Goal: Information Seeking & Learning: Check status

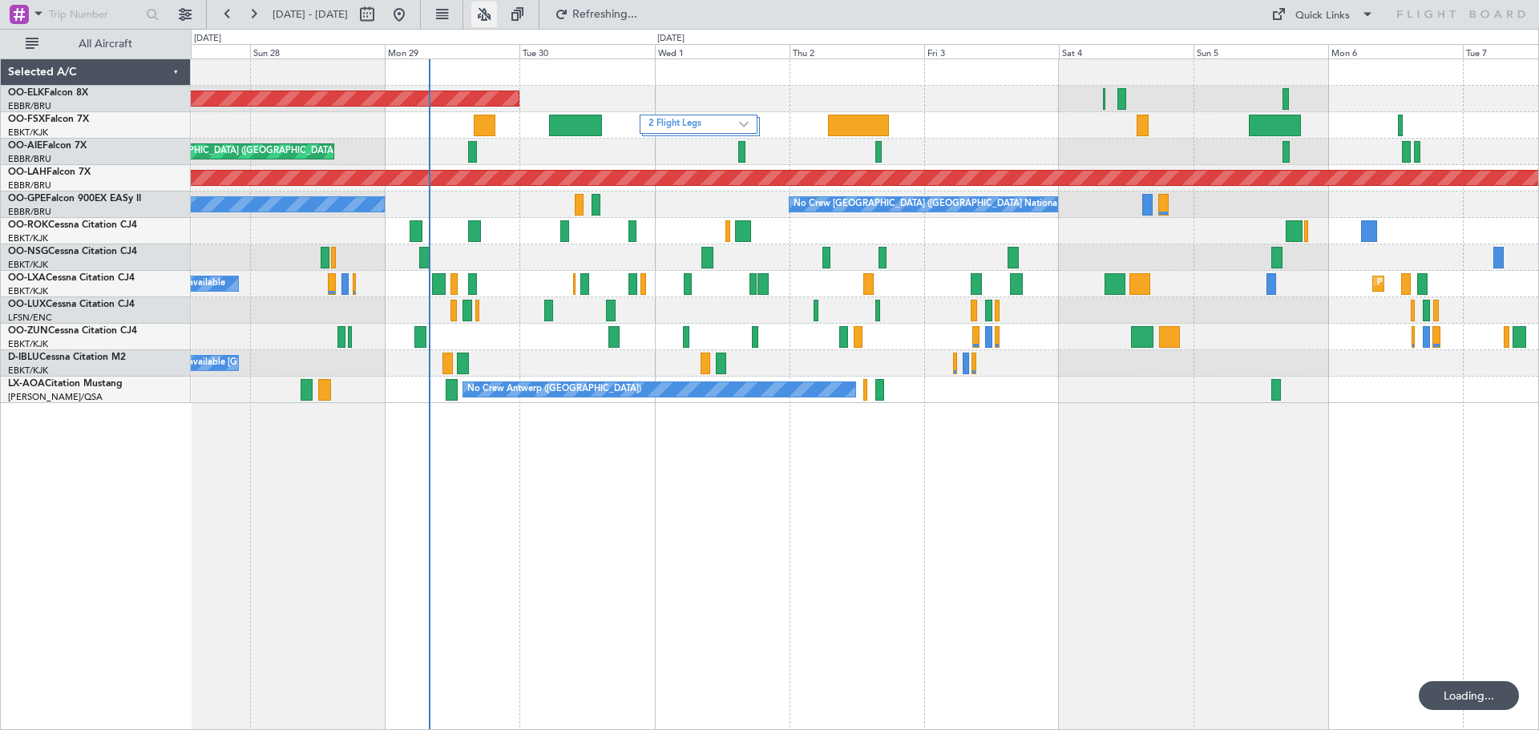
click at [497, 15] on button at bounding box center [484, 15] width 26 height 26
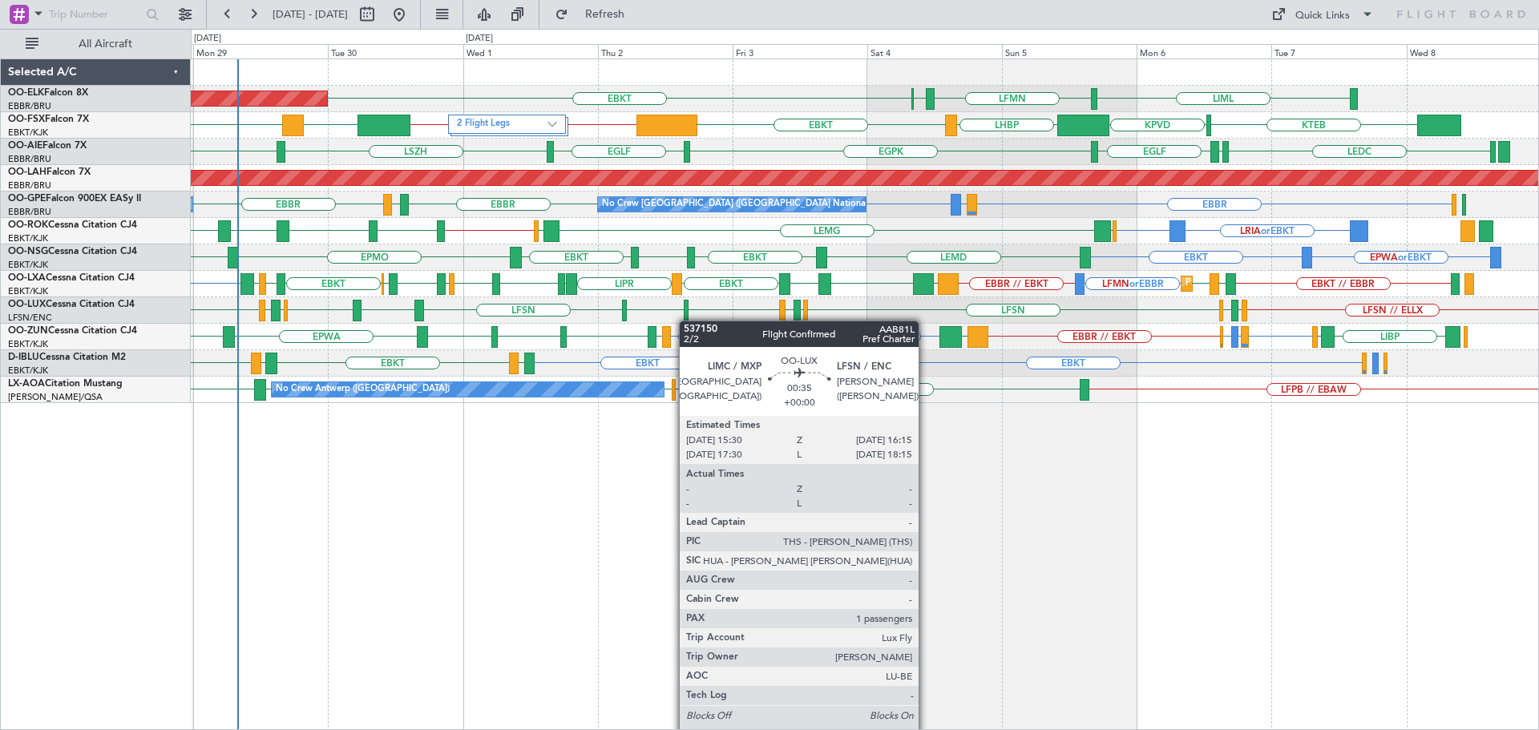
click at [684, 321] on div "LIML LFMN [GEOGRAPHIC_DATA] EBKT Planned Maint [GEOGRAPHIC_DATA]-[GEOGRAPHIC_DA…" at bounding box center [864, 231] width 1347 height 344
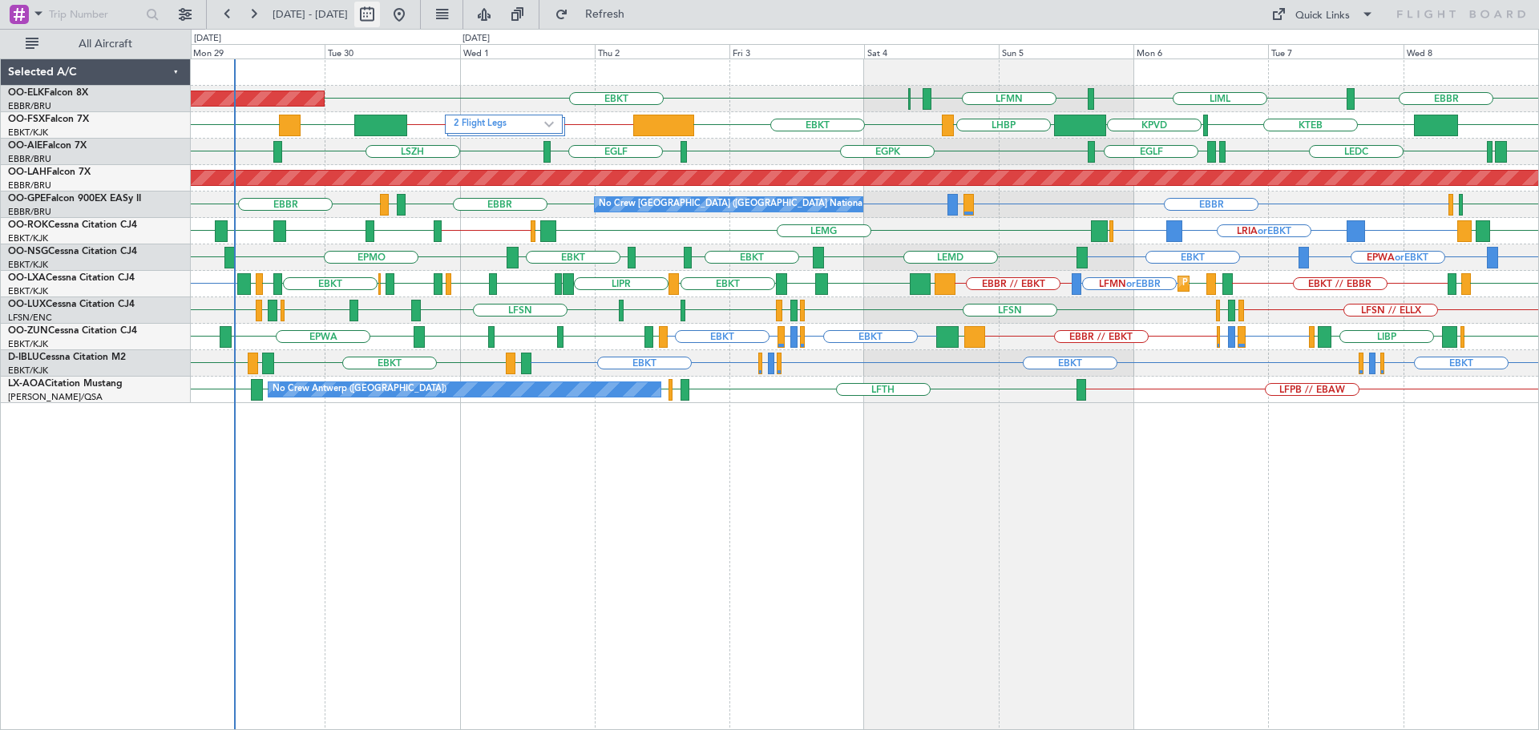
click at [380, 10] on button at bounding box center [367, 15] width 26 height 26
select select "9"
select select "2025"
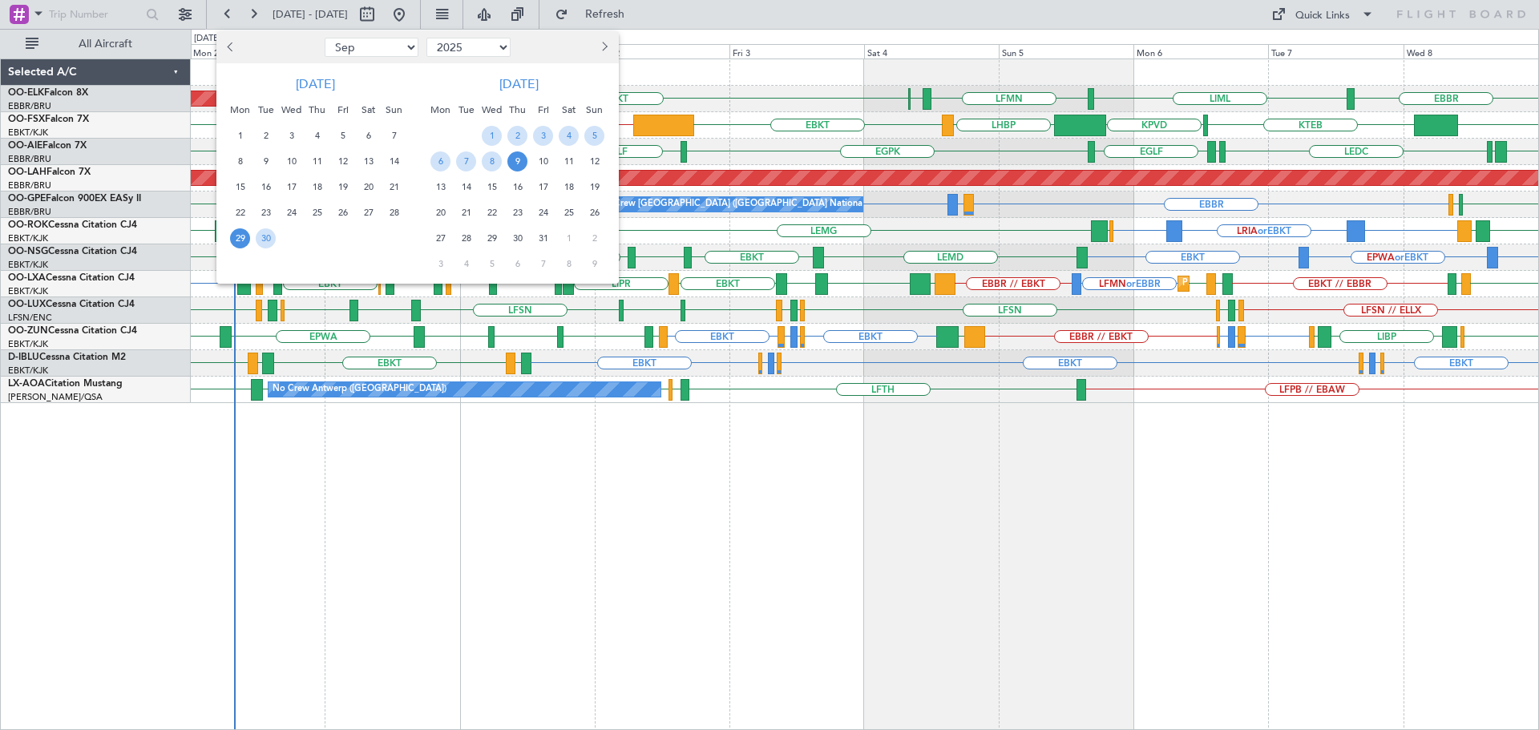
click at [241, 240] on span "29" at bounding box center [240, 238] width 20 height 20
click at [441, 157] on span "6" at bounding box center [440, 161] width 20 height 20
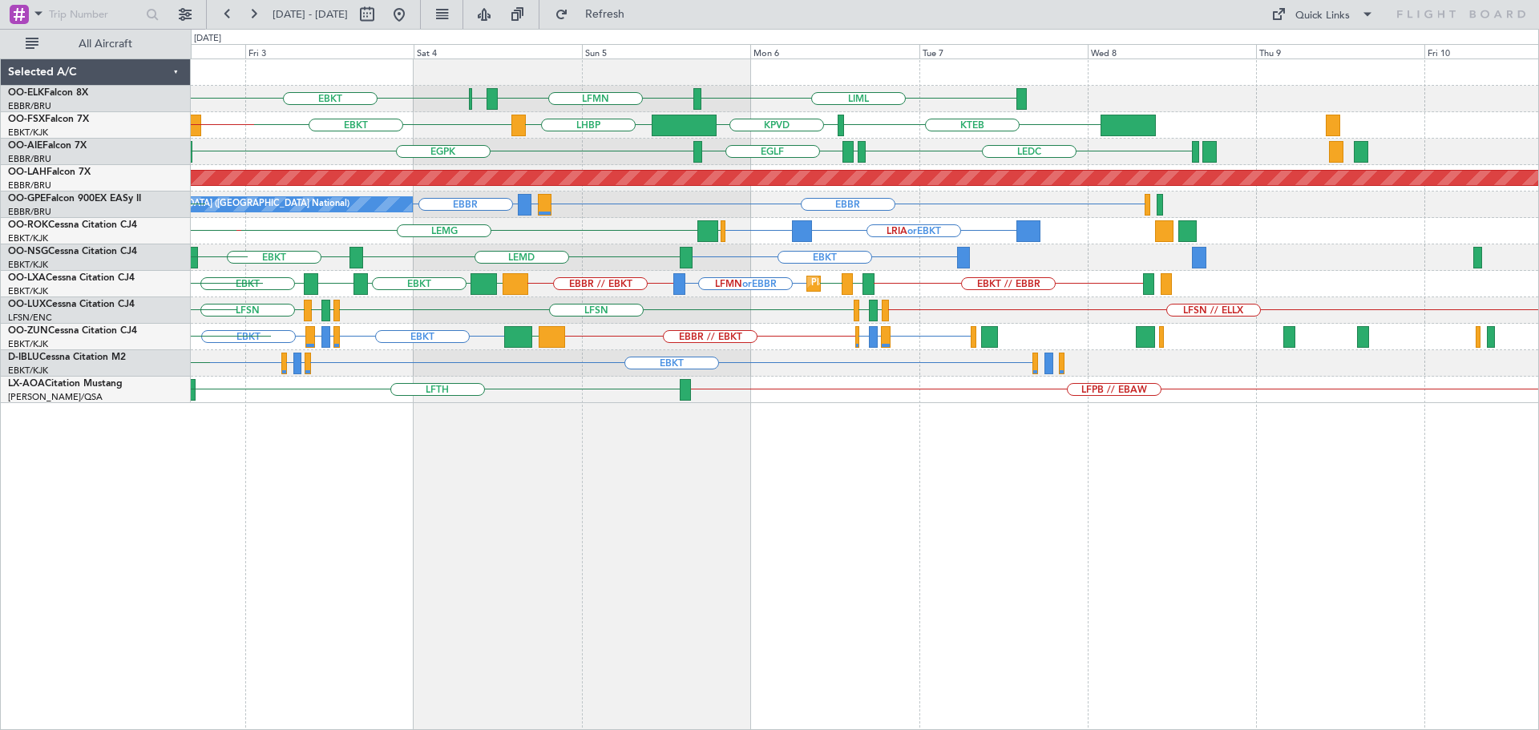
click at [786, 342] on div "LIML LFMN [GEOGRAPHIC_DATA] EBKT KPVD LHBP EBKT KTEB EBKT // FYWB 2 Flight Legs…" at bounding box center [864, 231] width 1347 height 344
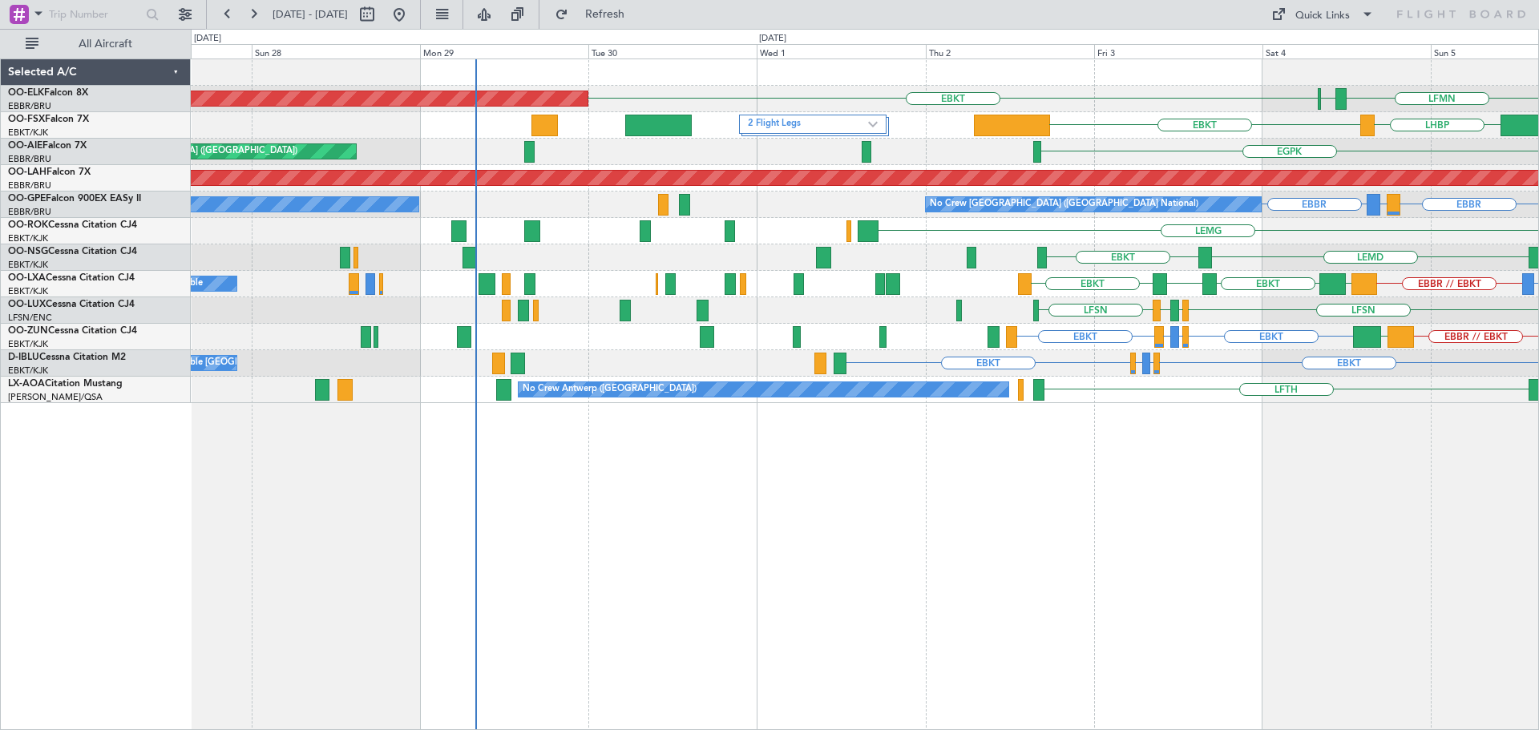
click at [1263, 316] on div "LFMN [GEOGRAPHIC_DATA] EBKT Planned Maint [GEOGRAPHIC_DATA]-[GEOGRAPHIC_DATA] L…" at bounding box center [864, 231] width 1347 height 344
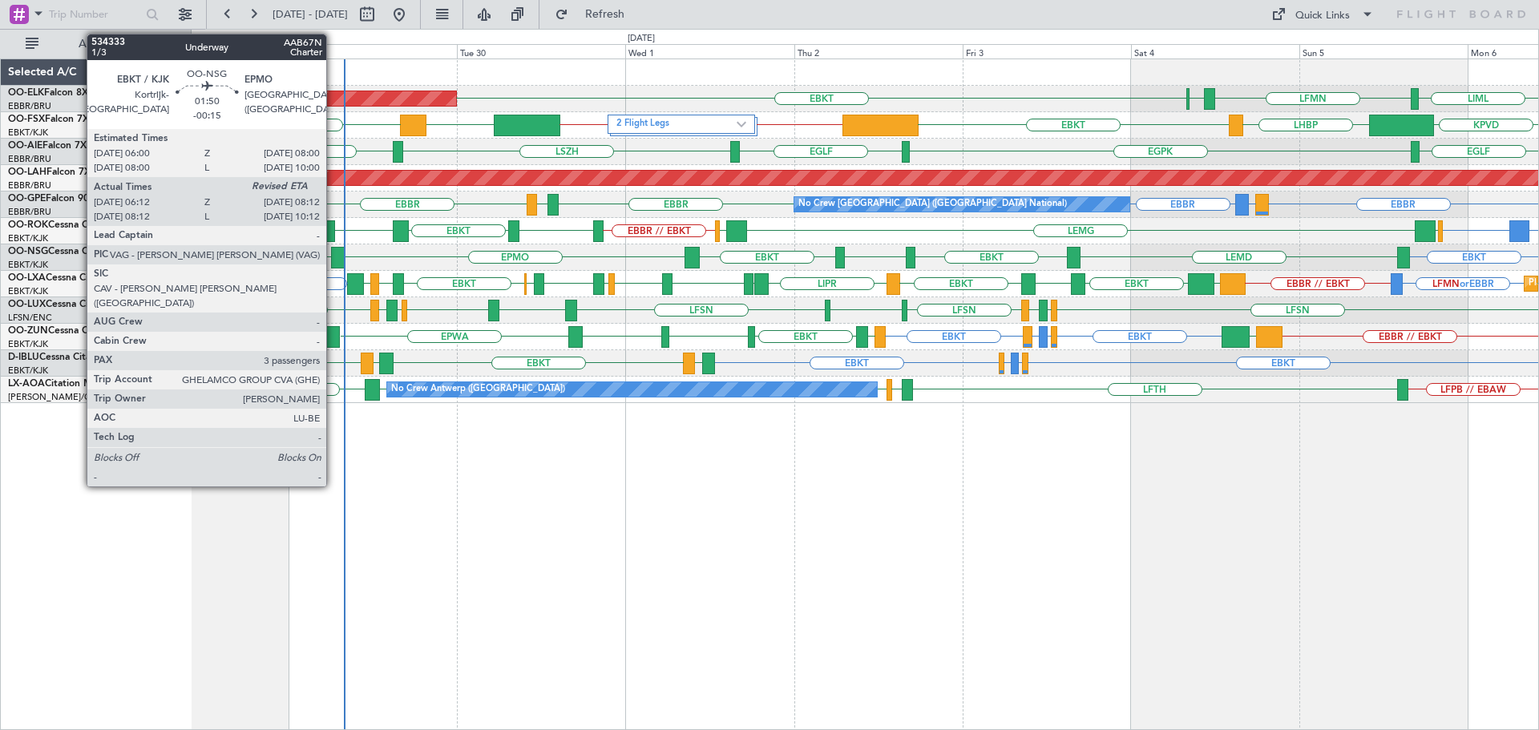
click at [333, 260] on div at bounding box center [338, 258] width 14 height 22
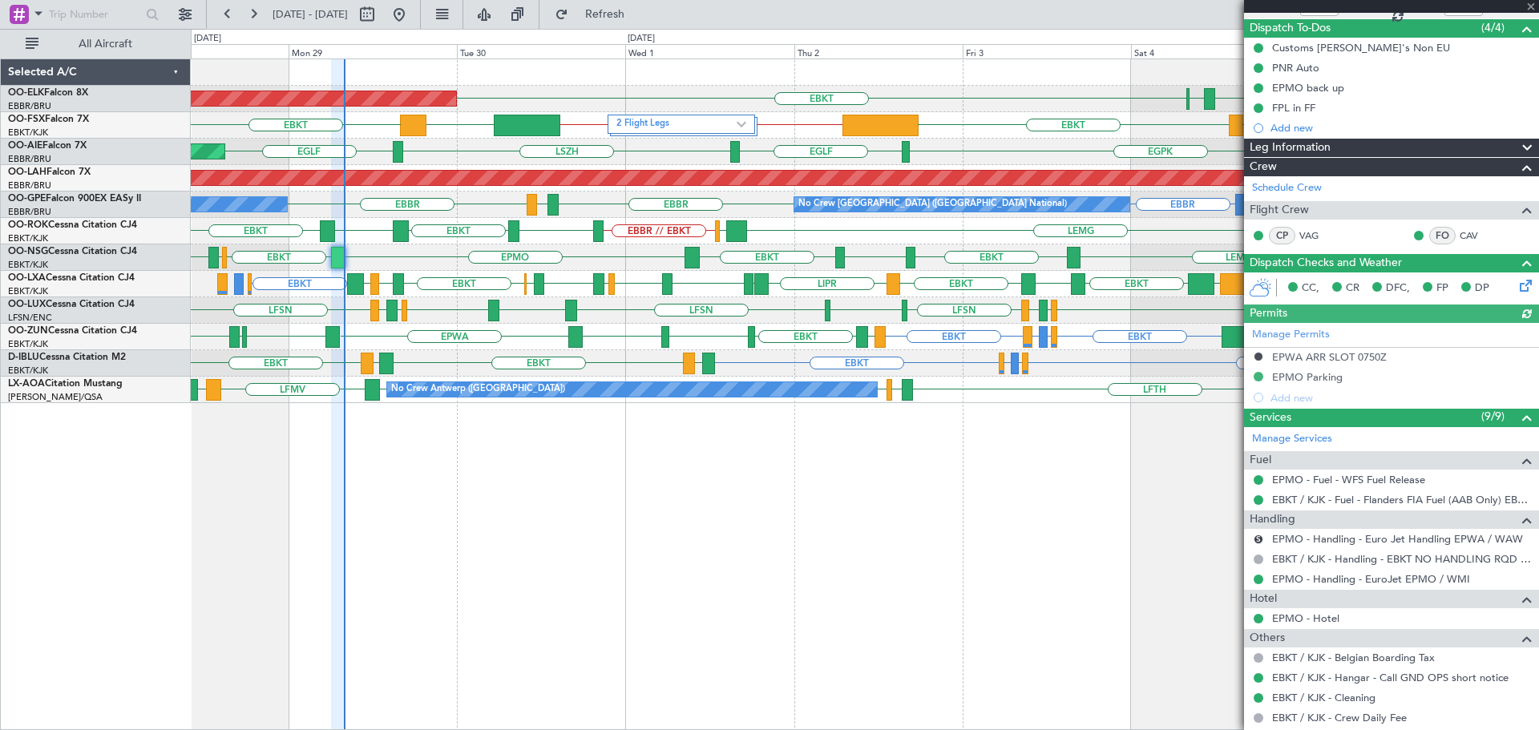
scroll to position [321, 0]
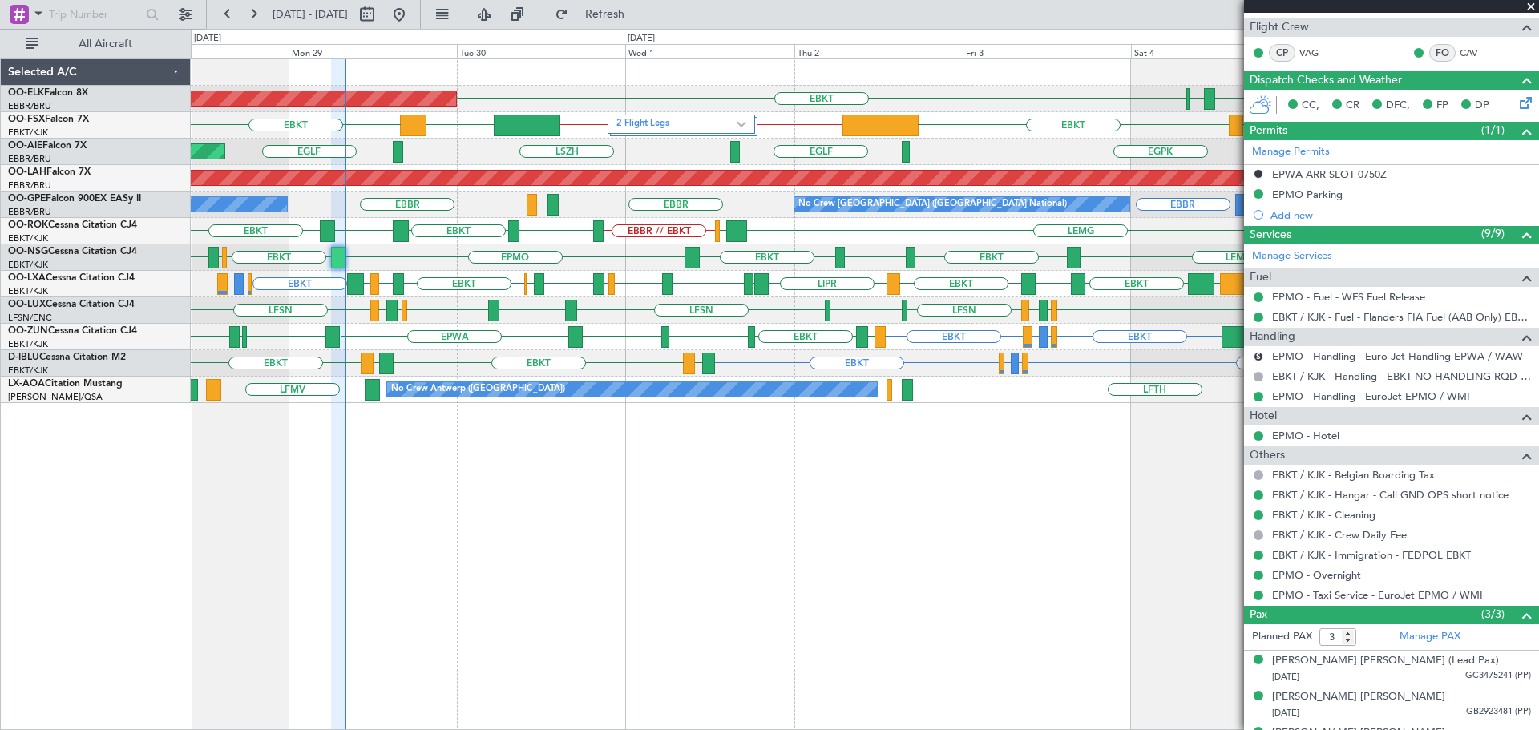
click at [1525, 4] on span at bounding box center [1531, 7] width 16 height 14
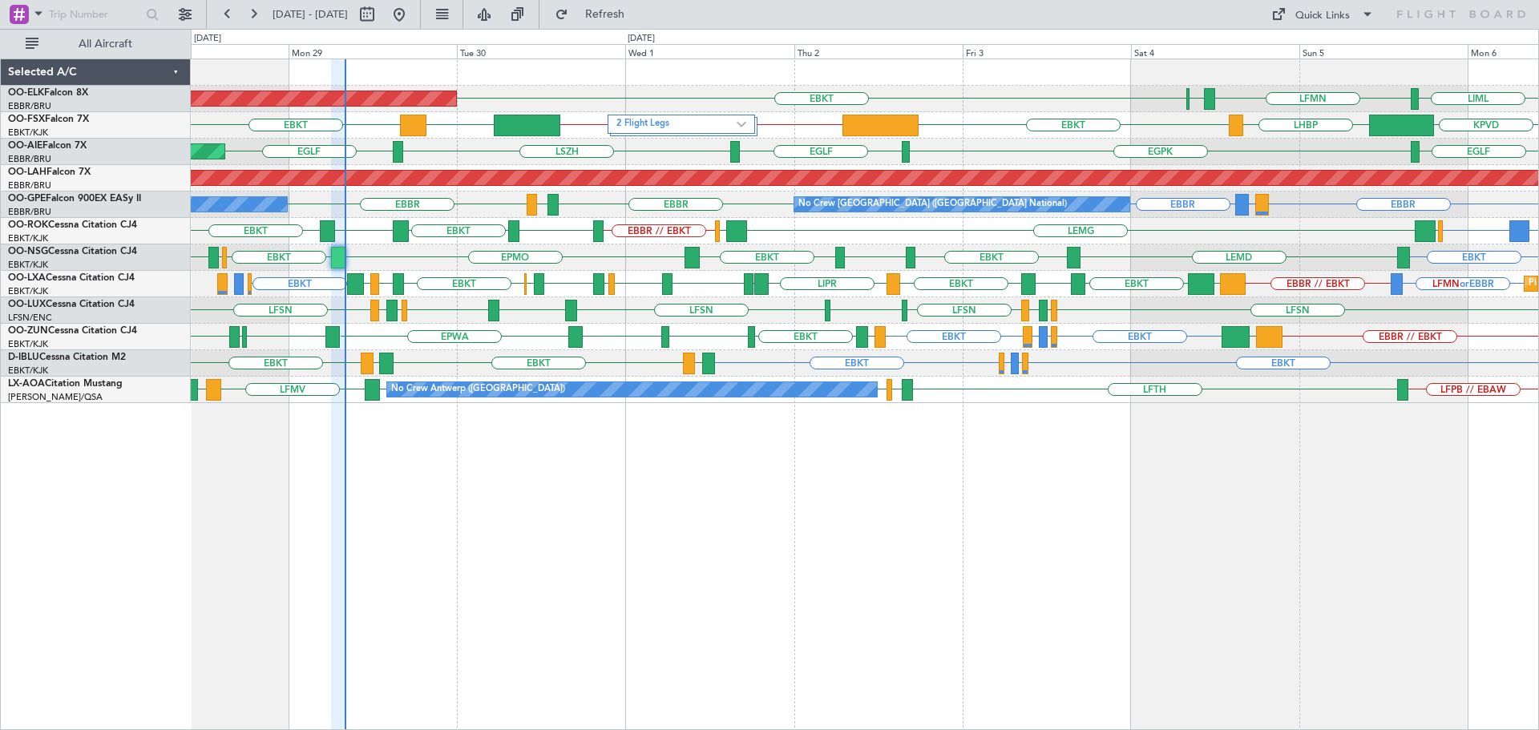
type input "0"
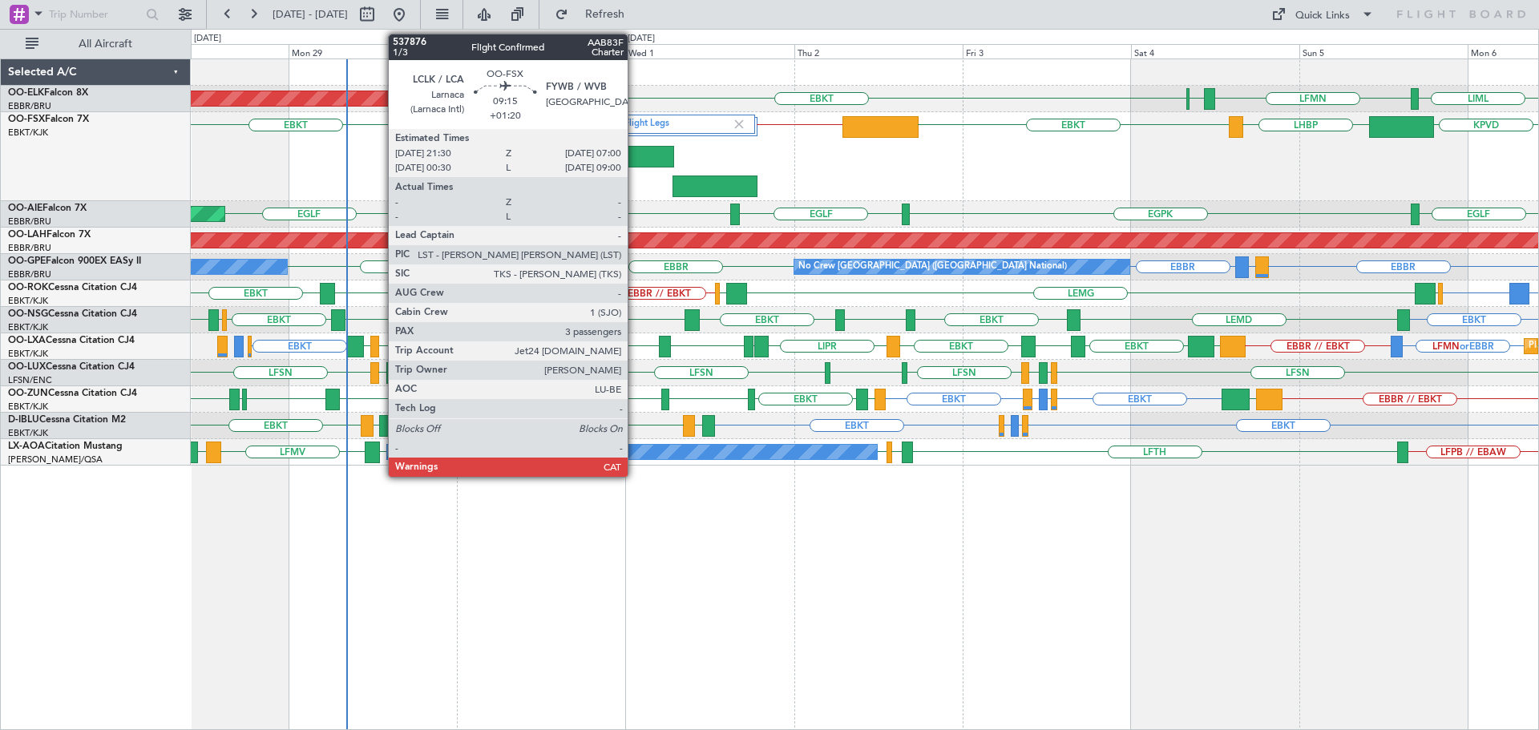
click at [635, 147] on div at bounding box center [641, 157] width 67 height 22
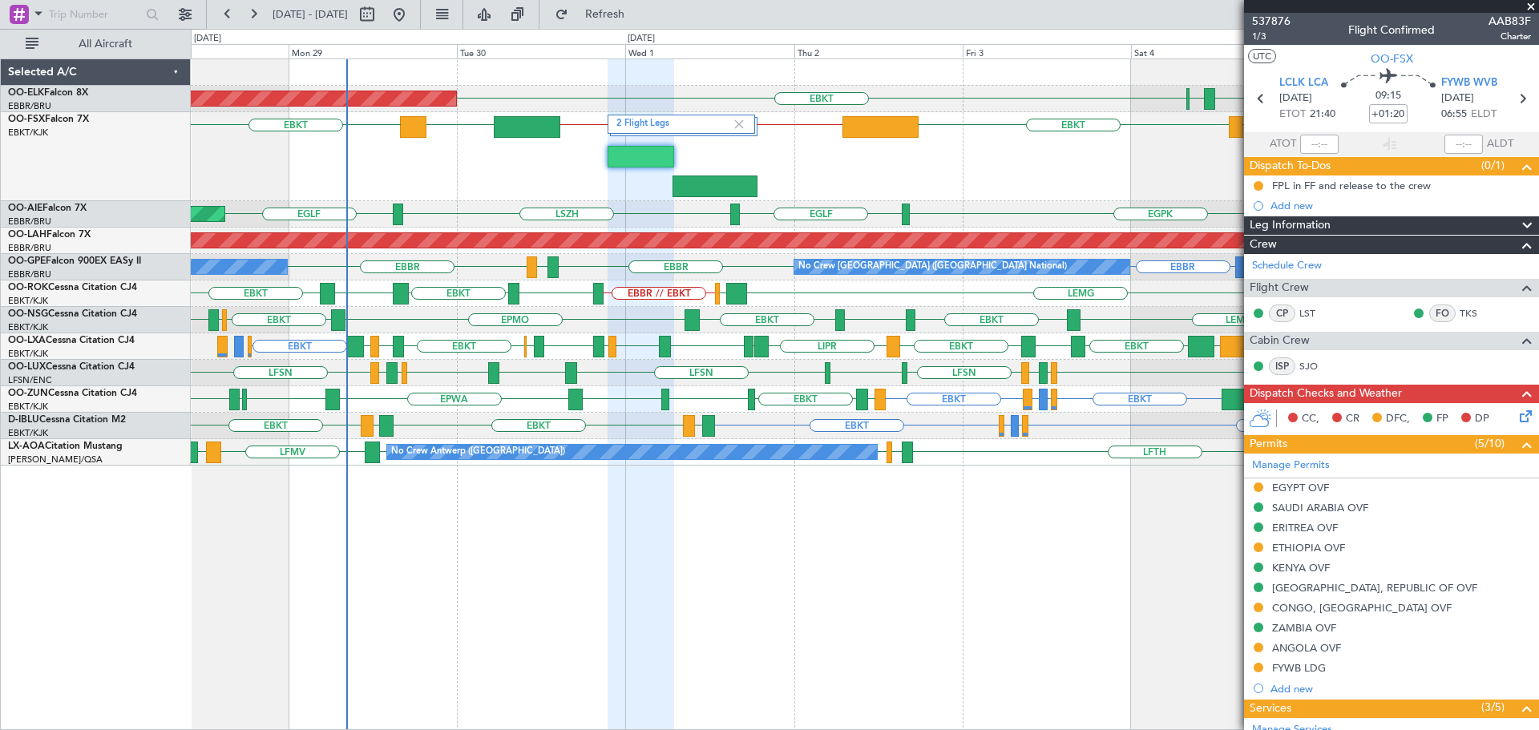
click at [1532, 5] on span at bounding box center [1531, 7] width 16 height 14
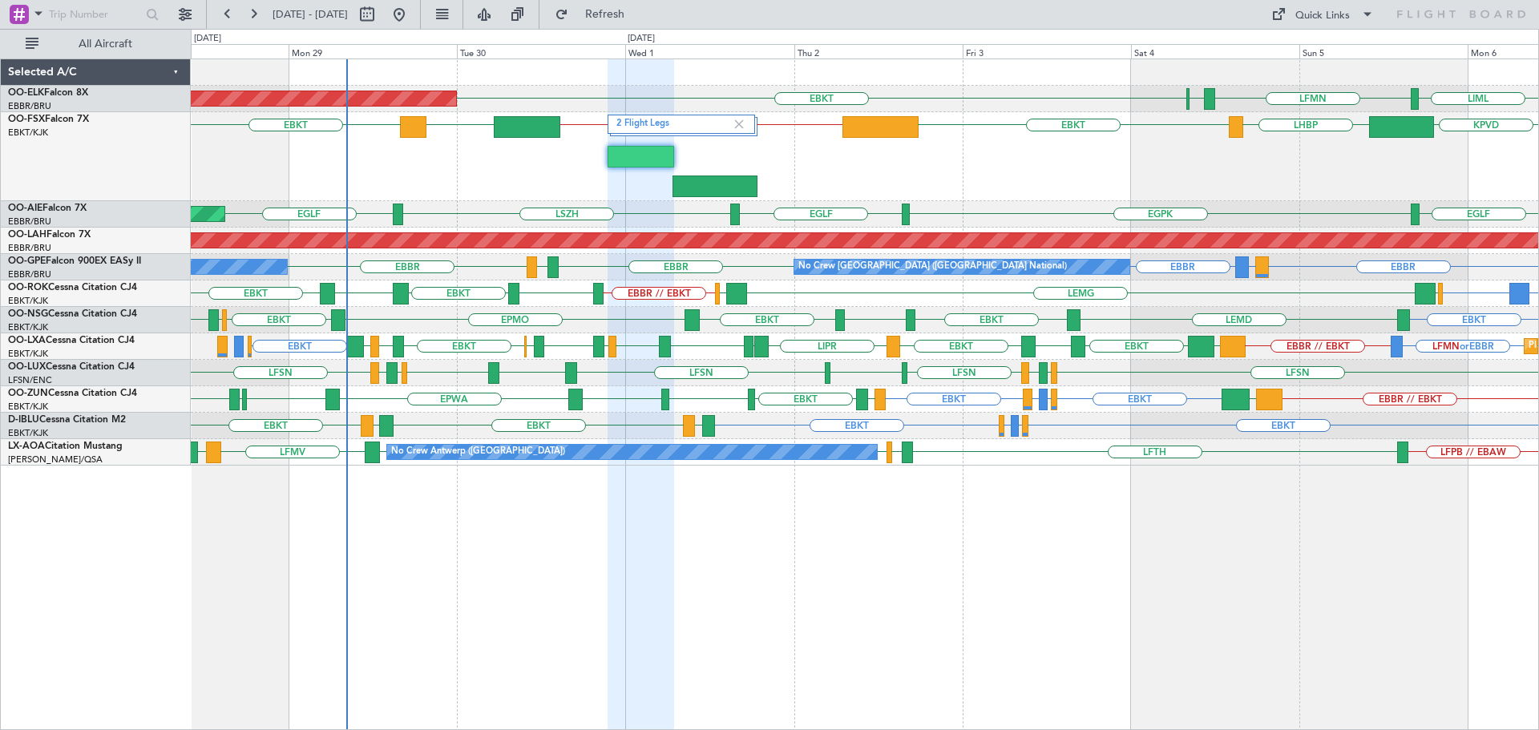
type input "0"
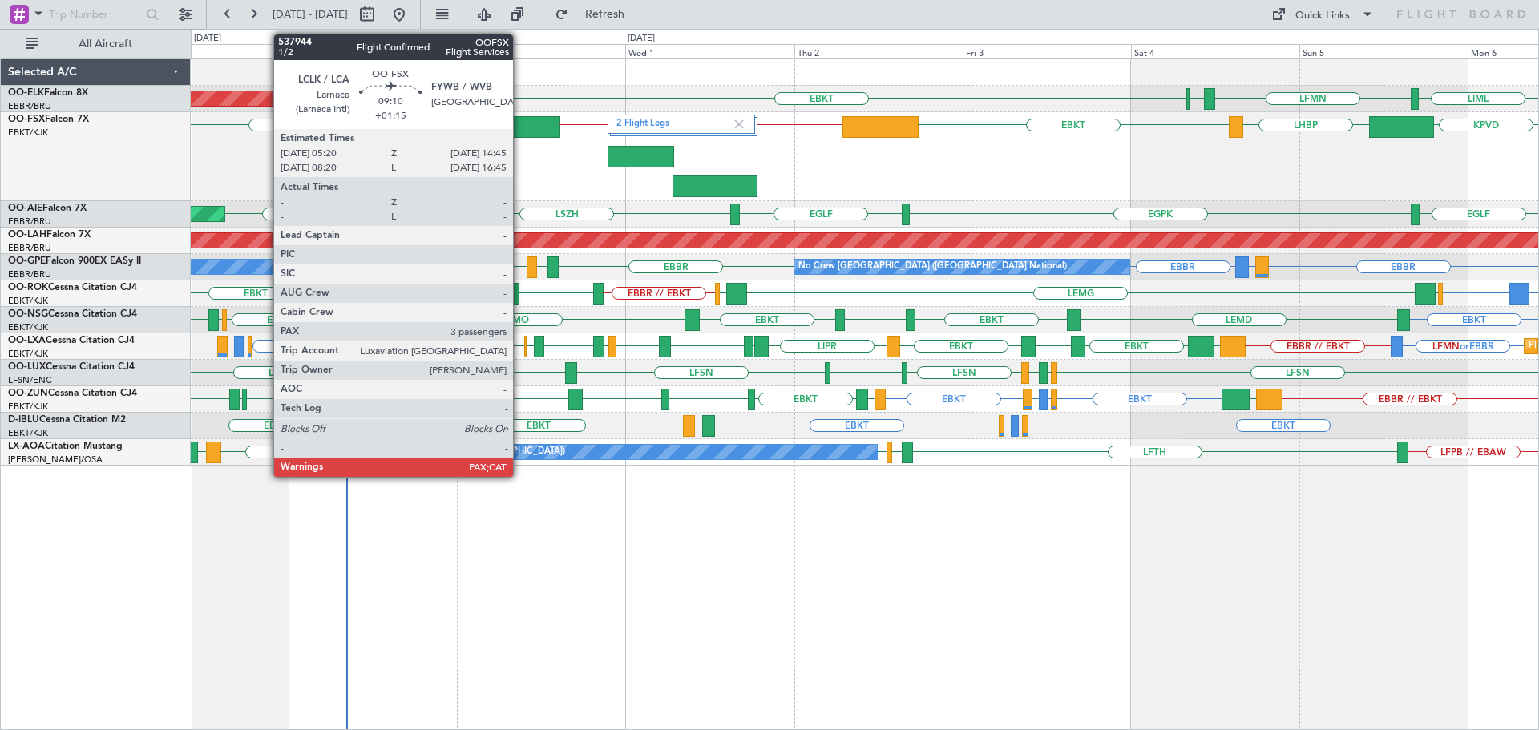
click at [520, 131] on div at bounding box center [527, 127] width 67 height 22
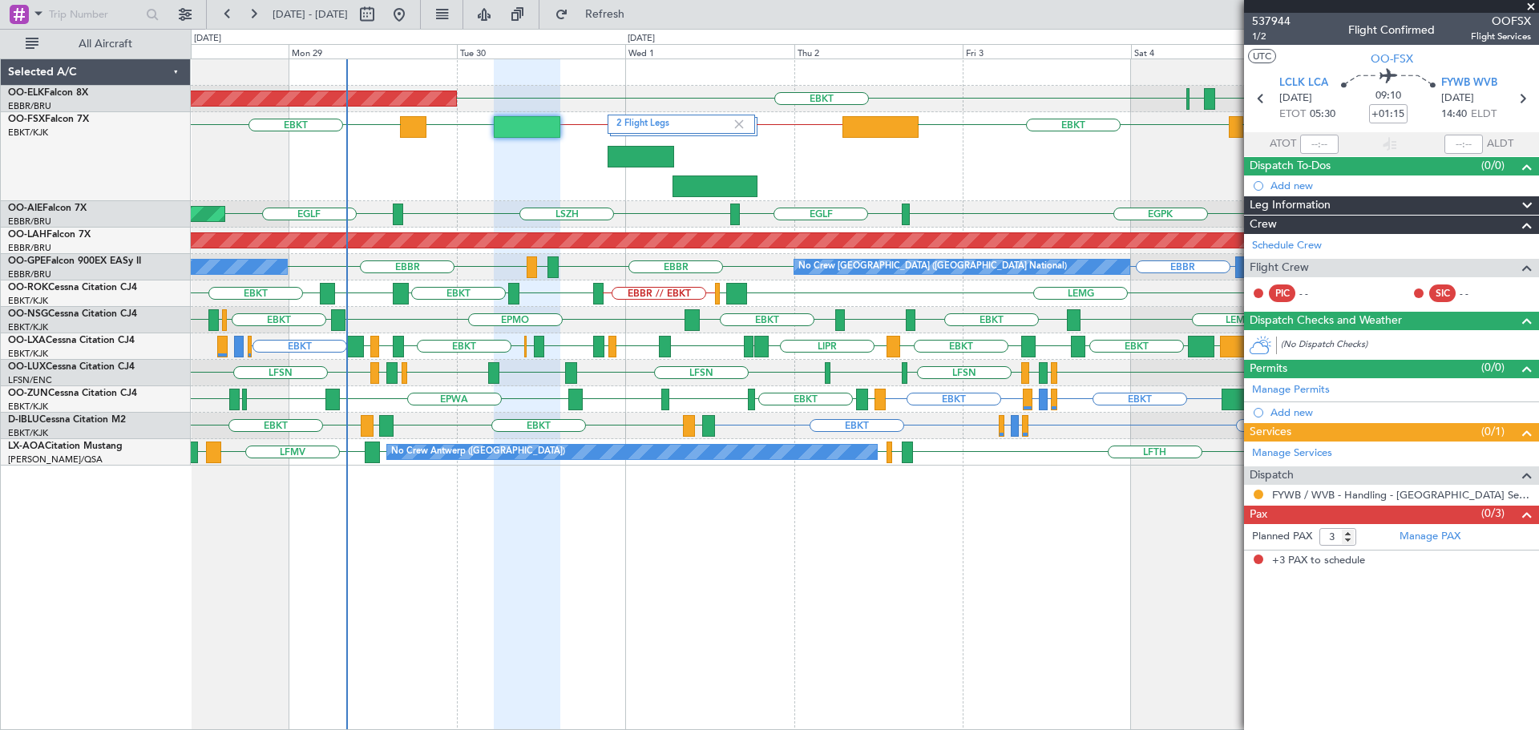
click at [1530, 7] on span at bounding box center [1531, 7] width 16 height 14
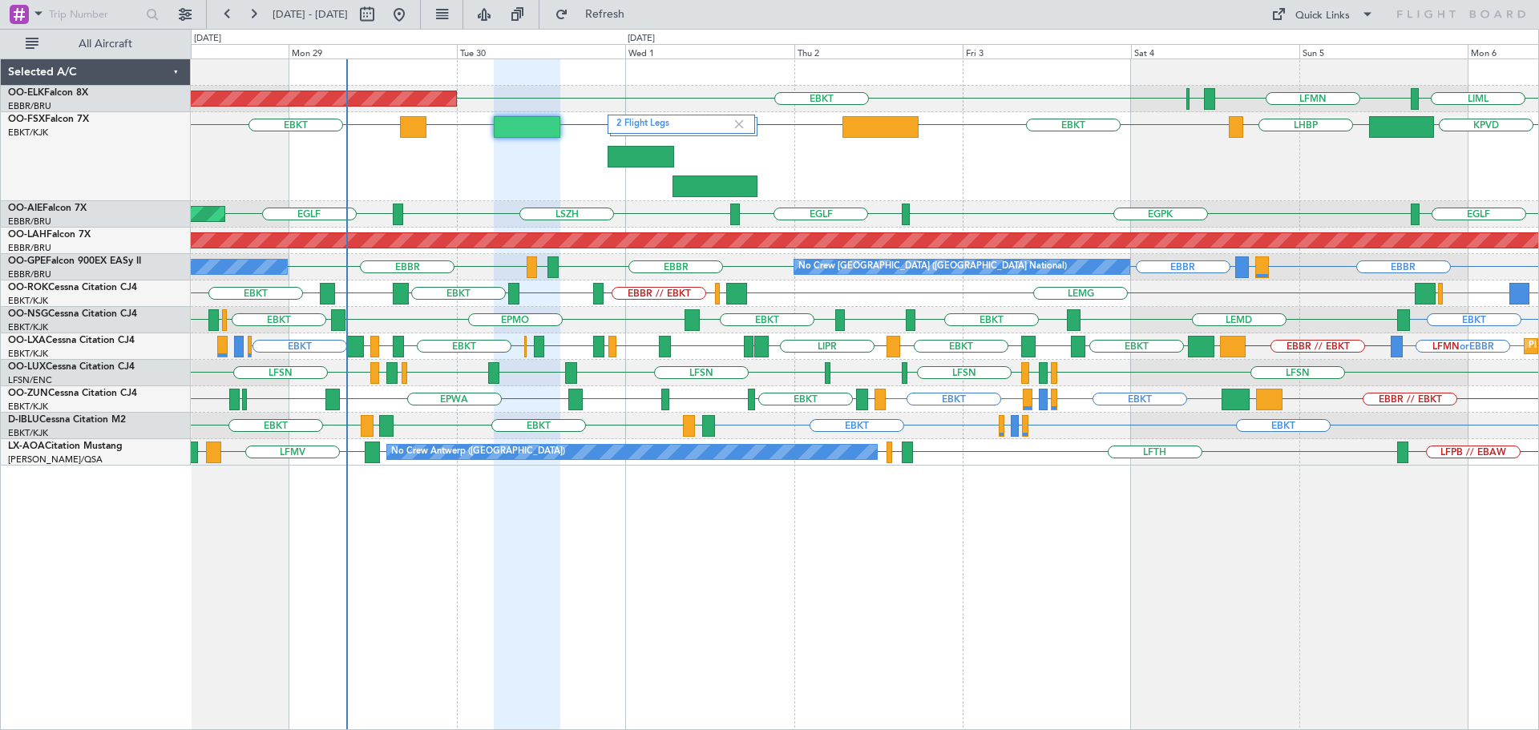
type input "0"
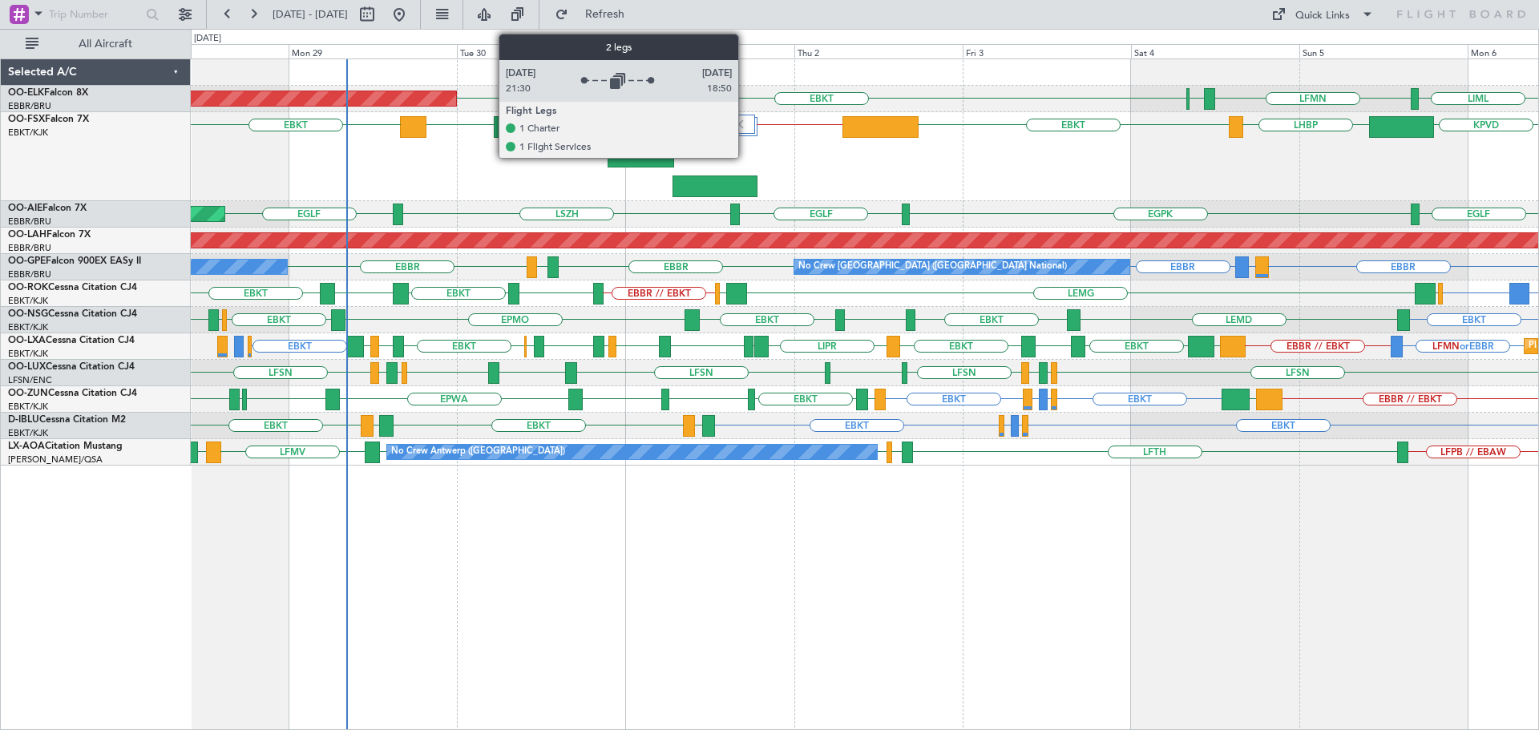
click at [745, 123] on img at bounding box center [739, 124] width 14 height 14
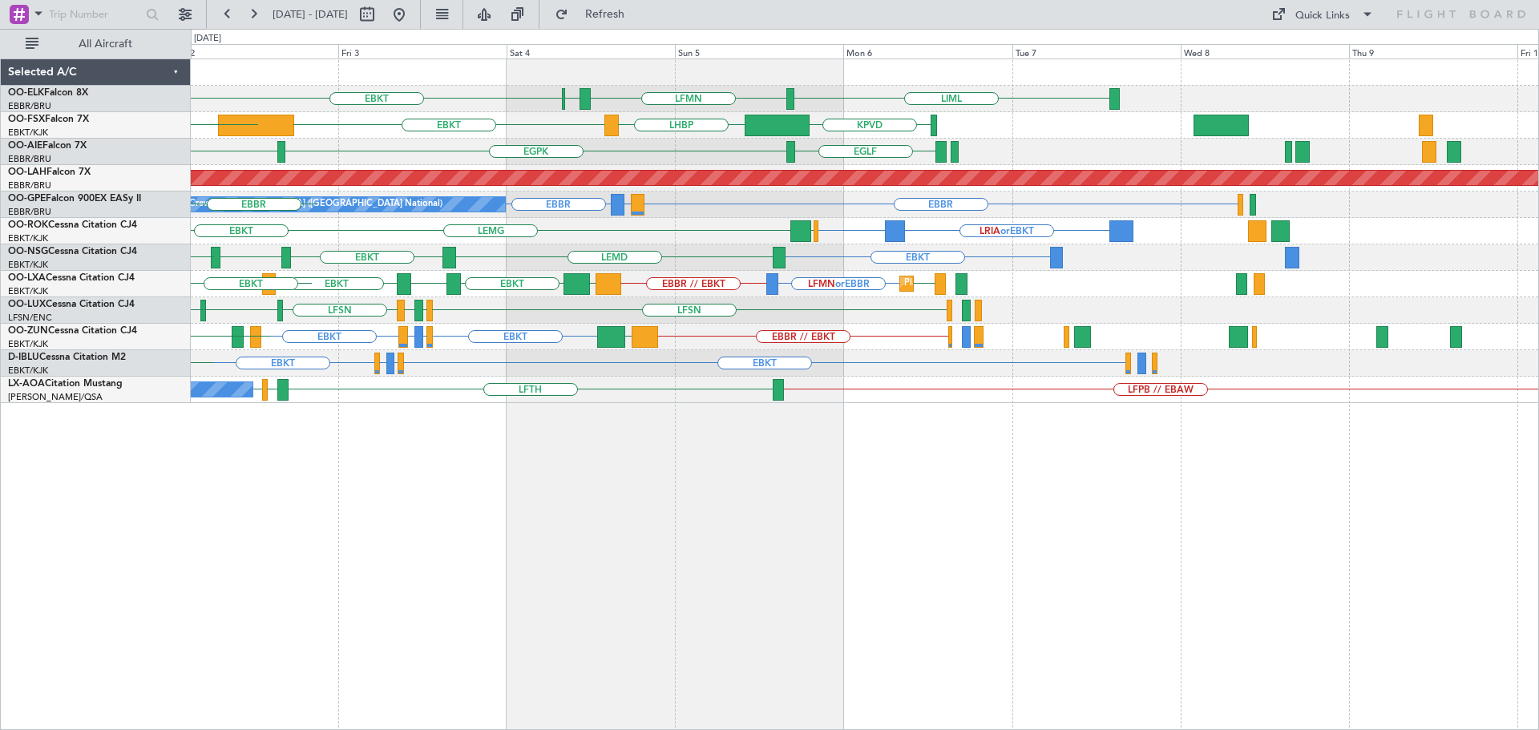
click at [713, 367] on div "LIML LFMN [GEOGRAPHIC_DATA] EBKT KPVD LHBP EBKT EBKT // FYWB 2 Flight Legs FYWB…" at bounding box center [864, 231] width 1347 height 344
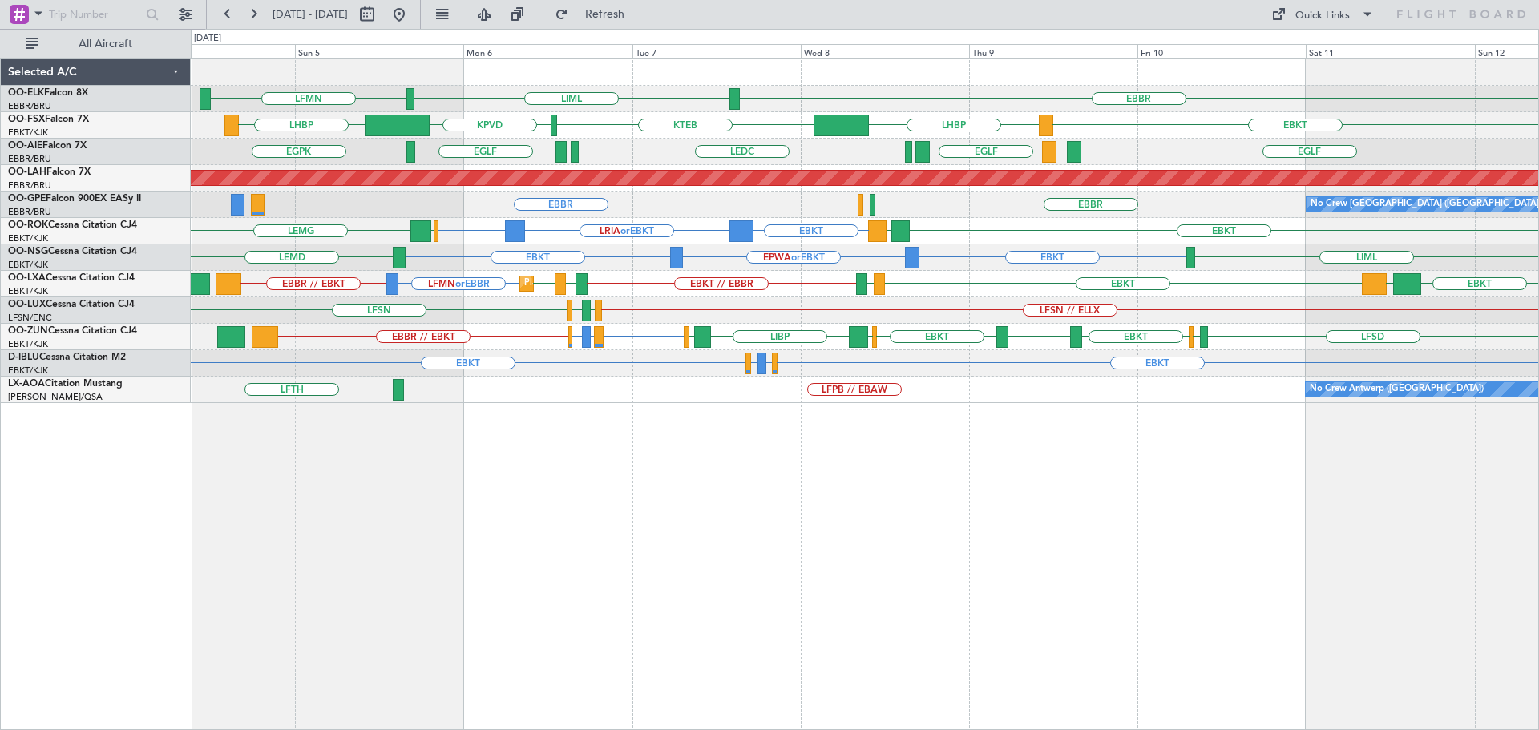
click at [616, 382] on div "EBBR LIML LFMN EBKT KPVD LHBP LHBP KTEB [GEOGRAPHIC_DATA] [GEOGRAPHIC_DATA] [GE…" at bounding box center [864, 231] width 1347 height 344
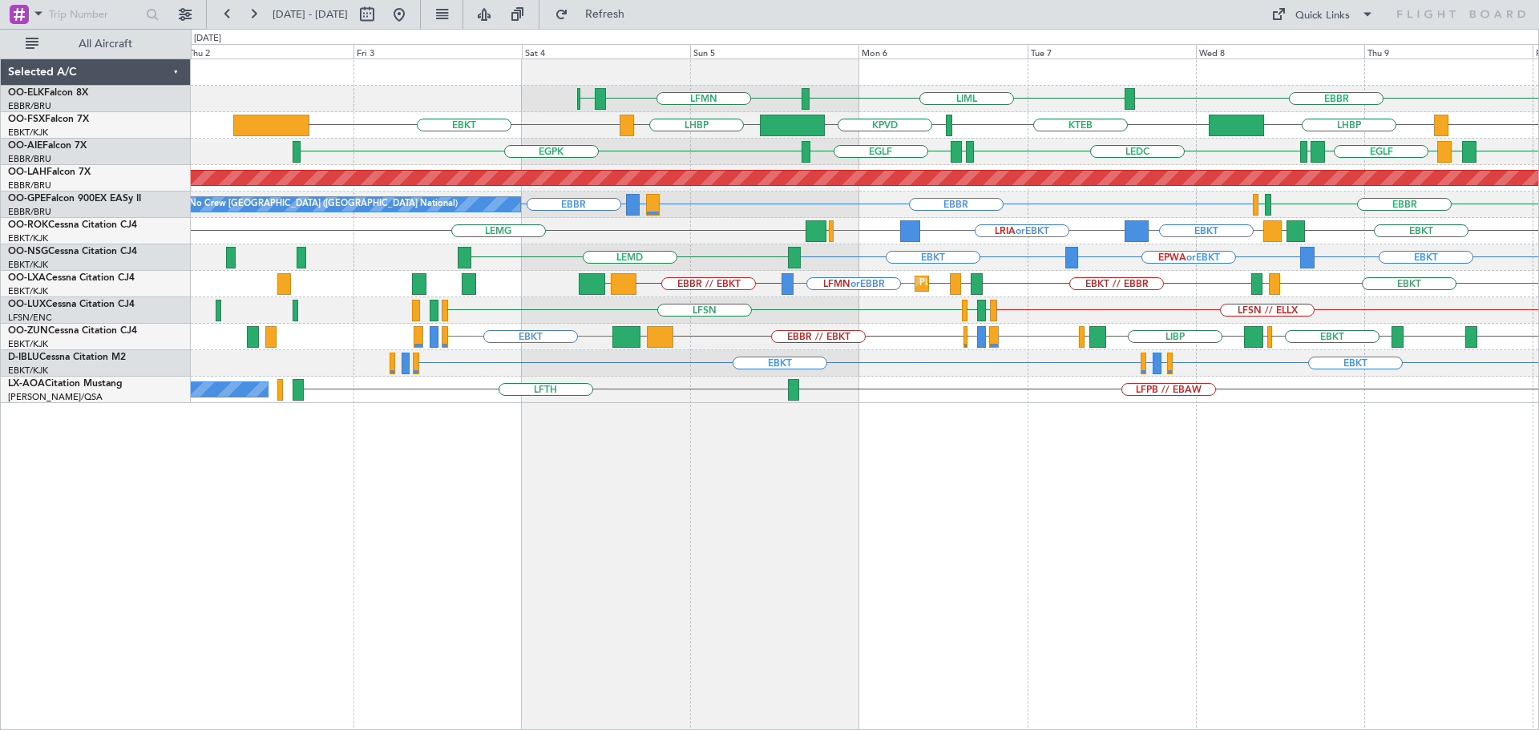
click at [857, 410] on div "EBBR LIML LFMN [GEOGRAPHIC_DATA] EBKT KPVD LHBP EBKT LHBP KTEB 2 Flight Legs [G…" at bounding box center [865, 395] width 1348 height 672
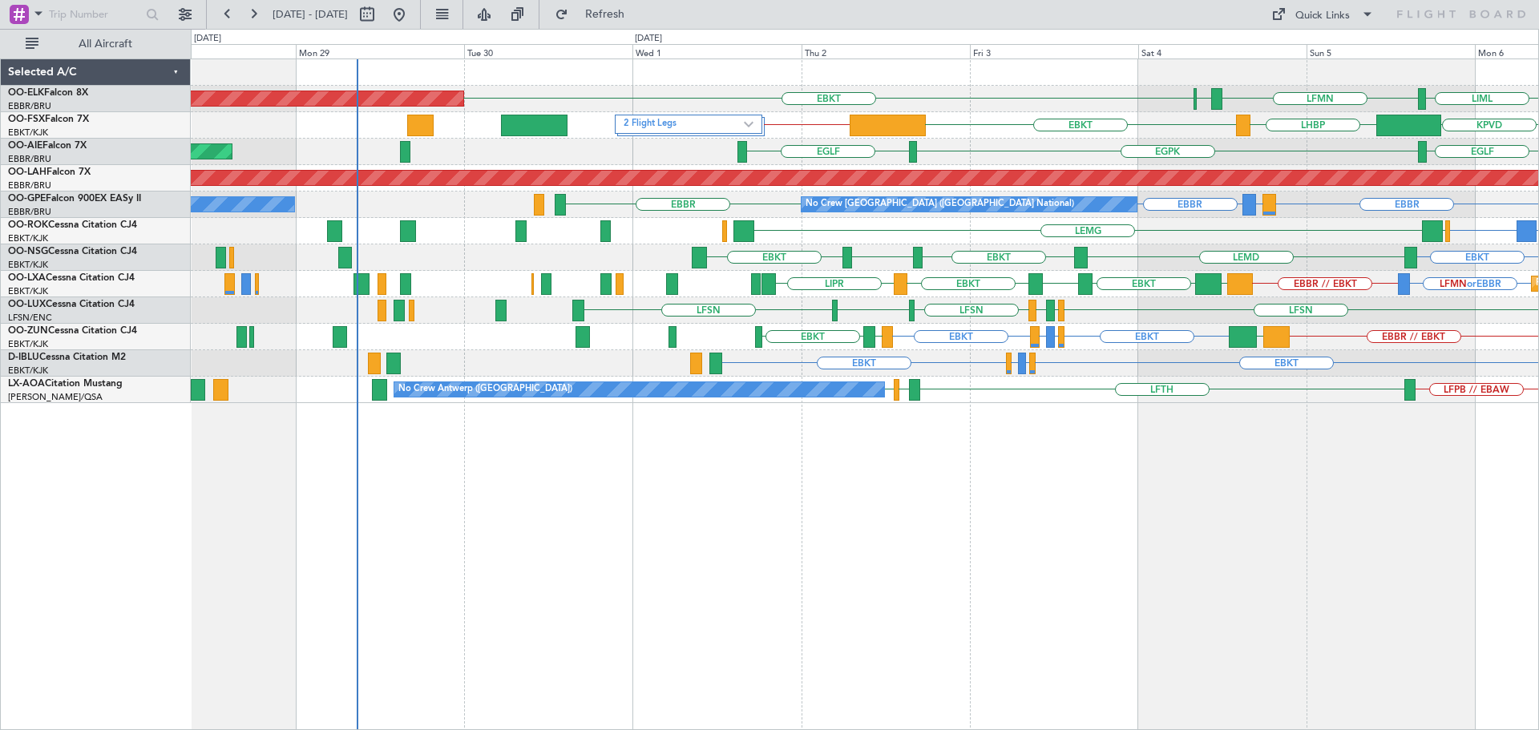
click at [970, 350] on div "LIML LFMN [GEOGRAPHIC_DATA] EBKT Planned Maint [GEOGRAPHIC_DATA]-[GEOGRAPHIC_DA…" at bounding box center [864, 231] width 1347 height 344
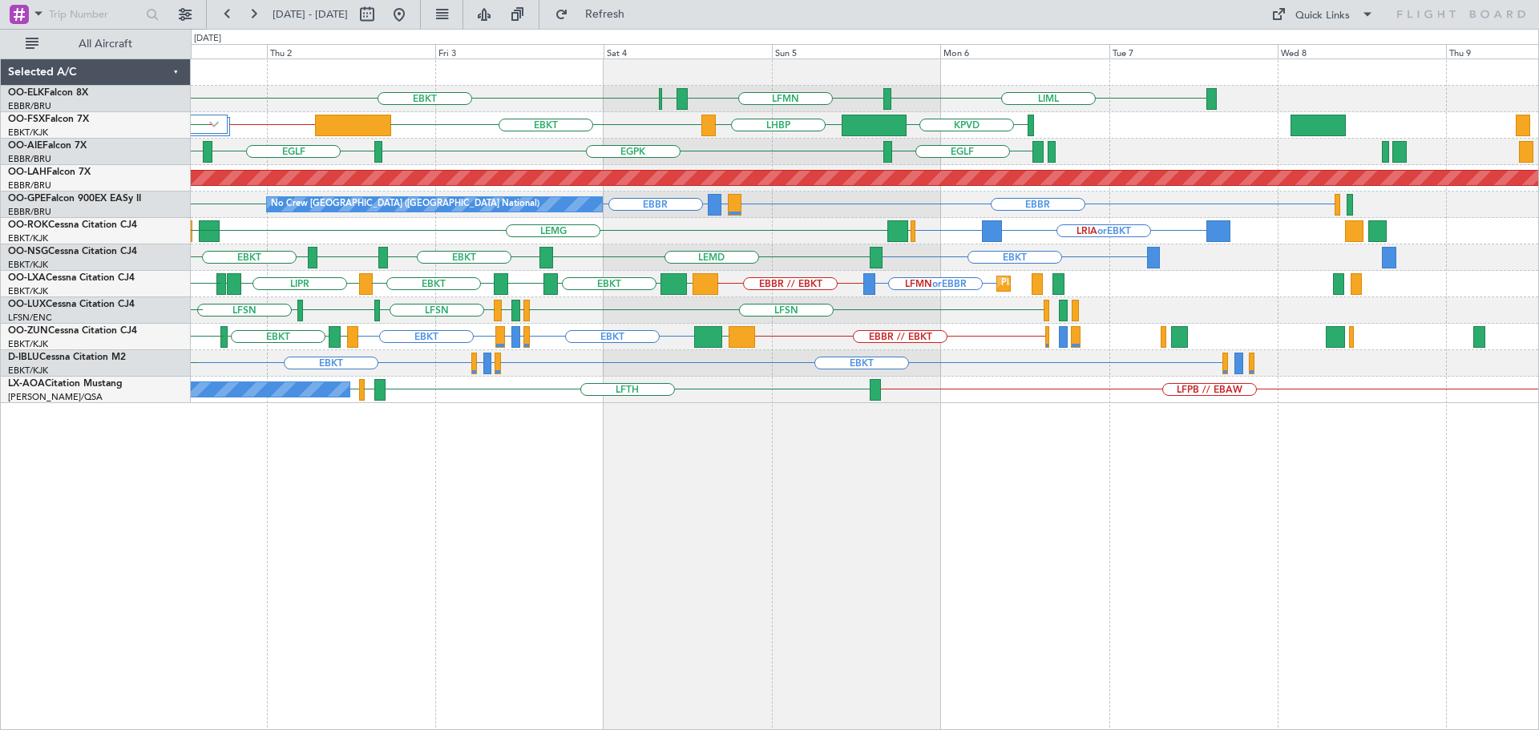
click at [676, 336] on div "LIML LFMN [GEOGRAPHIC_DATA] EBKT Planned Maint [GEOGRAPHIC_DATA]-[GEOGRAPHIC_DA…" at bounding box center [864, 231] width 1347 height 344
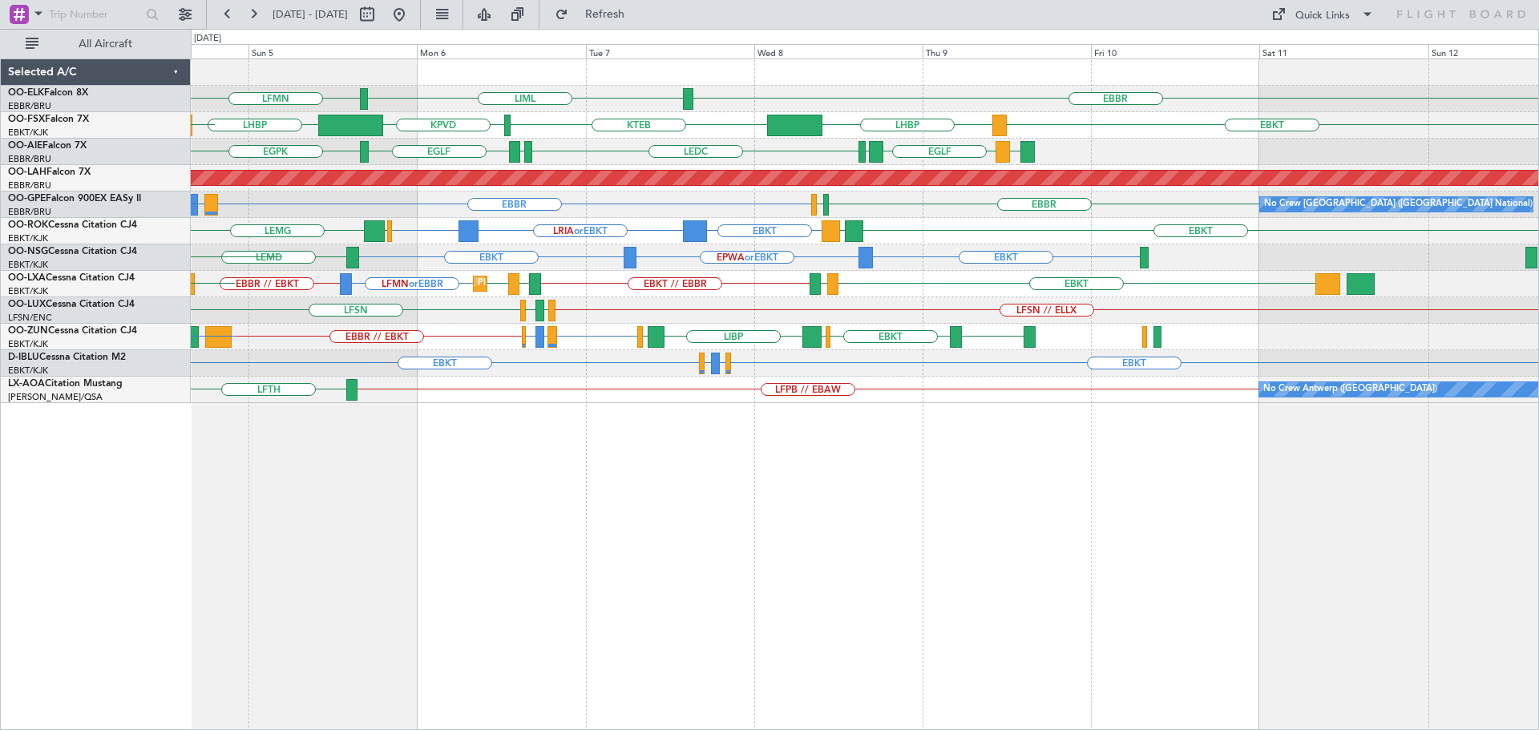
click at [806, 352] on div "EBBR LIML LFMN [GEOGRAPHIC_DATA] EBKT EBKT KPVD LHBP LHBP KTEB EBKT [GEOGRAPHIC…" at bounding box center [864, 231] width 1347 height 344
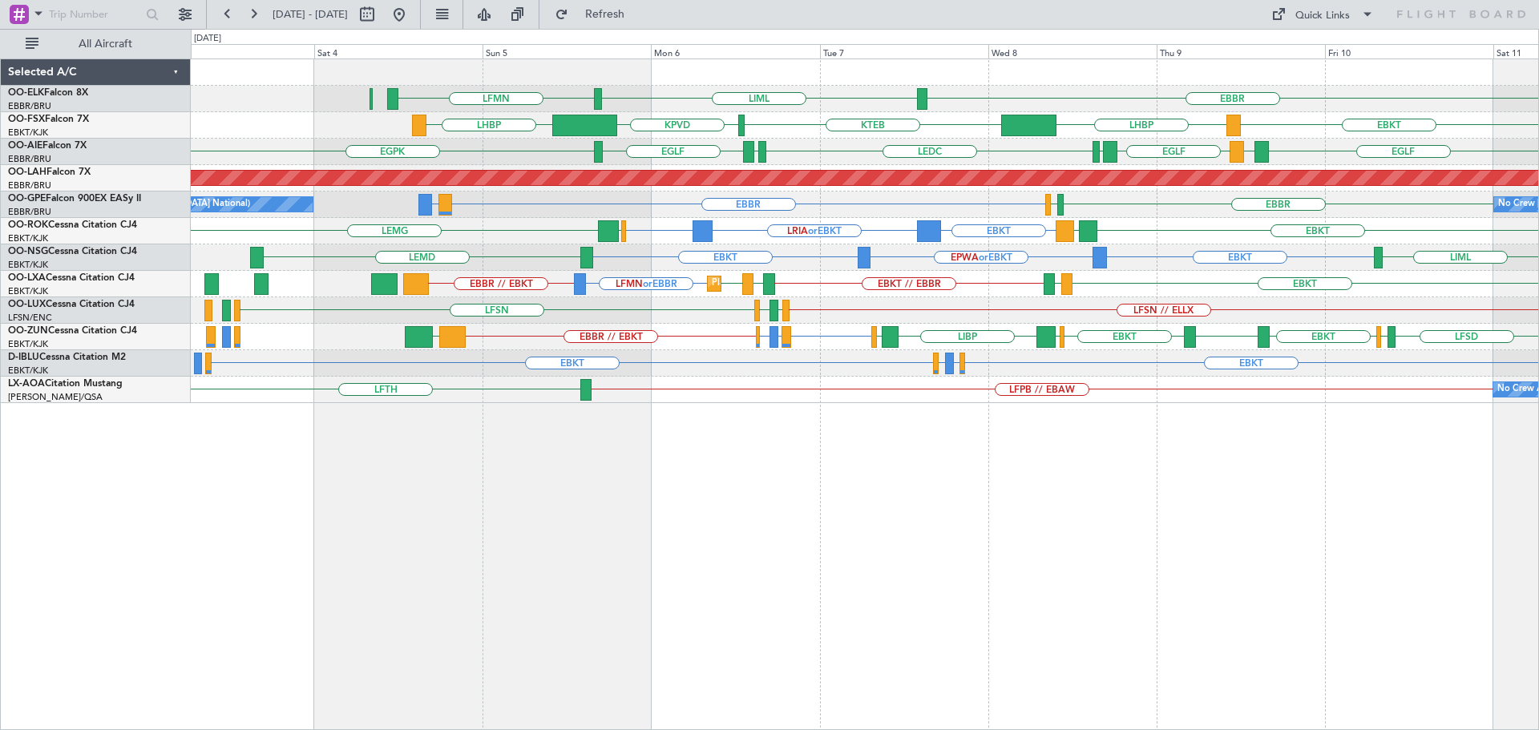
click at [1538, 353] on html "[DATE] - [DATE] Refresh Quick Links All Aircraft [GEOGRAPHIC_DATA] LIML LFMN EB…" at bounding box center [769, 365] width 1539 height 730
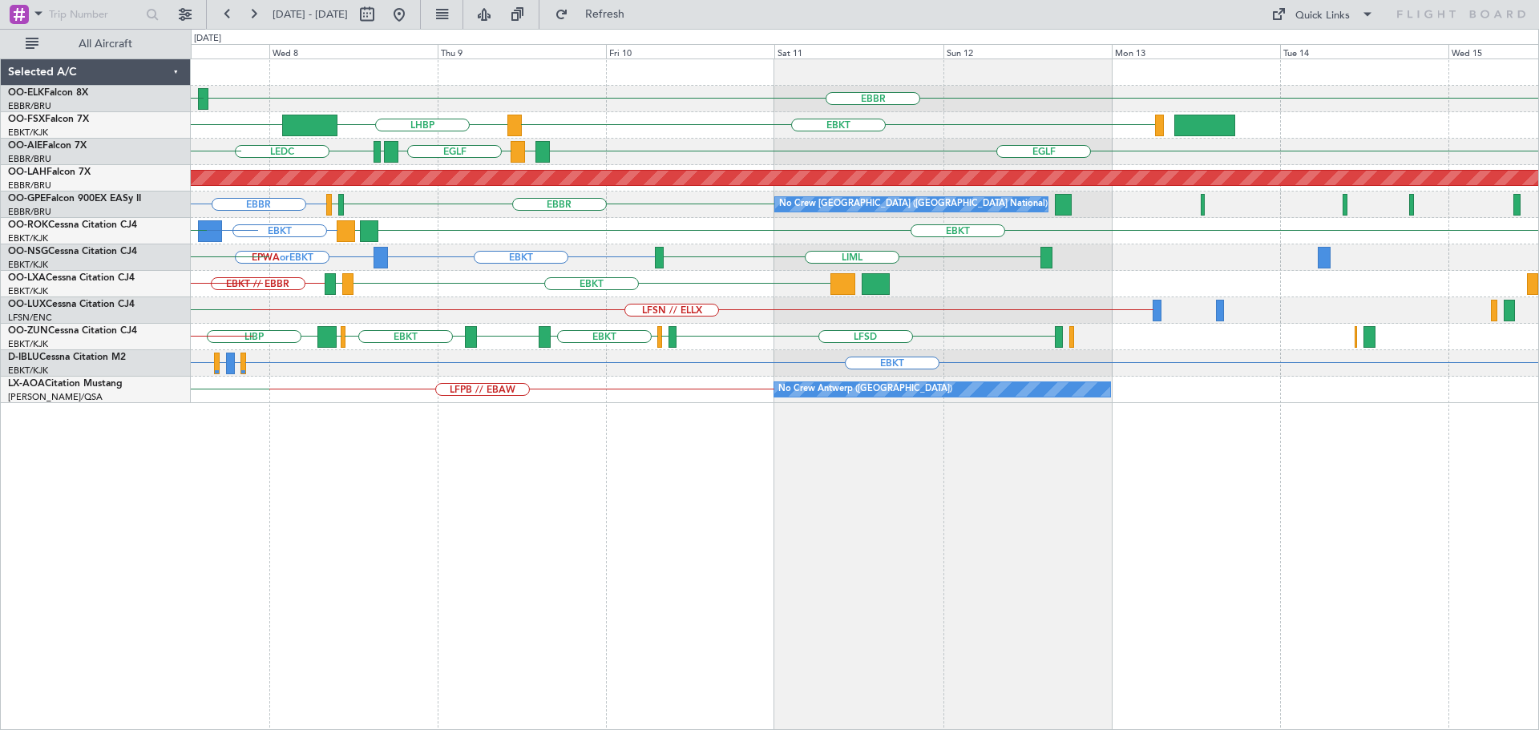
click at [566, 293] on div "EBBR LIML LFMN EBKT LHBP KTEB KPVD [GEOGRAPHIC_DATA] LEMD [GEOGRAPHIC_DATA] LEM…" at bounding box center [864, 231] width 1347 height 344
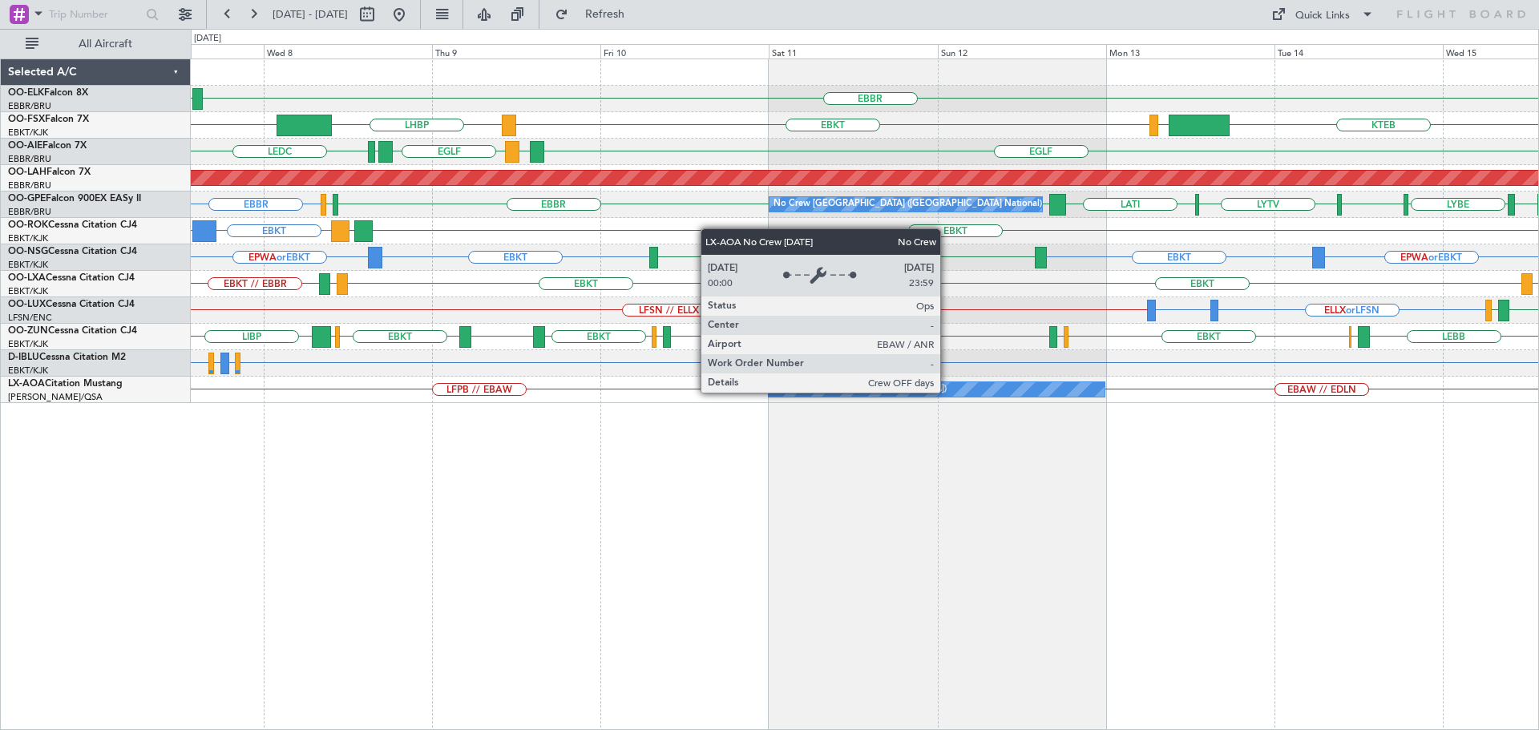
click at [947, 392] on div "No Crew Antwerp ([GEOGRAPHIC_DATA])" at bounding box center [937, 389] width 336 height 14
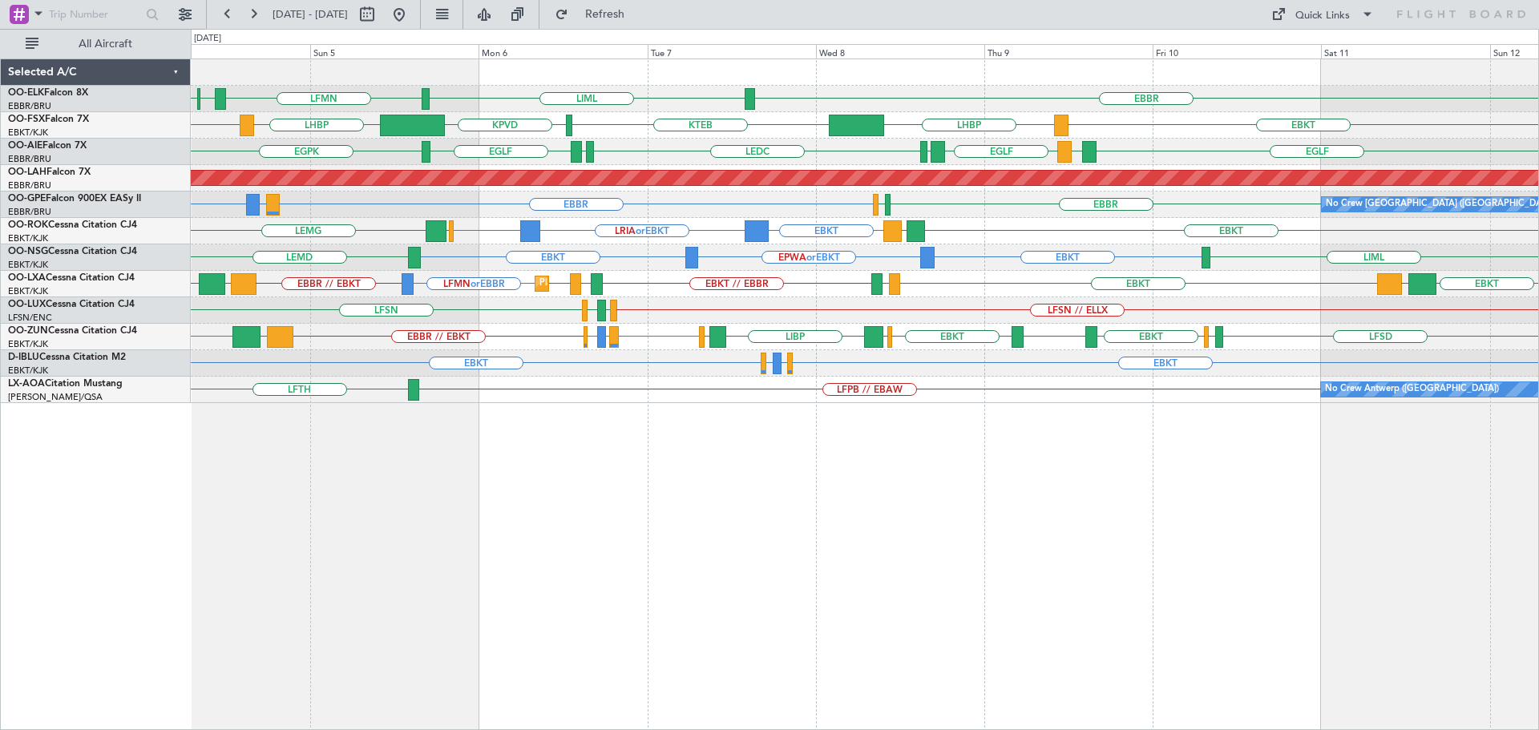
click at [1028, 360] on div "LIML LFMN [GEOGRAPHIC_DATA] EBKT [GEOGRAPHIC_DATA] KPVD LHBP EBKT EBKT LHBP KTE…" at bounding box center [864, 231] width 1347 height 344
drag, startPoint x: 653, startPoint y: 14, endPoint x: 645, endPoint y: 61, distance: 47.2
click at [639, 14] on span "Refresh" at bounding box center [604, 14] width 67 height 11
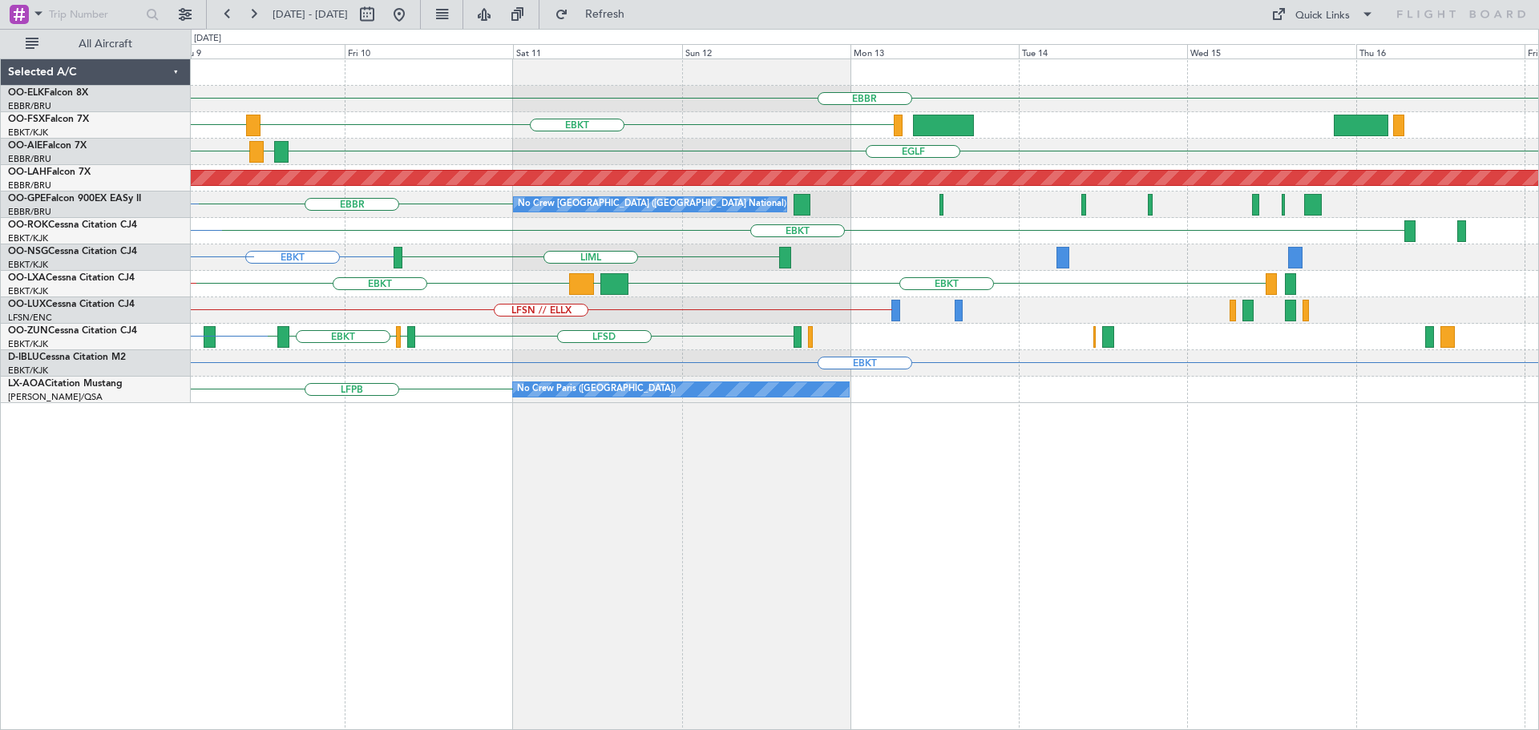
click at [463, 281] on div "EBKT LGPA EBKT LFTH EBKT // EBBR" at bounding box center [864, 284] width 1347 height 26
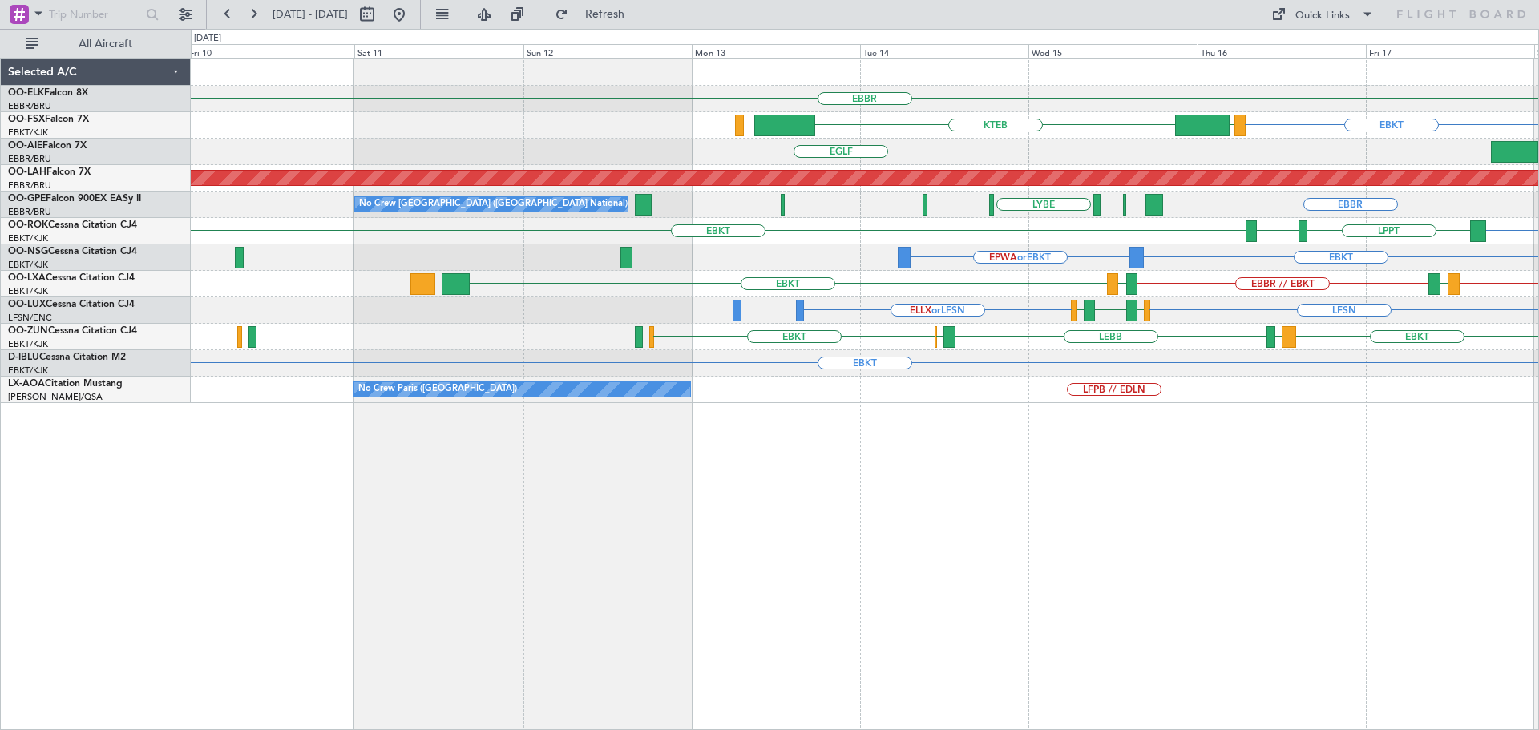
click at [1173, 299] on div "EBBR EBKT LOWS KTEB [GEOGRAPHIC_DATA] [GEOGRAPHIC_DATA] RJAA Planned [GEOGRAPHI…" at bounding box center [864, 231] width 1347 height 344
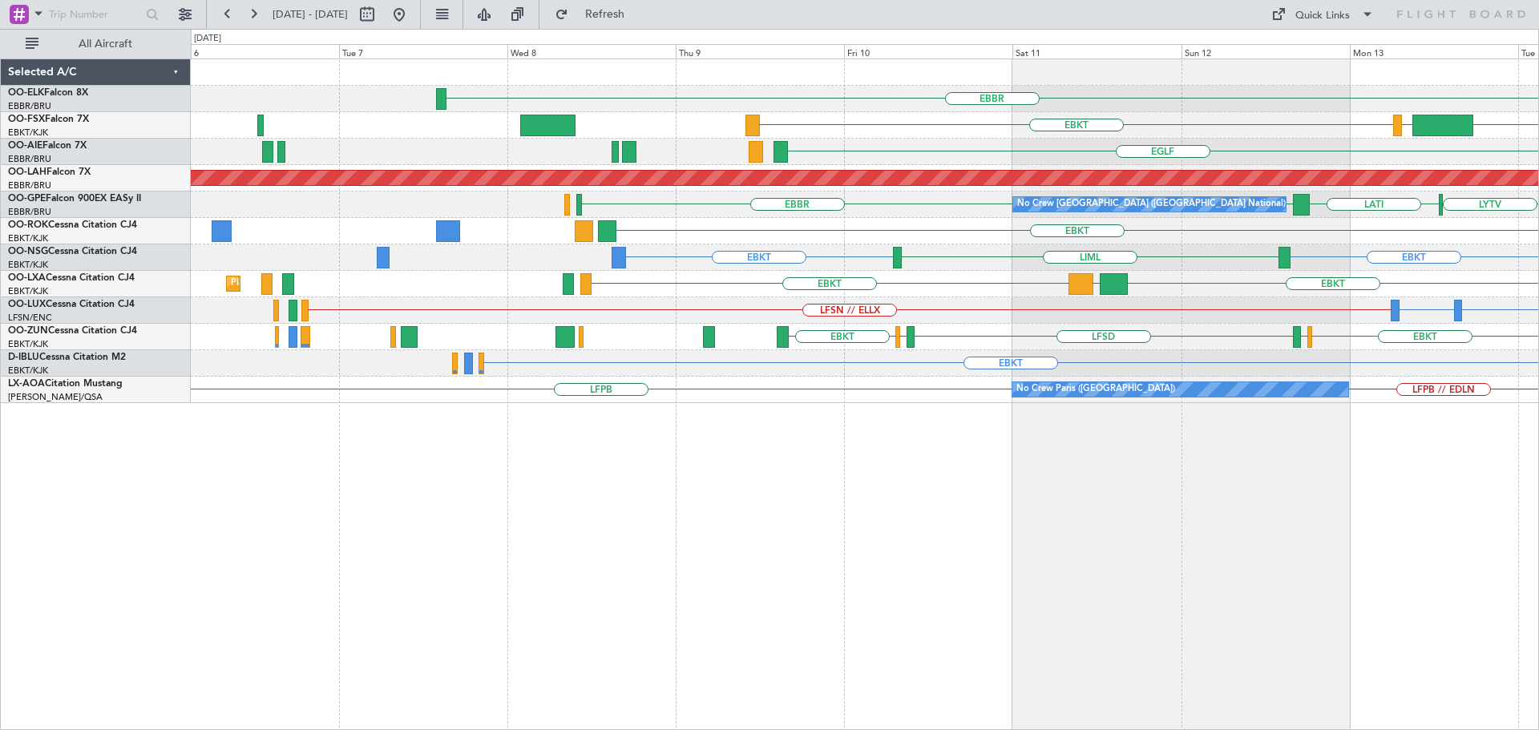
click at [1071, 357] on div "EBBR KTEB LIMC EBKT [GEOGRAPHIC_DATA] Planned [GEOGRAPHIC_DATA][PERSON_NAME]-[G…" at bounding box center [864, 231] width 1347 height 344
click at [1071, 357] on div "EBKT" at bounding box center [864, 363] width 1347 height 26
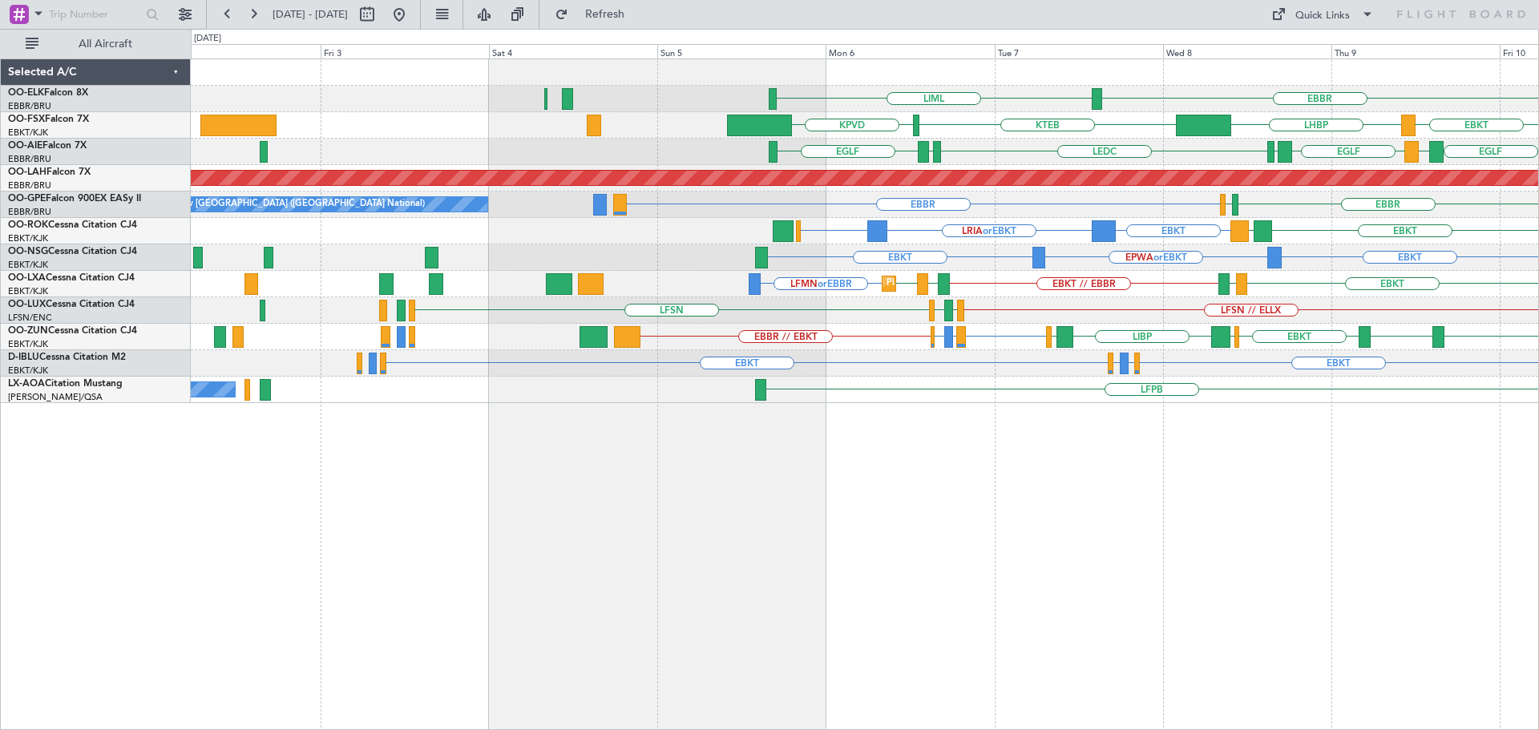
click at [1060, 302] on div "EBBR LIML EBKT LHBP KTEB KPVD 2 Flight Legs [GEOGRAPHIC_DATA] LEMD [GEOGRAPHIC_…" at bounding box center [864, 231] width 1347 height 344
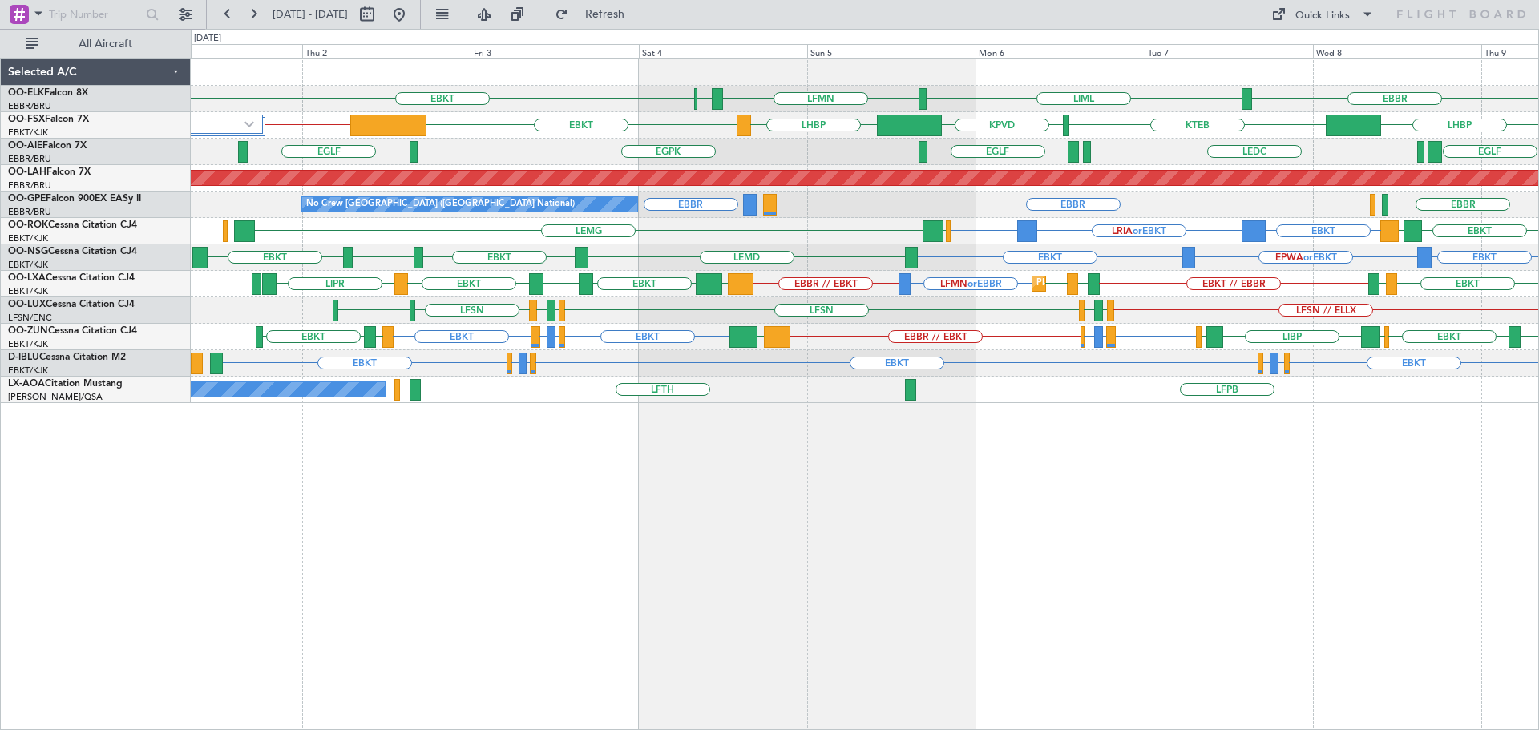
click at [1351, 313] on div "EBBR LIML LFMN [GEOGRAPHIC_DATA] EBKT Planned Maint [GEOGRAPHIC_DATA]-[GEOGRAPH…" at bounding box center [864, 231] width 1347 height 344
click at [815, 356] on div "EBKT EGGW or EBKT EDDK or EBKT EBKT EDDK or EBKT EGGW or EBKT EBKT LFTH EBKT" at bounding box center [864, 363] width 1347 height 26
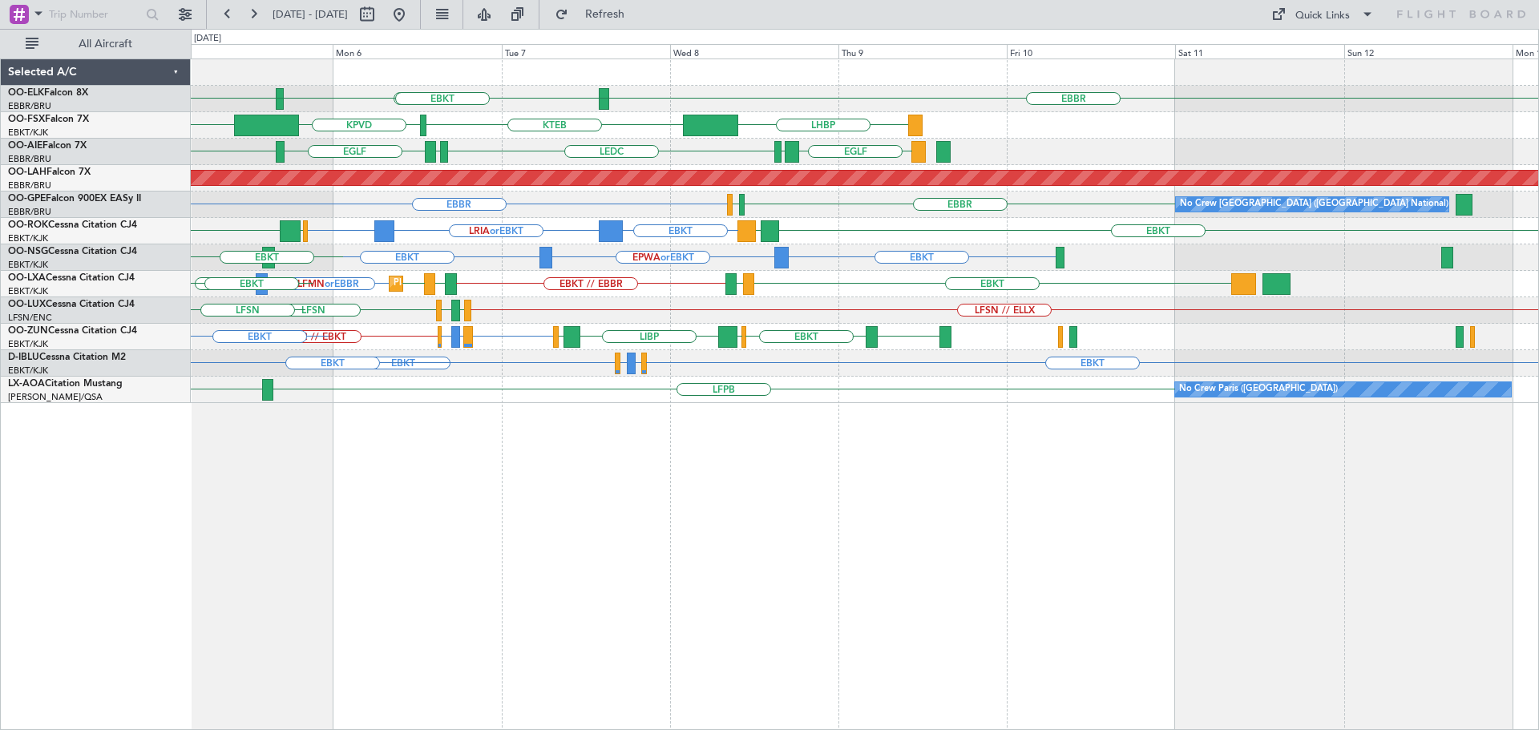
click at [1103, 296] on div "Planned Maint Kortrijk-[GEOGRAPHIC_DATA] LFMN or EBBR EBBR // EBKT EBKT LFTH EB…" at bounding box center [864, 284] width 1347 height 26
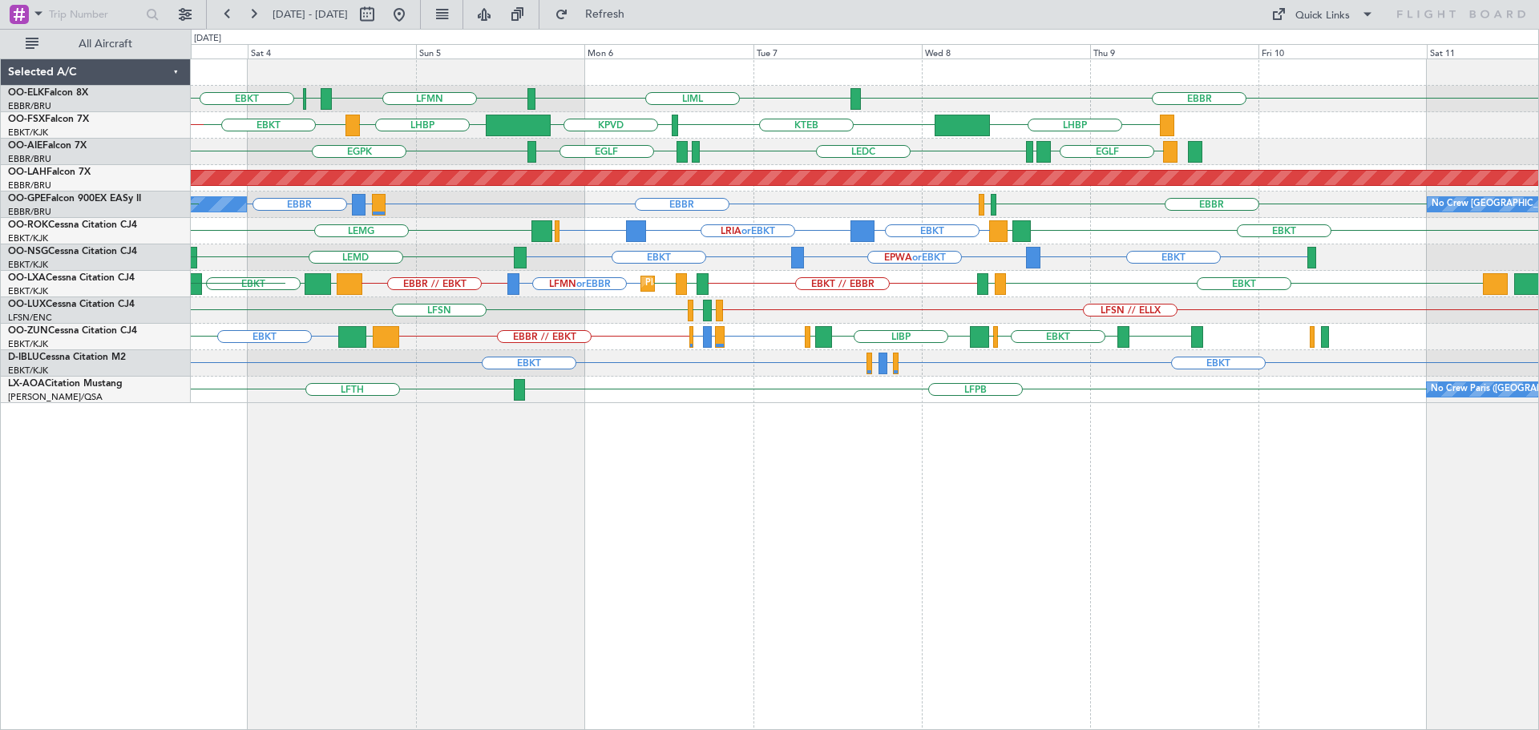
click at [769, 282] on div "EBBR LIML LFMN [GEOGRAPHIC_DATA] EBKT LHBP KTEB KPVD LHBP EBKT EBKT // FYWB 2 F…" at bounding box center [864, 231] width 1347 height 344
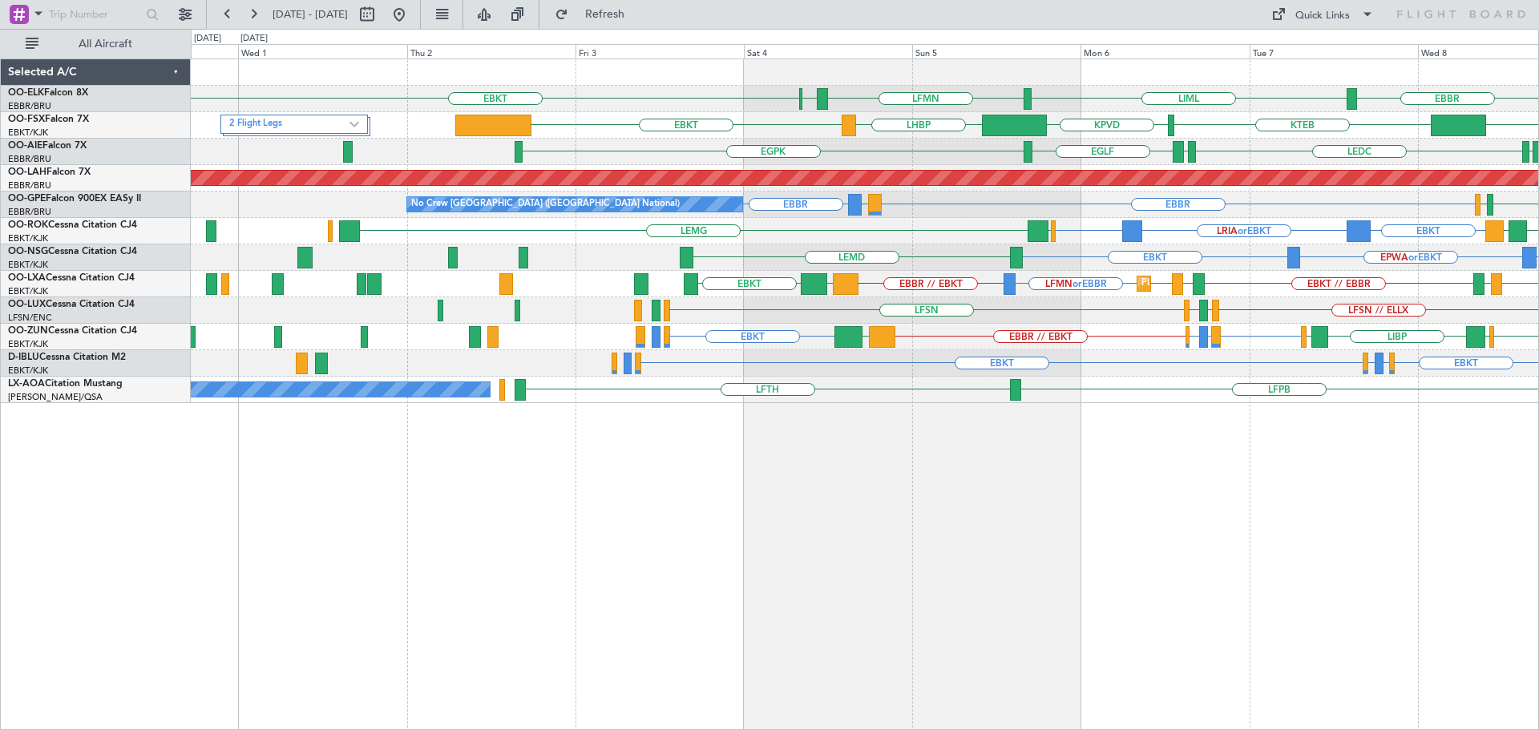
click at [924, 395] on div "EBBR LIML EBKT LFMN [GEOGRAPHIC_DATA] Planned Maint [GEOGRAPHIC_DATA]-[GEOGRAPH…" at bounding box center [864, 231] width 1347 height 344
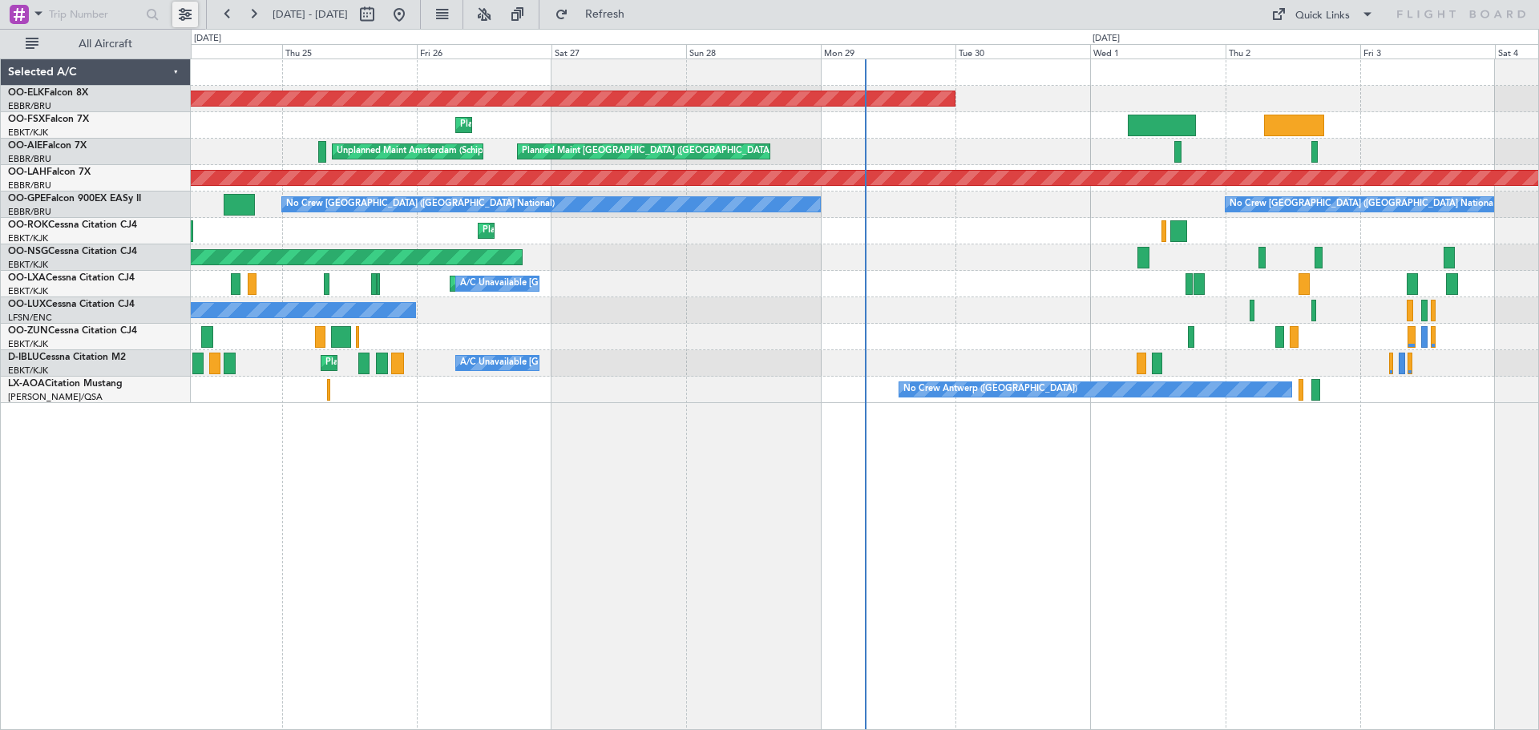
click at [188, 13] on button at bounding box center [185, 15] width 26 height 26
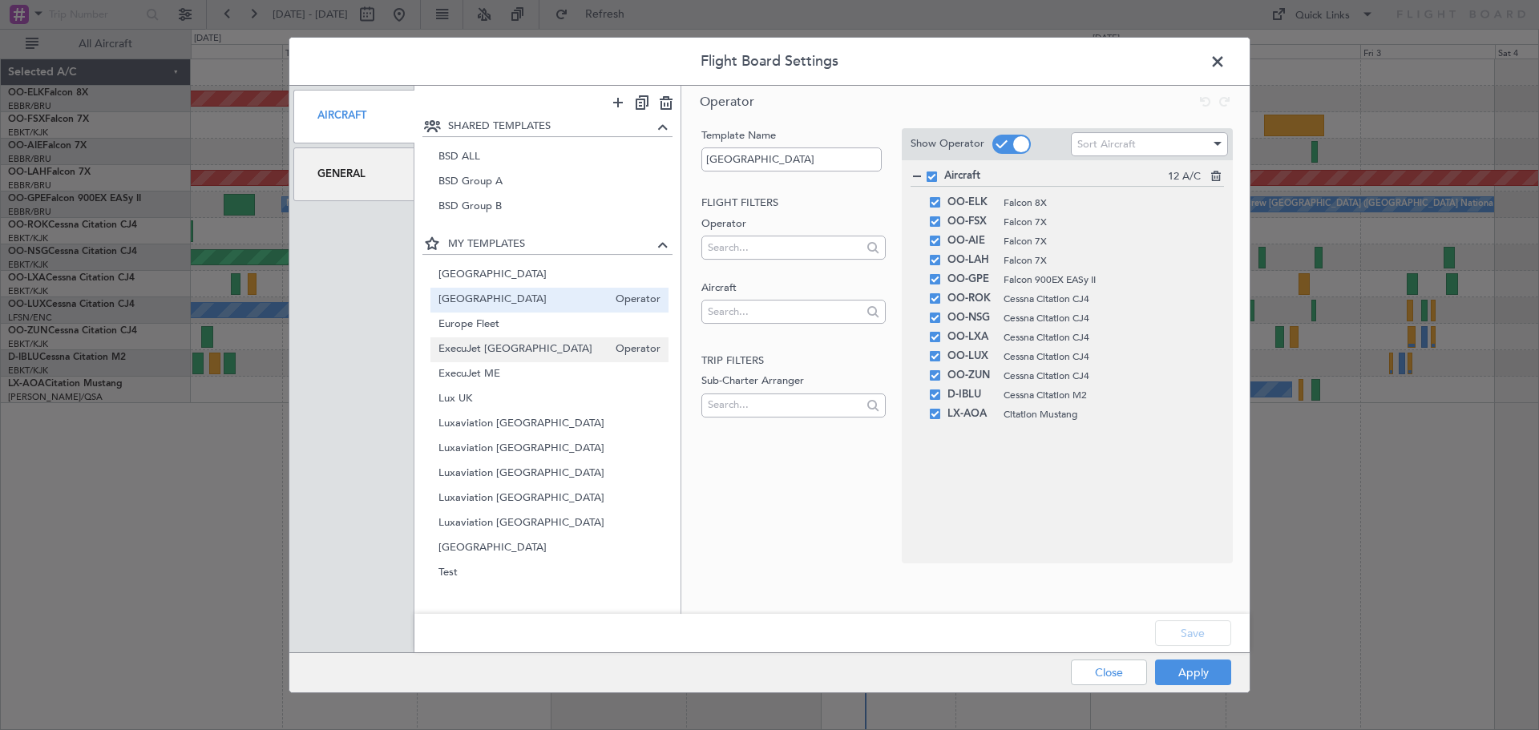
click at [515, 351] on span "ExecuJet Europe" at bounding box center [523, 349] width 170 height 17
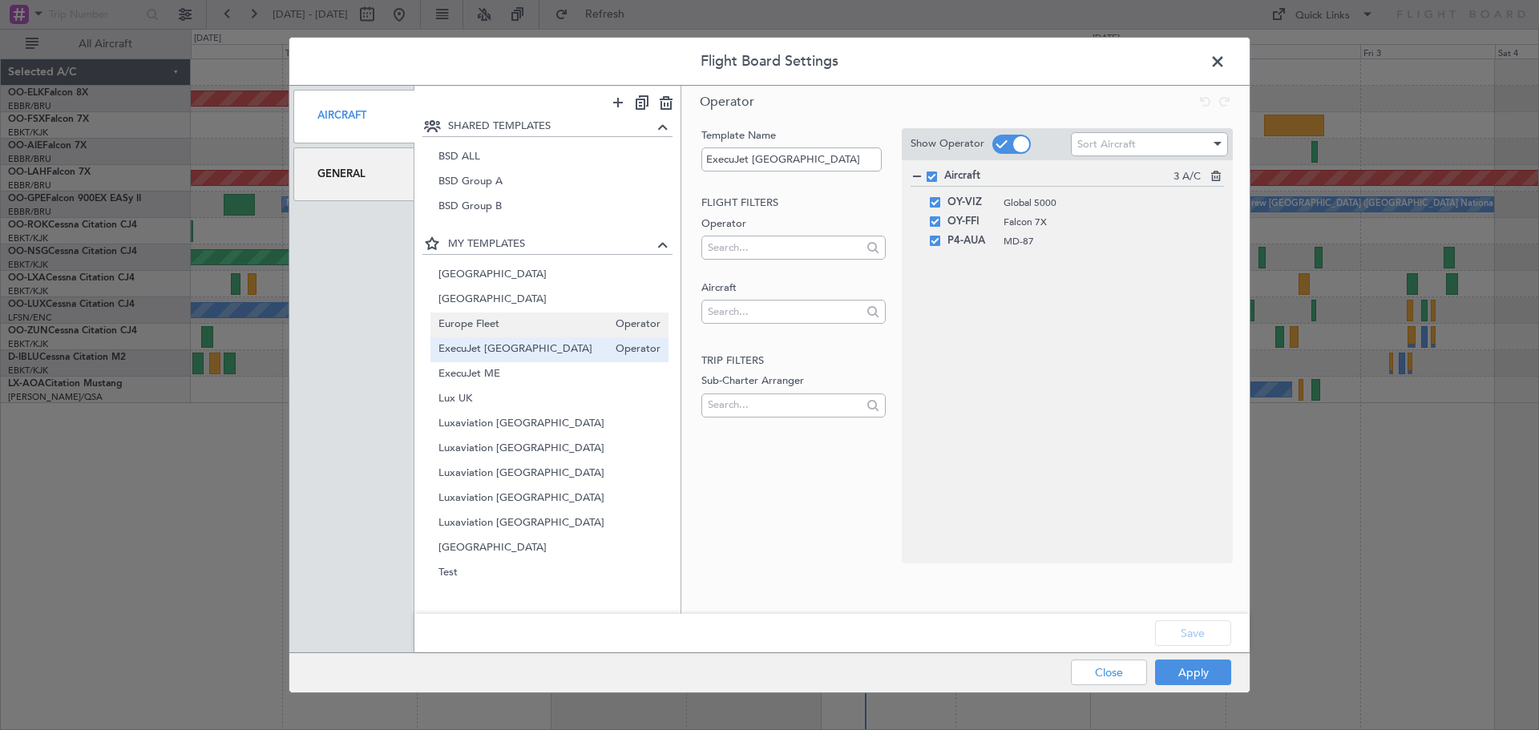
click at [502, 328] on span "Europe Fleet" at bounding box center [523, 325] width 170 height 17
type input "Europe Fleet"
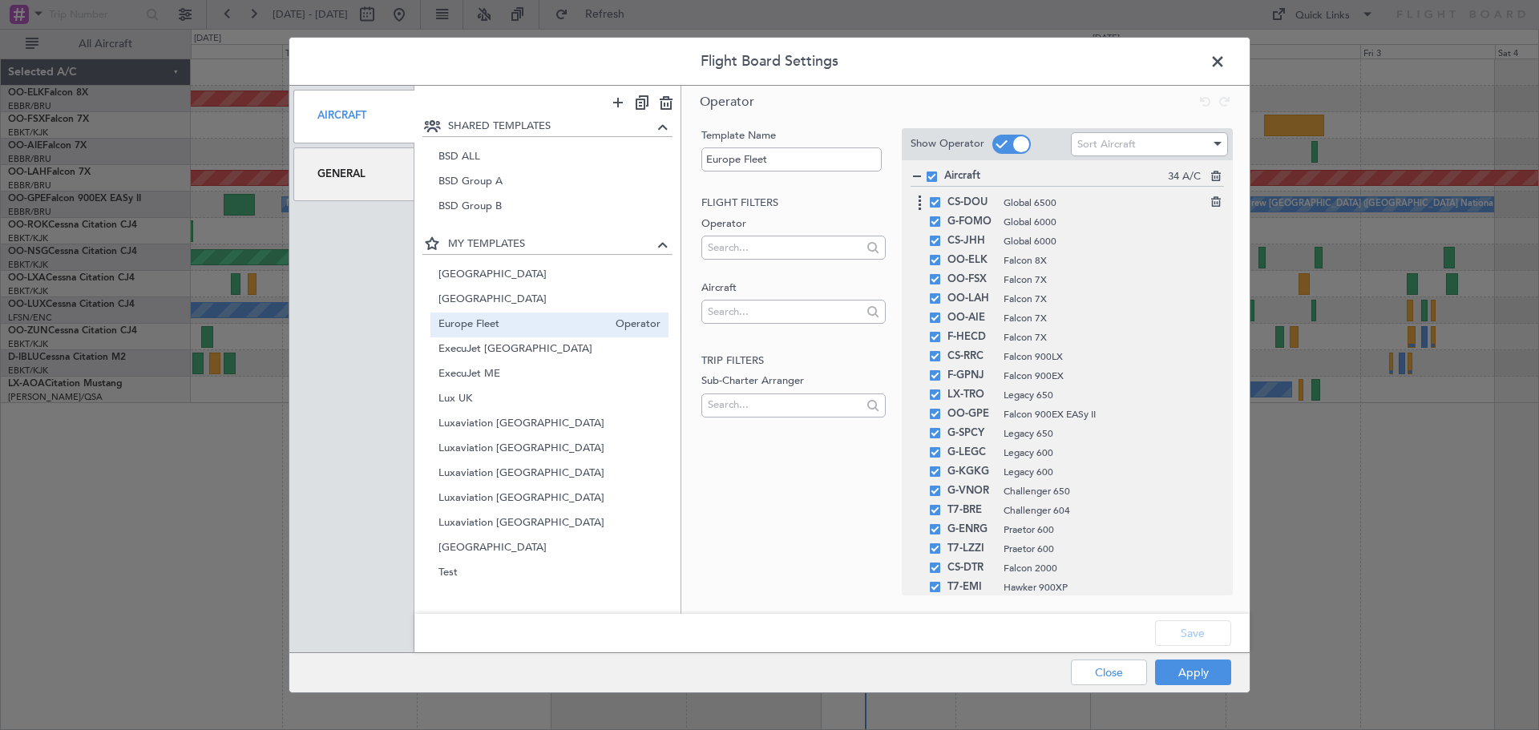
click at [931, 202] on span at bounding box center [935, 202] width 10 height 10
click at [941, 197] on input "checkbox" at bounding box center [941, 197] width 0 height 0
drag, startPoint x: 1032, startPoint y: 206, endPoint x: 1070, endPoint y: 559, distance: 355.6
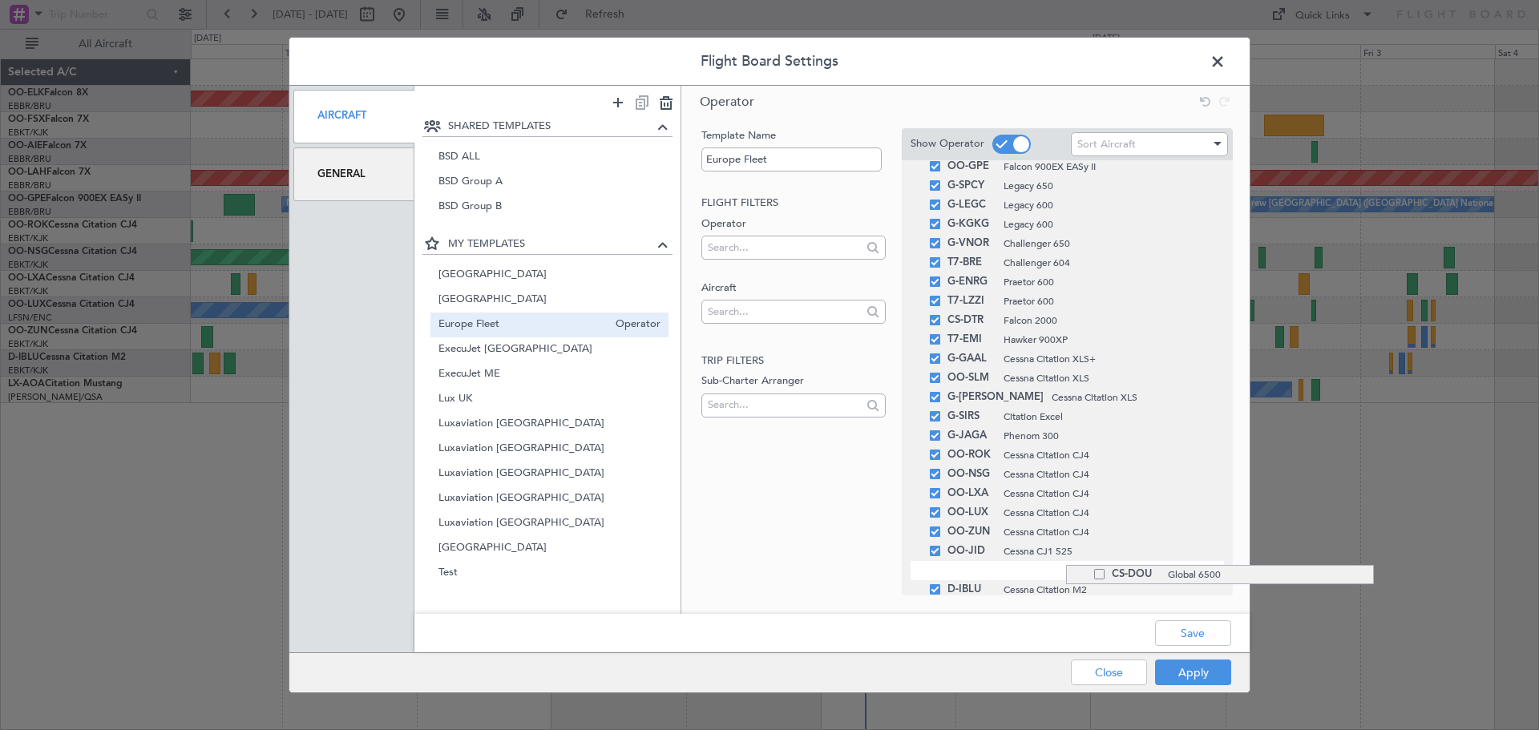
drag, startPoint x: 1066, startPoint y: 342, endPoint x: 1056, endPoint y: 565, distance: 223.1
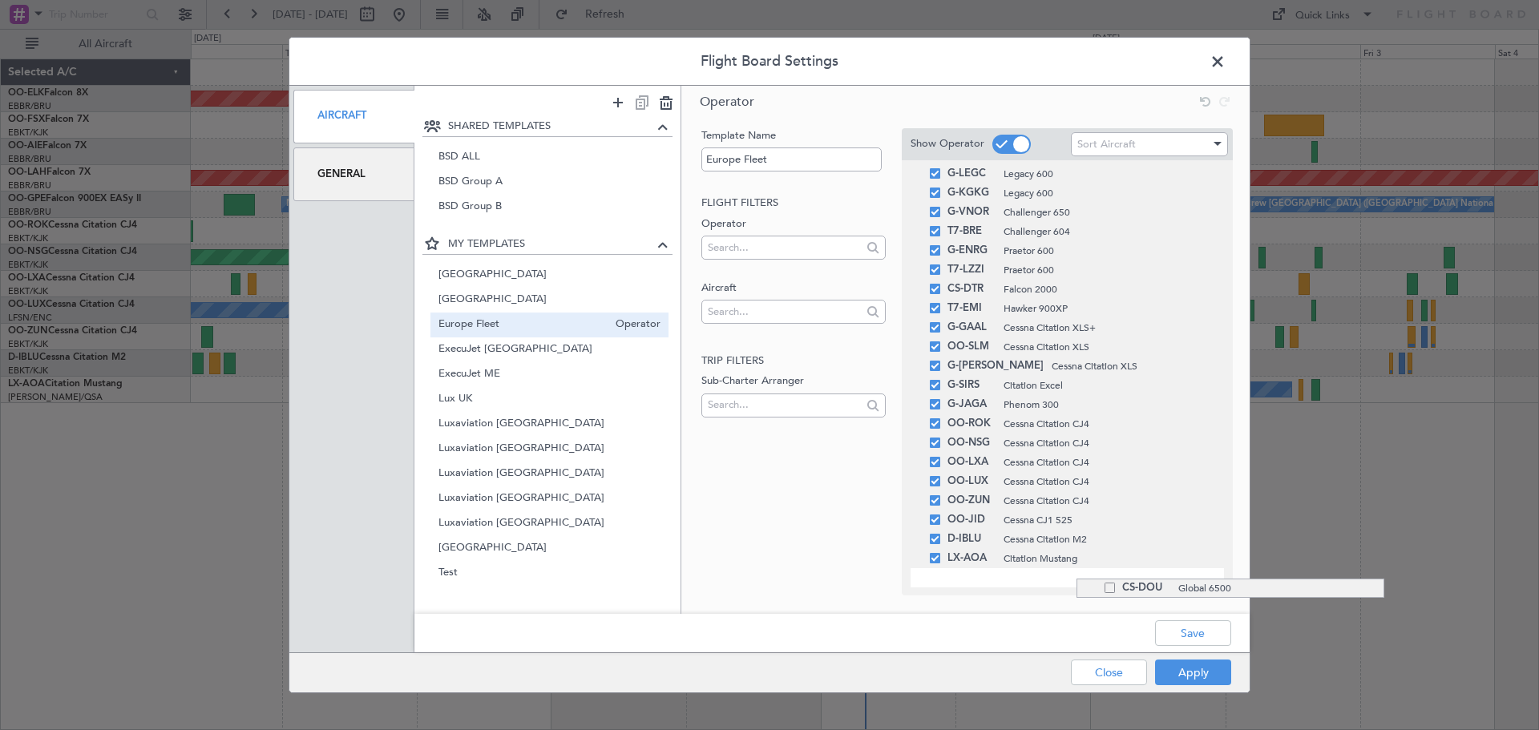
drag, startPoint x: 1076, startPoint y: 540, endPoint x: 1079, endPoint y: 579, distance: 38.5
click at [1209, 577] on icon at bounding box center [1214, 574] width 11 height 11
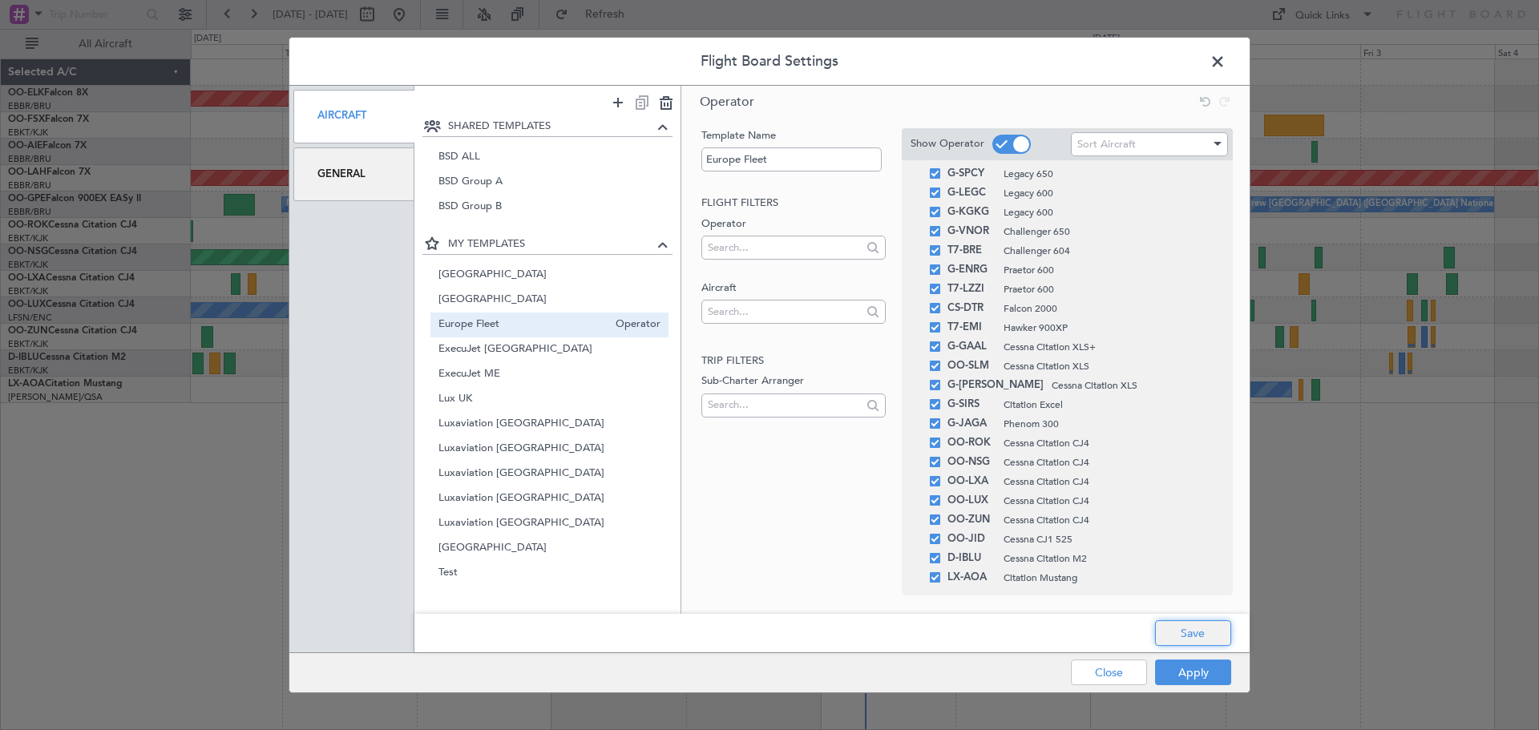
click at [1203, 633] on button "Save" at bounding box center [1193, 633] width 76 height 26
click at [1196, 672] on button "Apply" at bounding box center [1193, 673] width 76 height 26
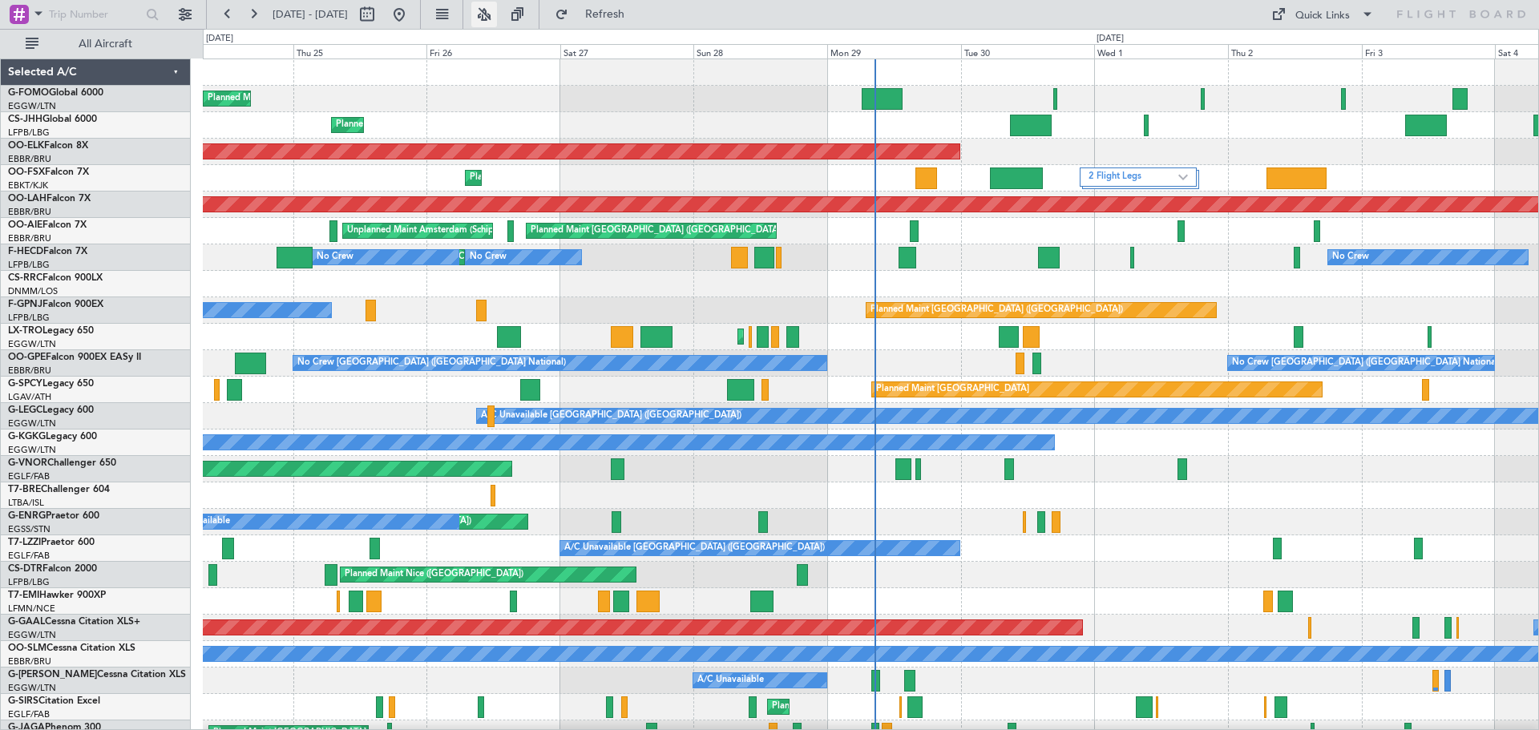
click at [497, 12] on button at bounding box center [484, 15] width 26 height 26
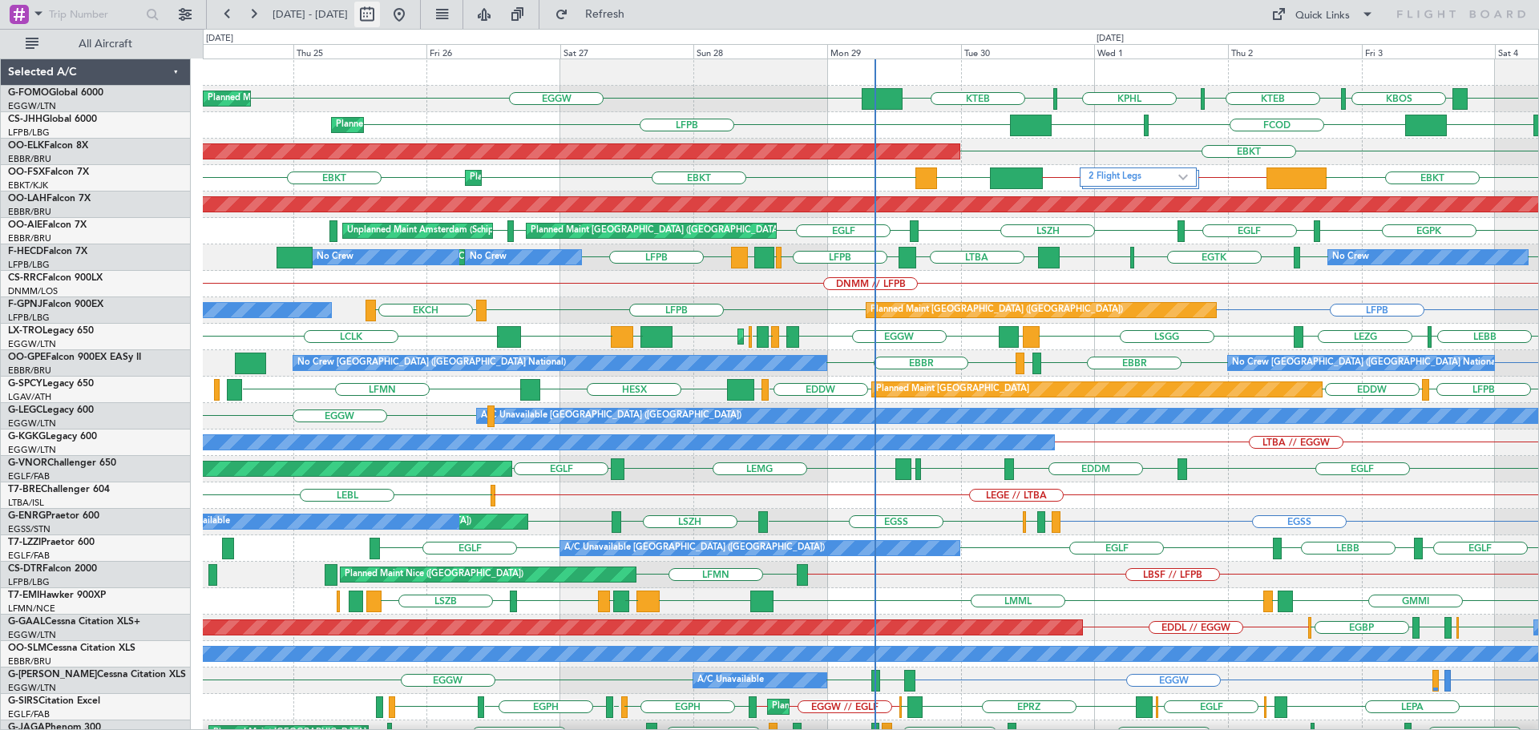
click at [380, 5] on button at bounding box center [367, 15] width 26 height 26
select select "9"
select select "2025"
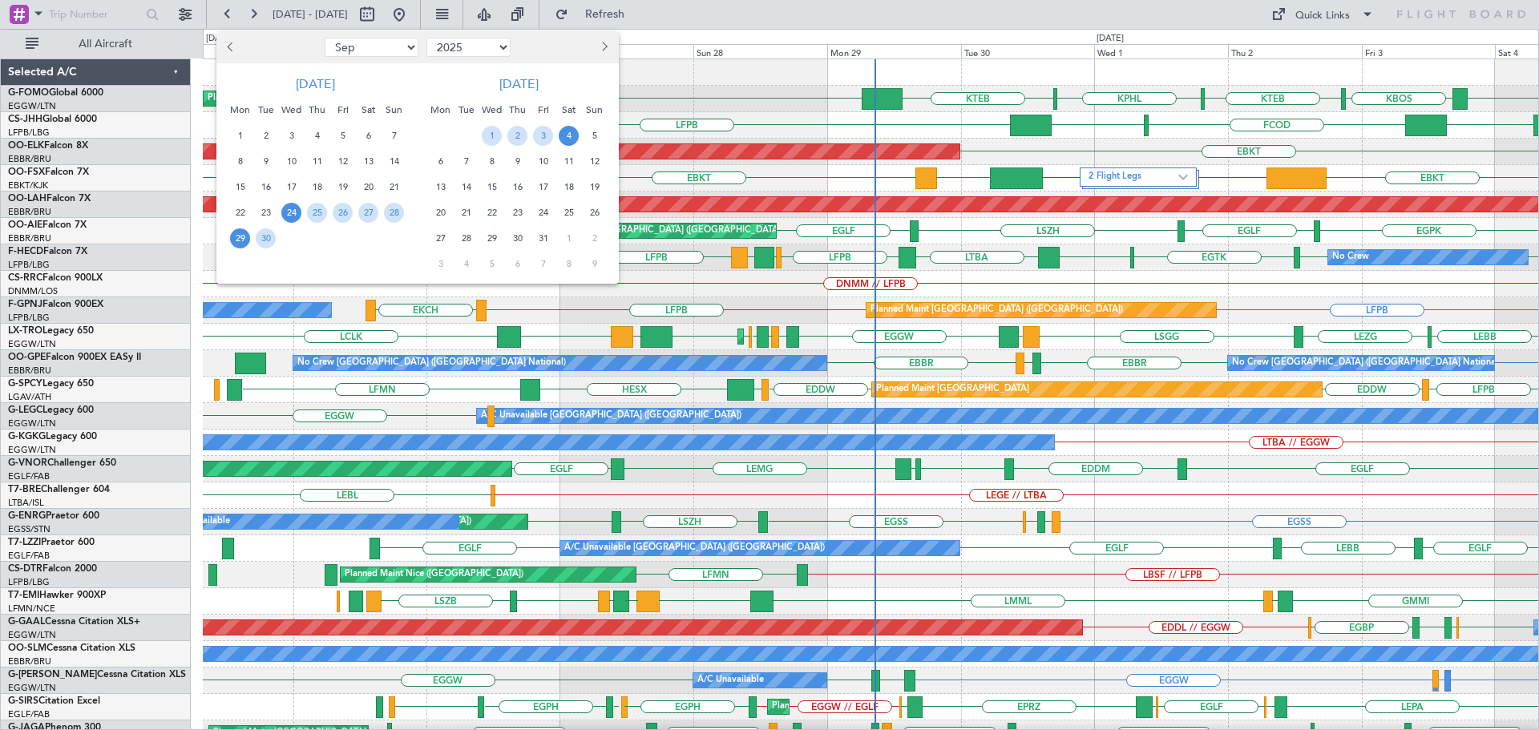
click at [236, 233] on span "29" at bounding box center [240, 238] width 20 height 20
click at [441, 156] on span "6" at bounding box center [440, 161] width 20 height 20
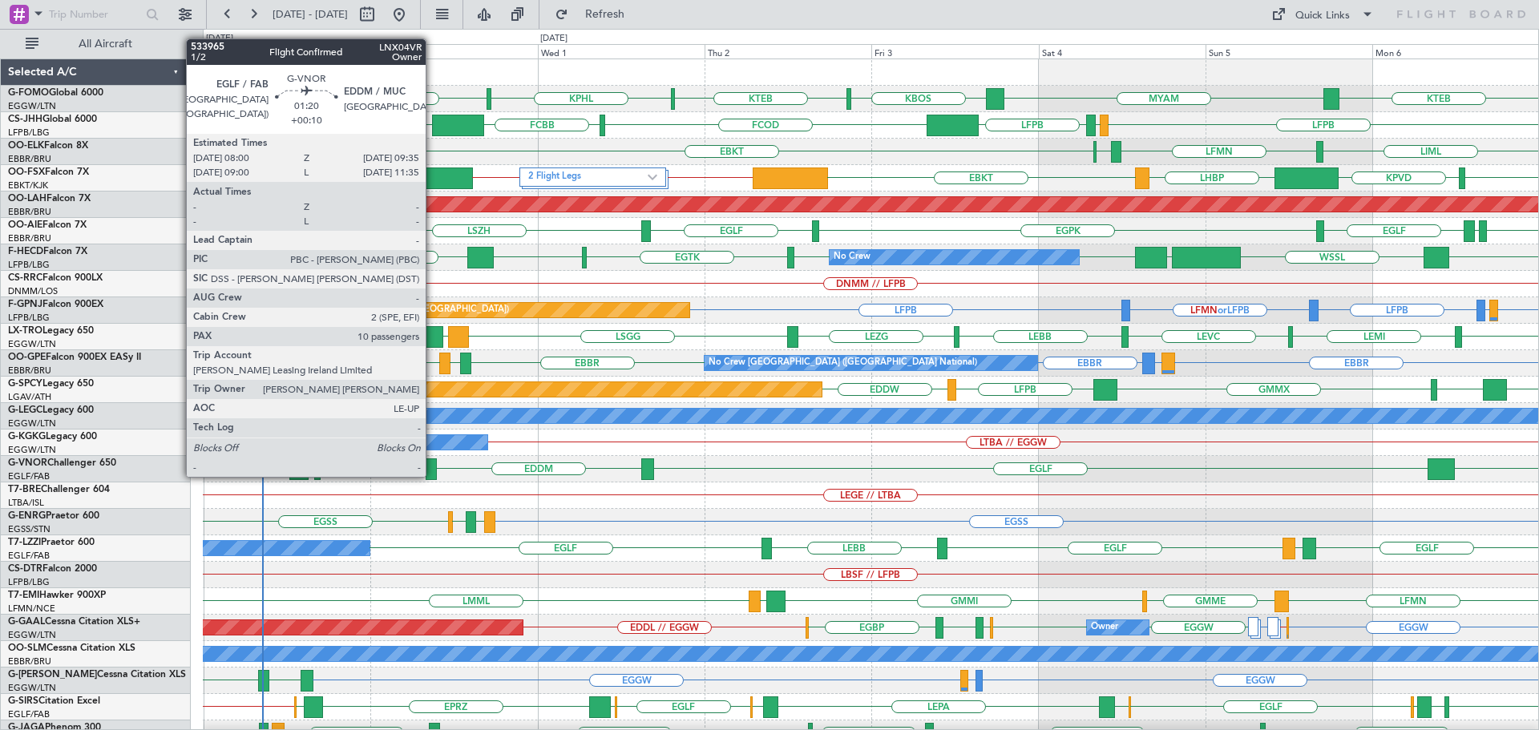
click at [433, 461] on div at bounding box center [431, 469] width 11 height 22
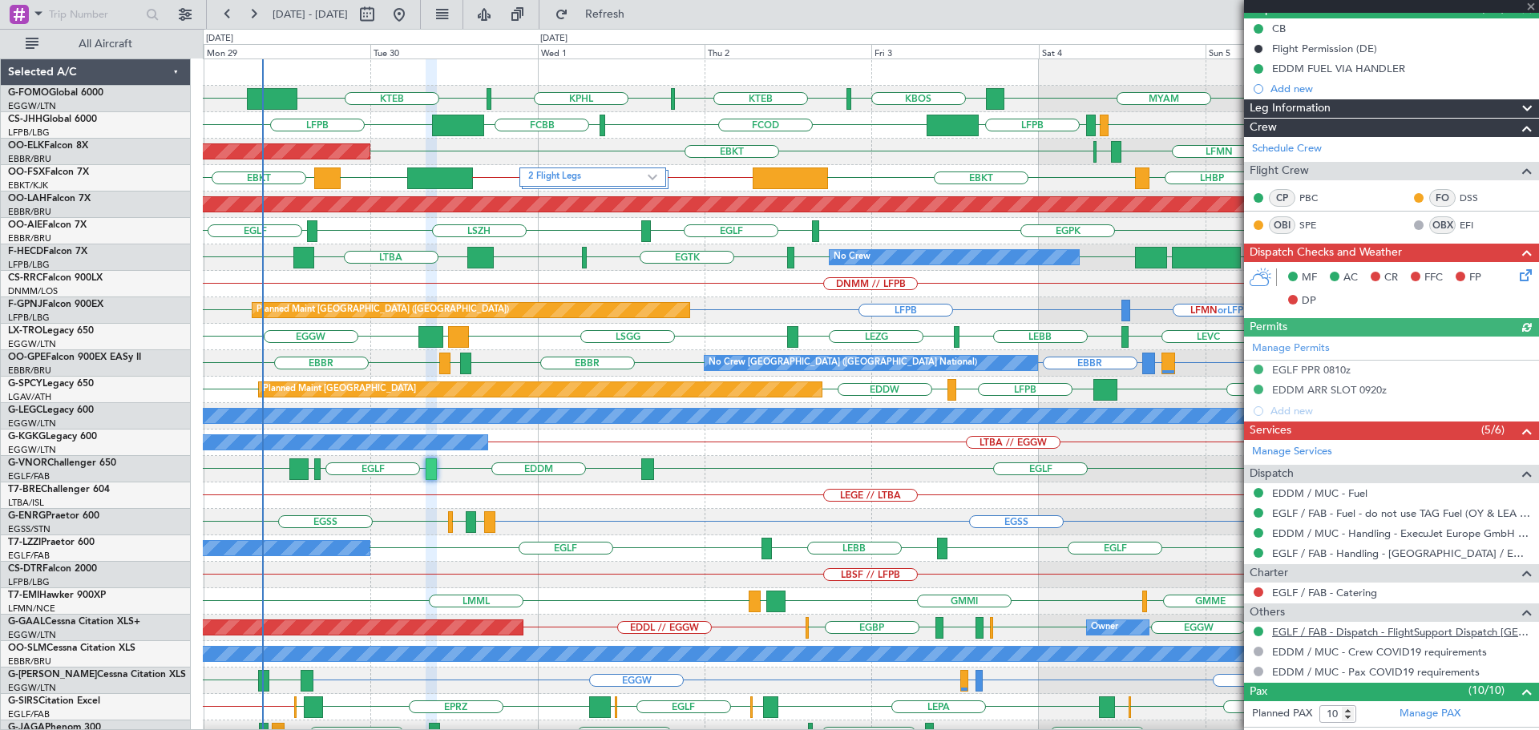
scroll to position [321, 0]
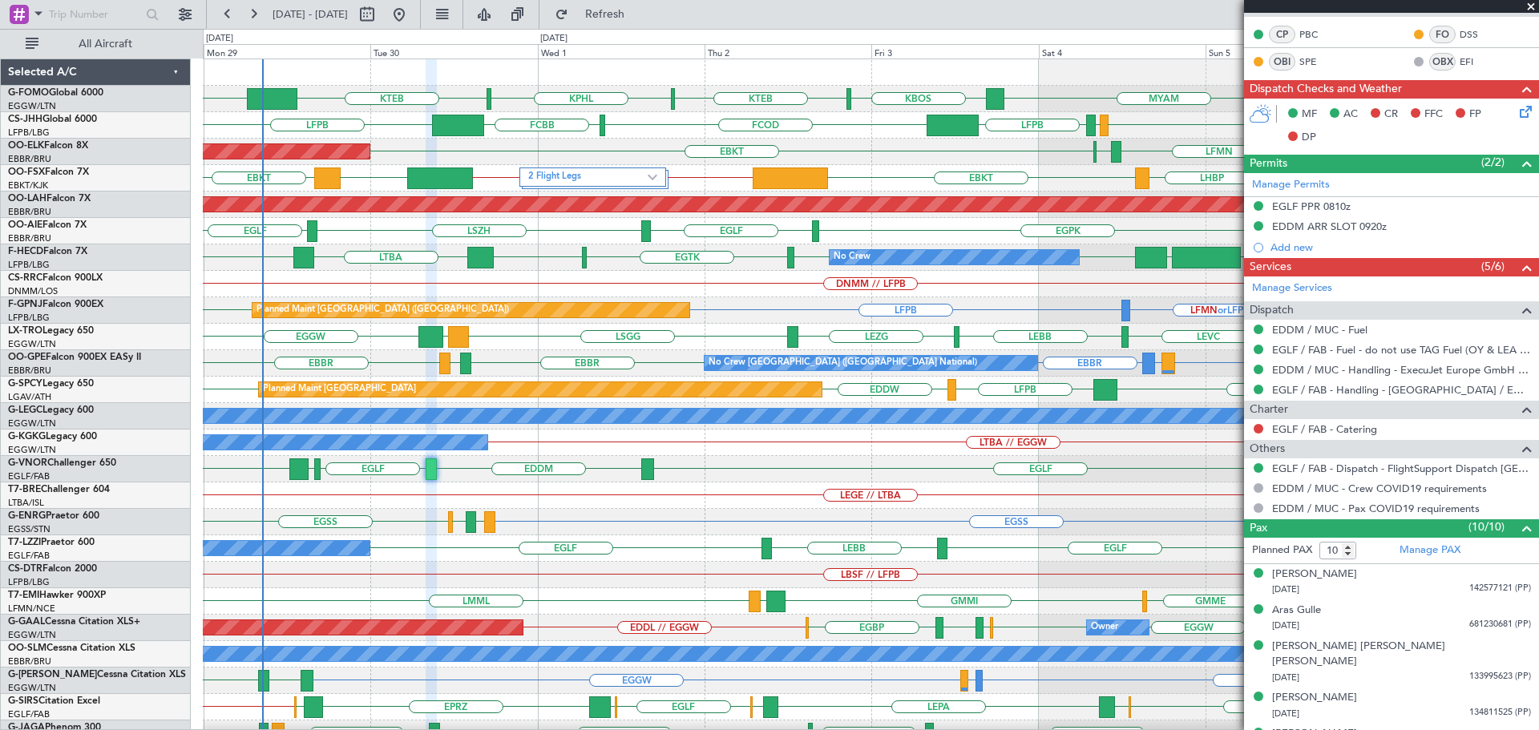
drag, startPoint x: 1531, startPoint y: 4, endPoint x: 1496, endPoint y: 17, distance: 37.5
click at [1532, 4] on span at bounding box center [1531, 7] width 16 height 14
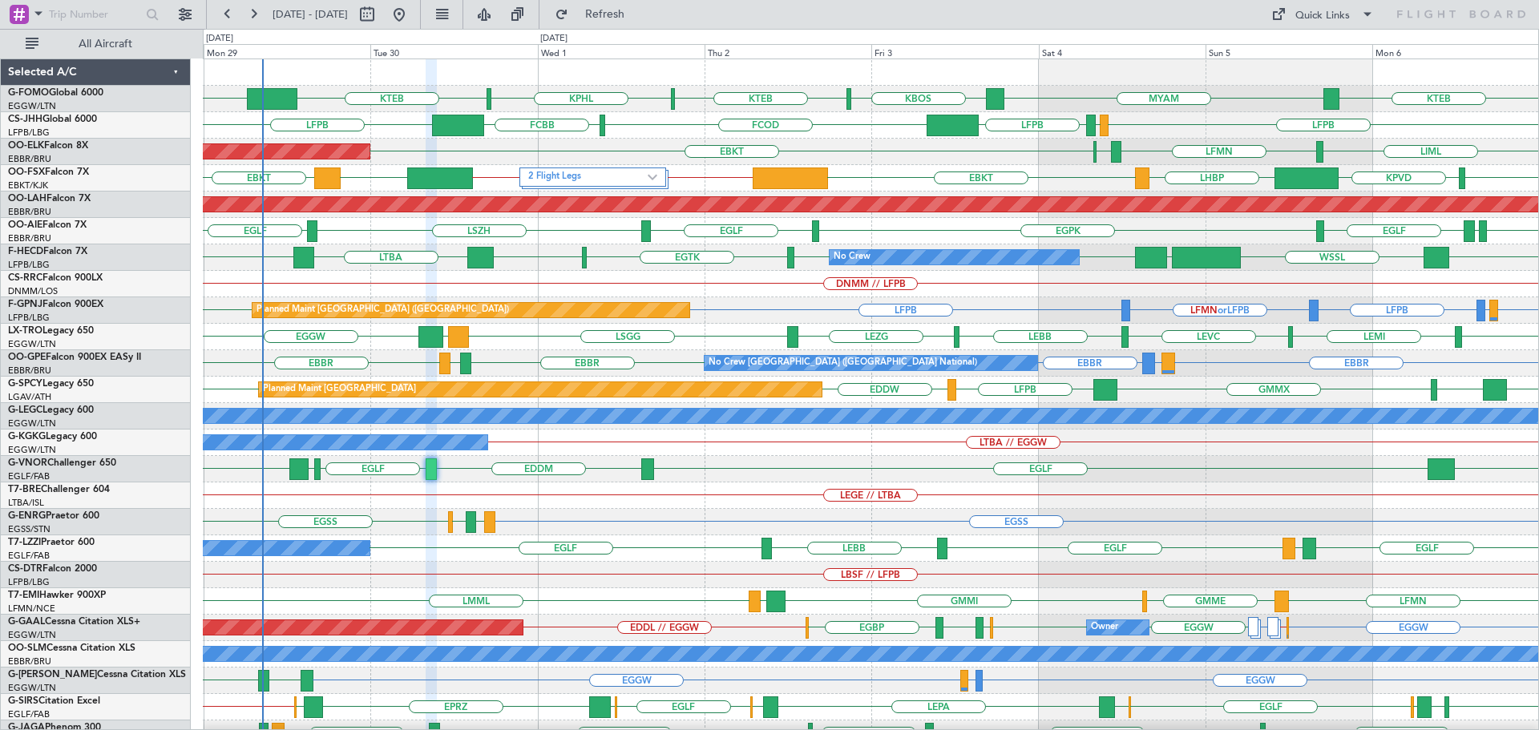
type input "0"
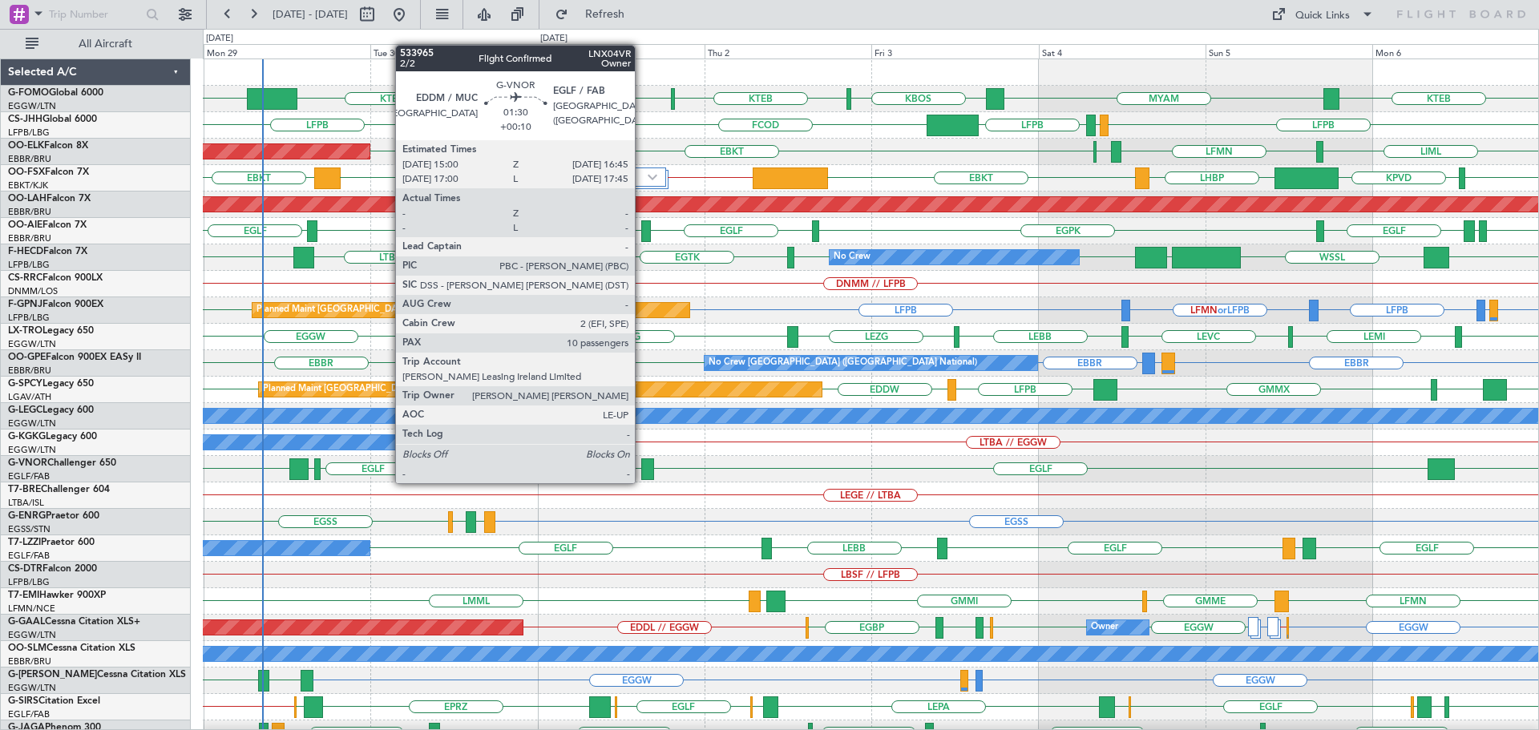
click at [642, 467] on div at bounding box center [647, 469] width 13 height 22
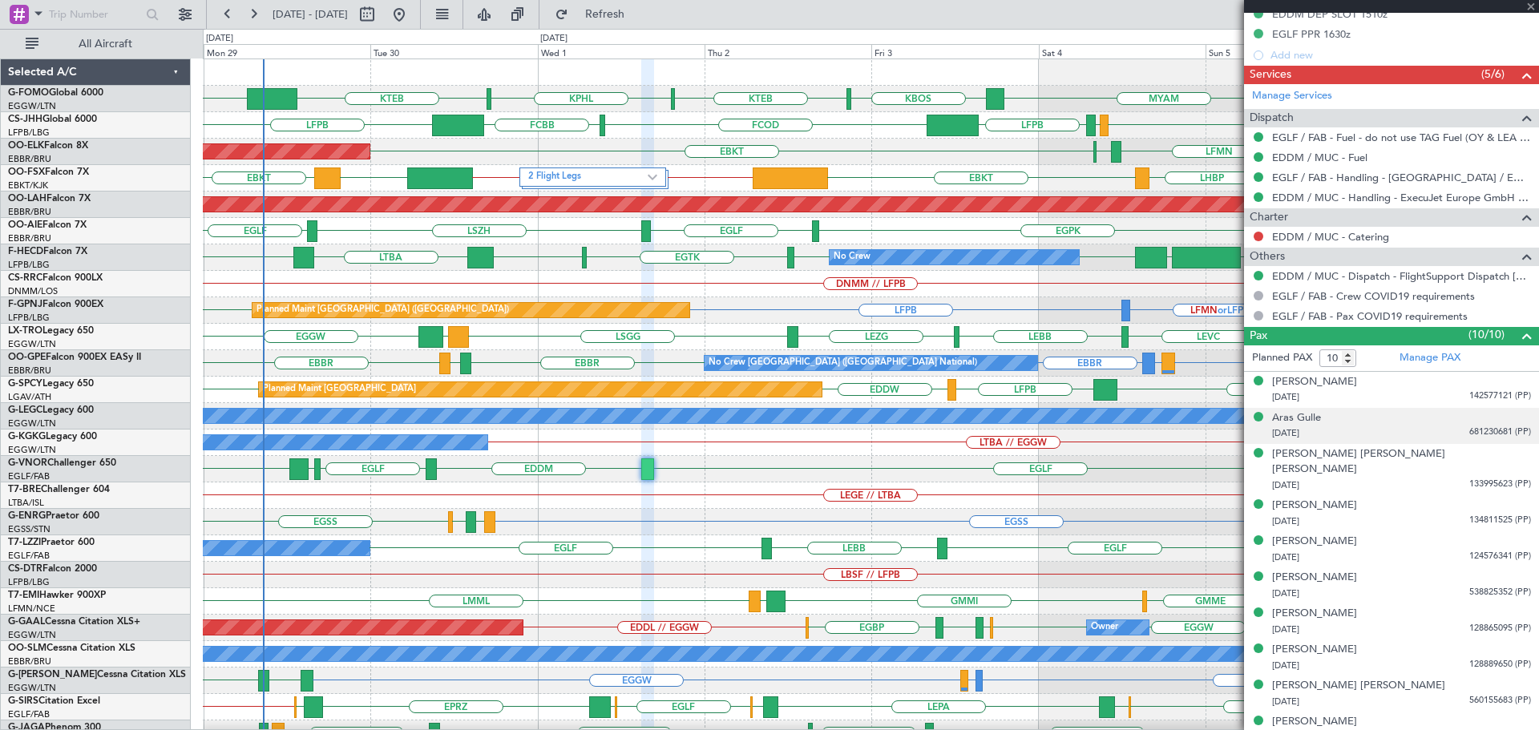
scroll to position [535, 0]
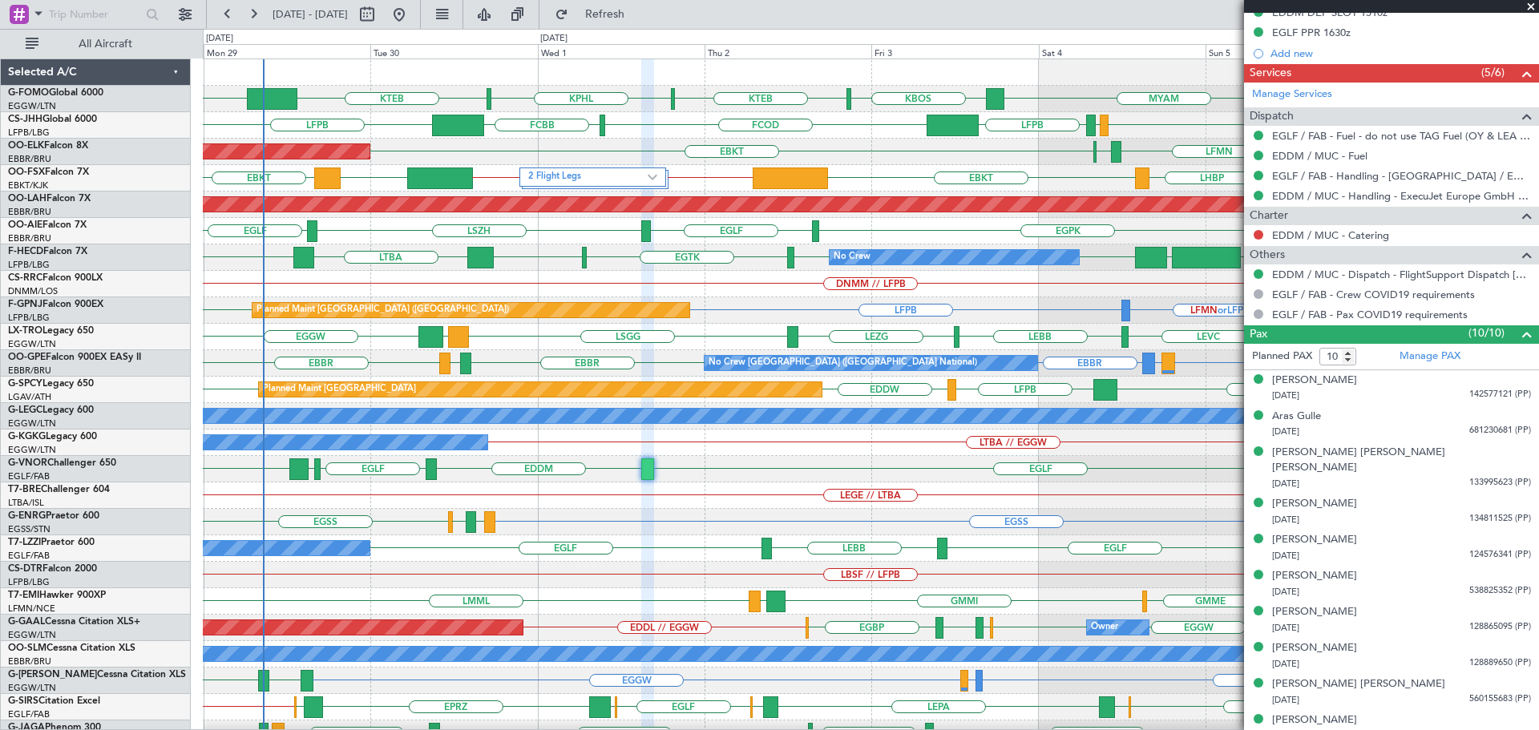
click at [1528, 6] on span at bounding box center [1531, 7] width 16 height 14
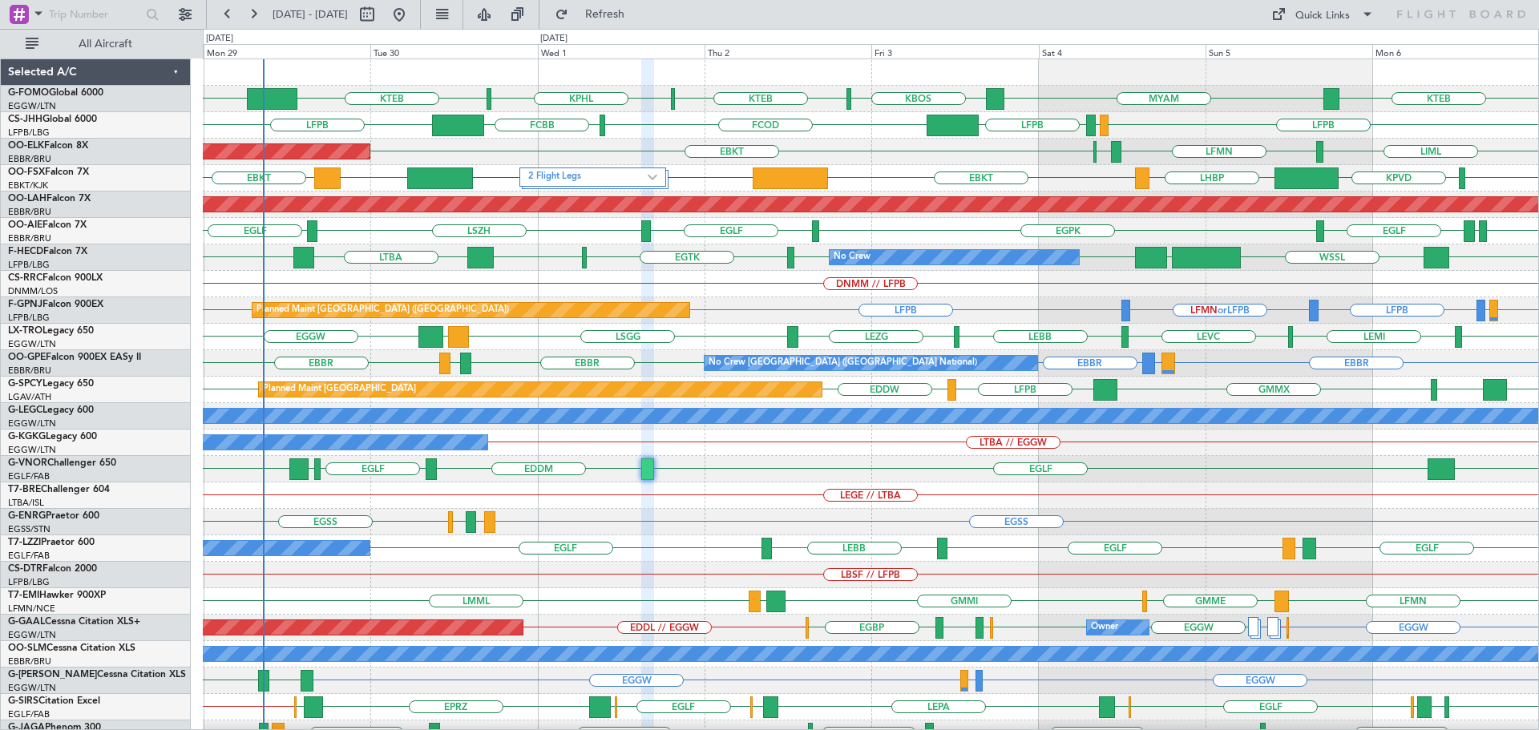
type input "0"
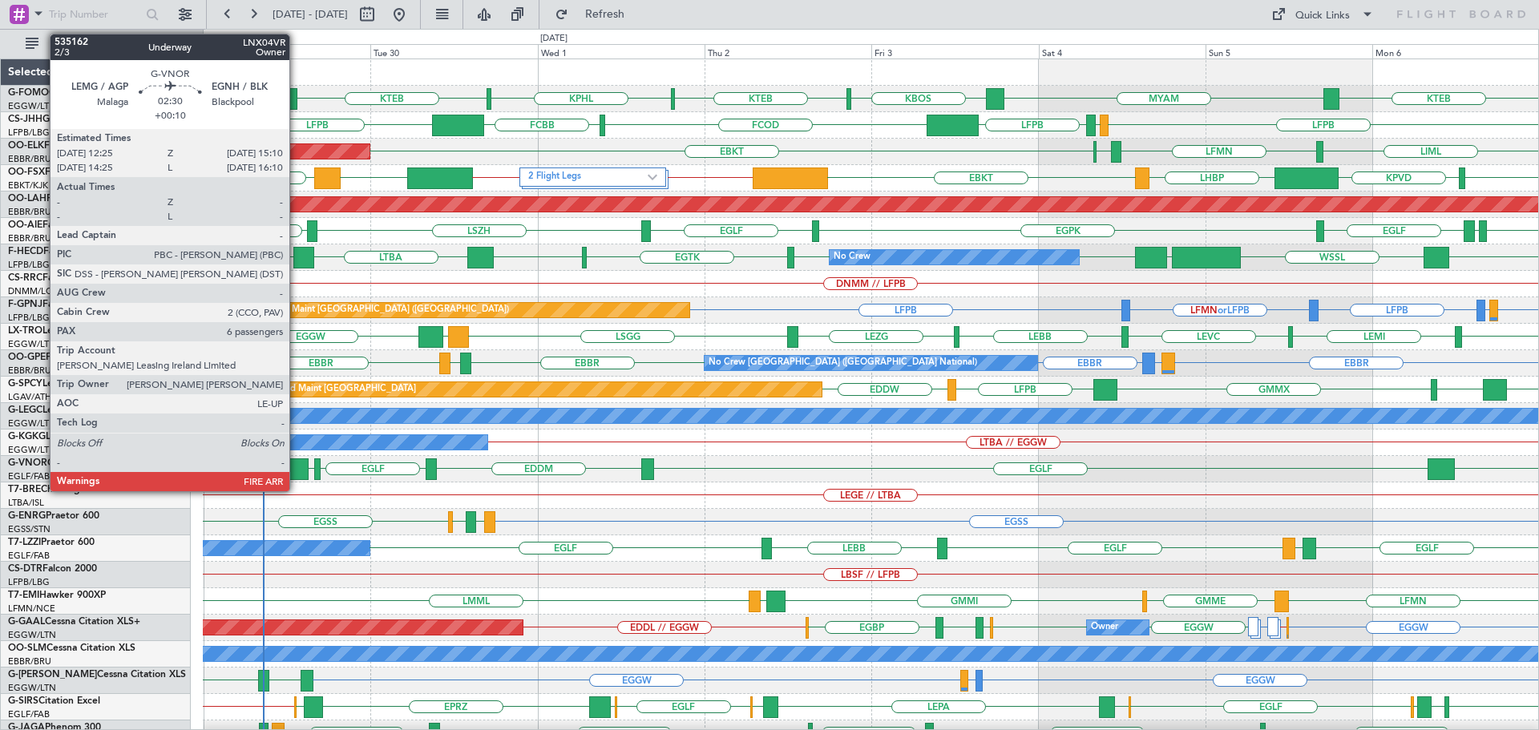
click at [297, 467] on div at bounding box center [298, 469] width 19 height 22
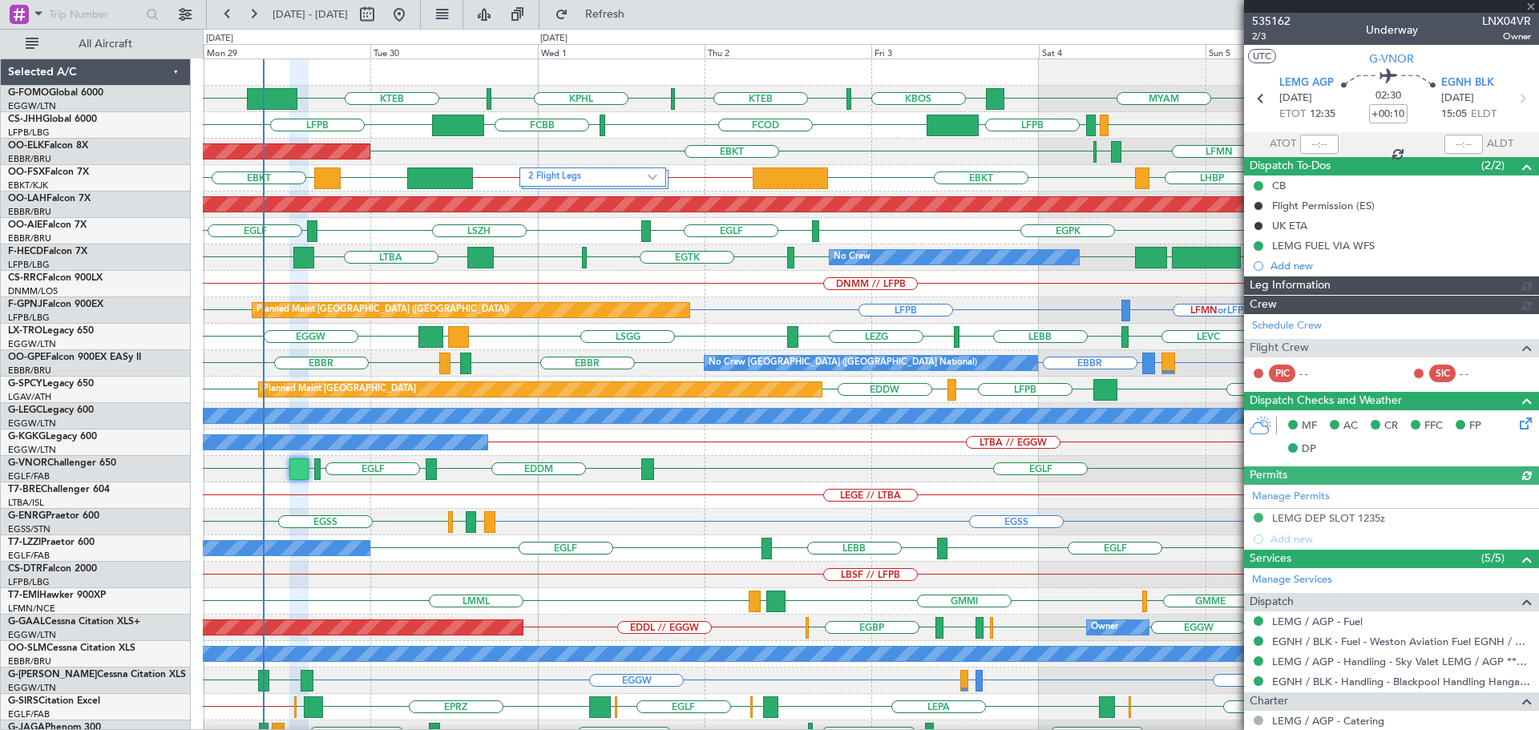
click at [1528, 6] on div at bounding box center [1391, 6] width 295 height 13
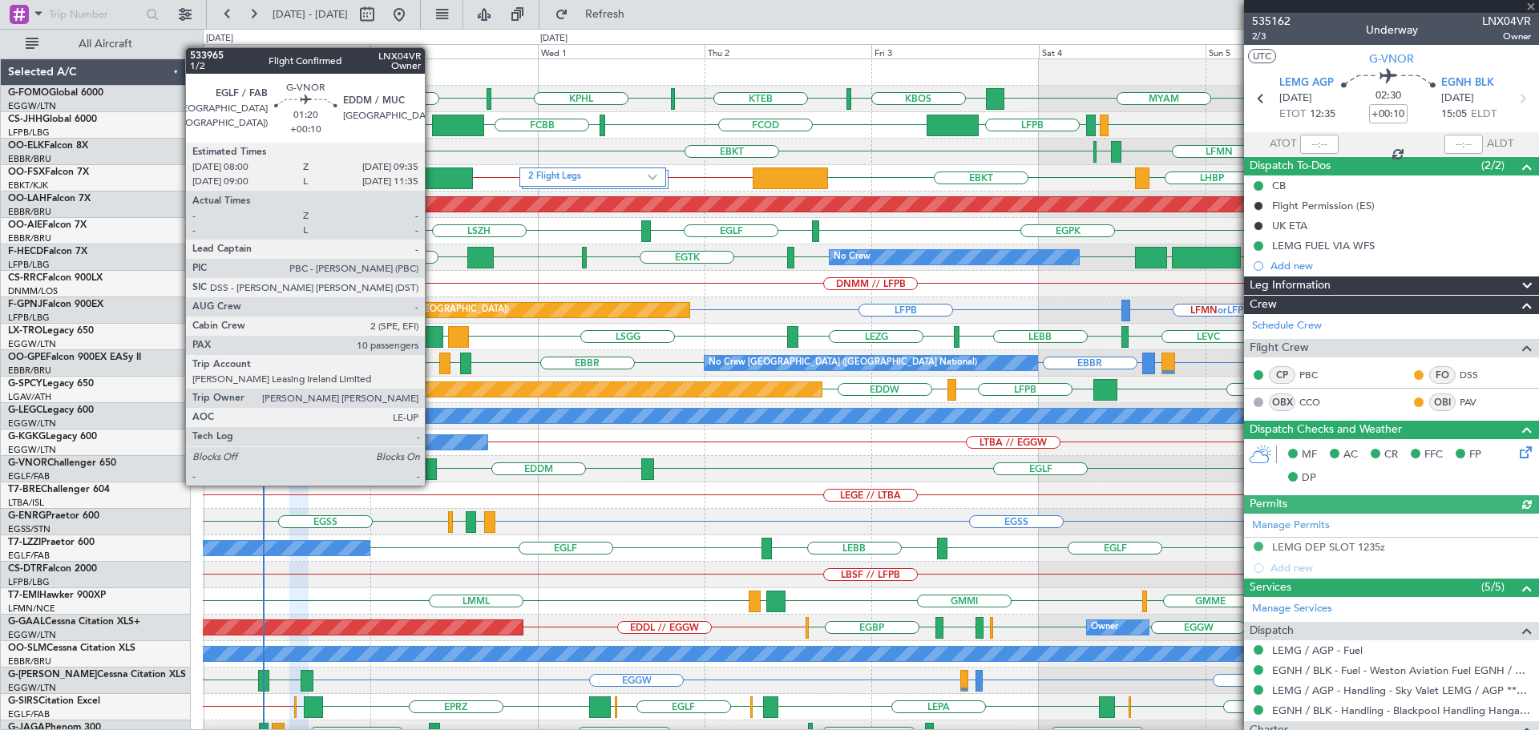
click at [432, 469] on div at bounding box center [431, 469] width 11 height 22
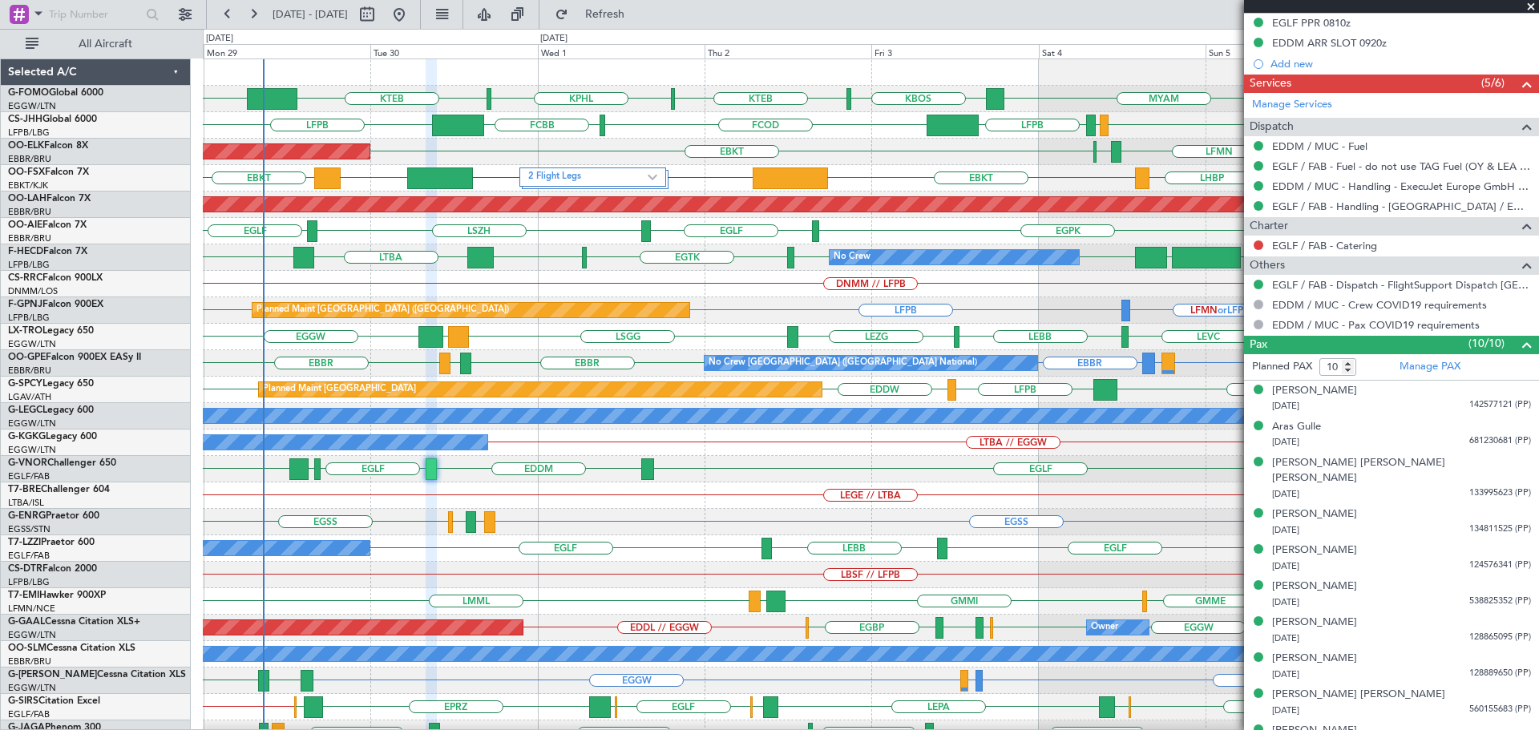
scroll to position [515, 0]
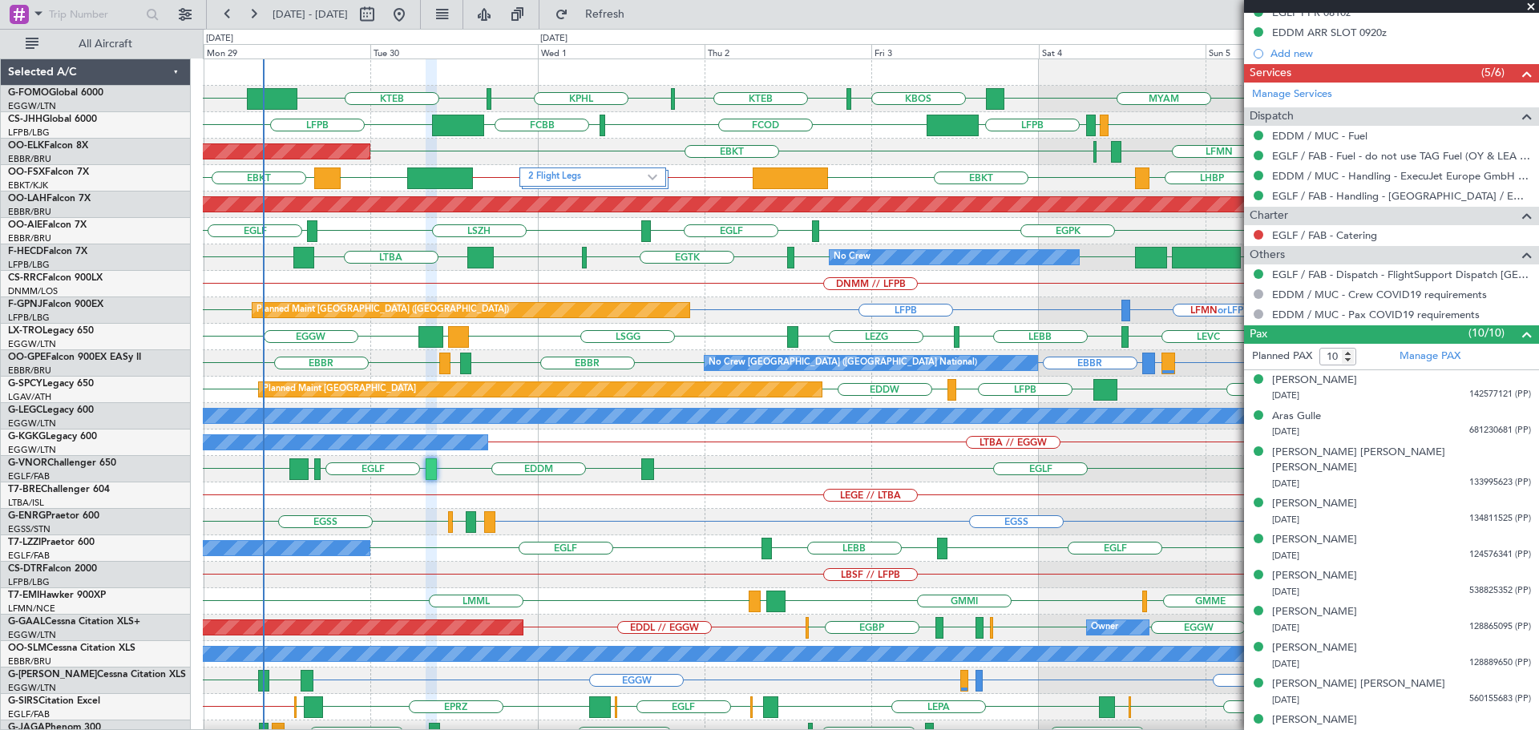
click at [1533, 8] on span at bounding box center [1531, 7] width 16 height 14
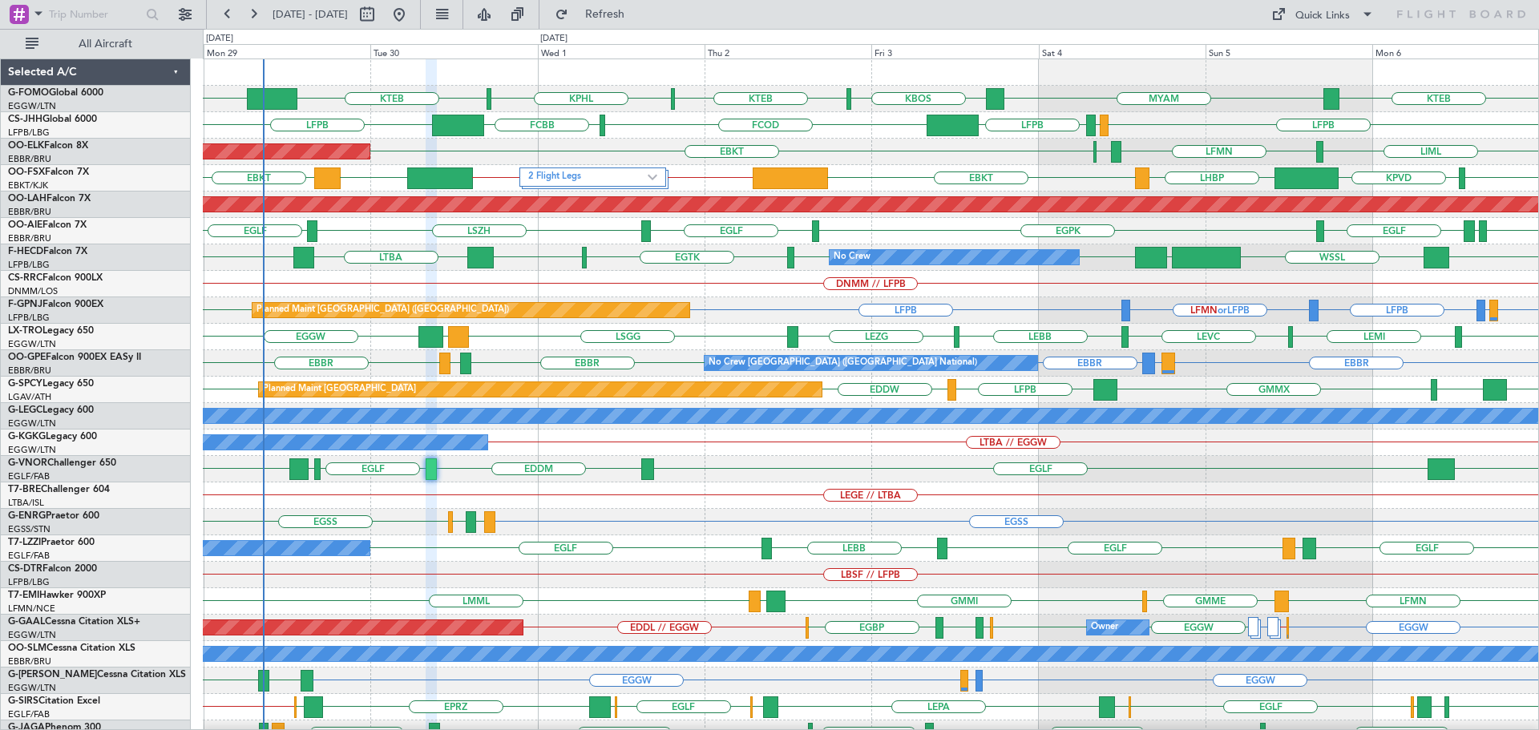
type input "0"
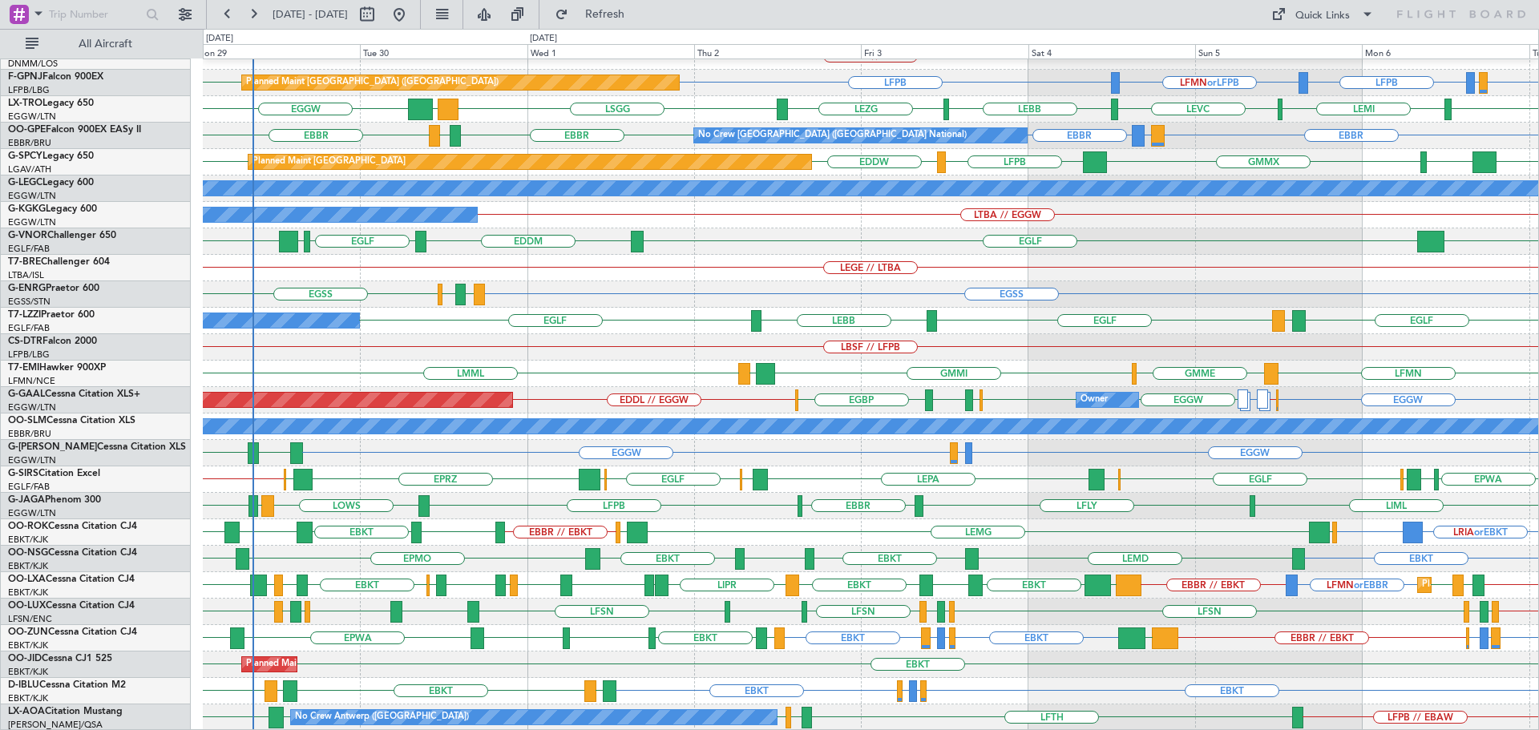
click at [571, 321] on div "RPLL WSSL HEGN LFPB LFPB EGTK EGLC LTBA LFPB No Crew No Crew DNMM // LFPB LFPB …" at bounding box center [870, 281] width 1335 height 899
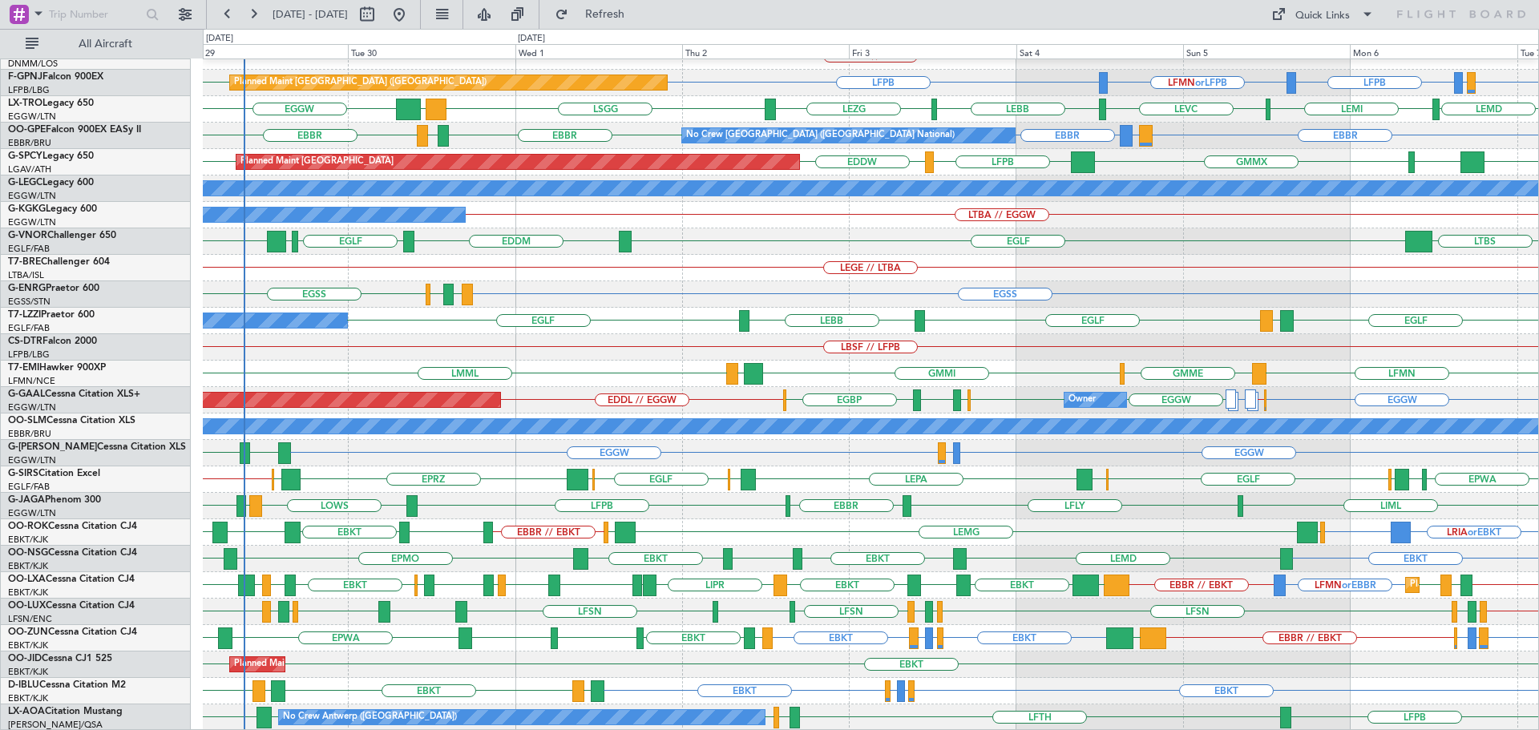
click at [771, 301] on div "EGTK EGLC LTBA LFPB WSSL HEGN LFPB LFPB RPLL No Crew No Crew DNMM // LFPB LFPB …" at bounding box center [870, 281] width 1335 height 899
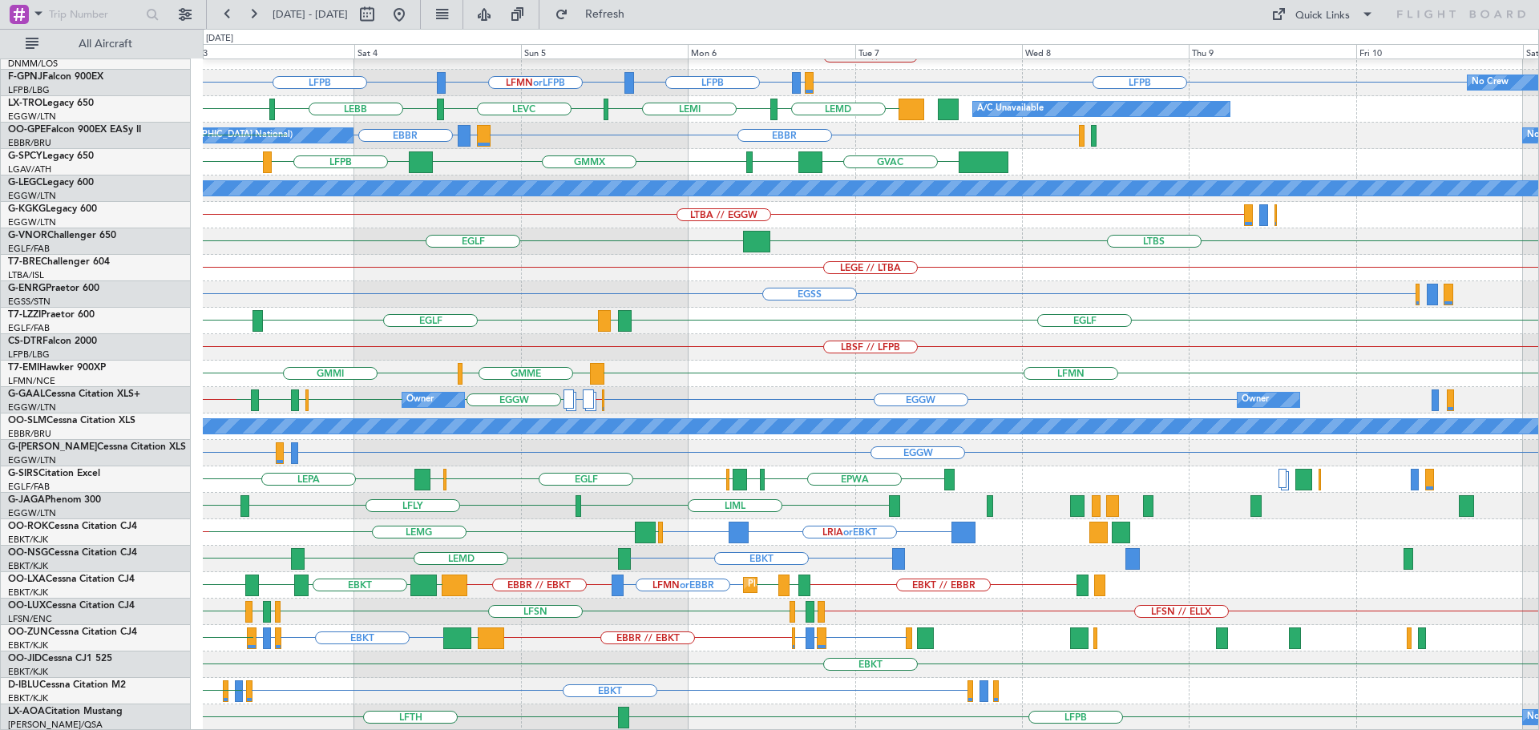
click at [725, 299] on div "No Crew WSSL HEGN LFPB RPLL No Crew LFPB EGTK EGLC DNMM // LFPB LFPB LFMN or LF…" at bounding box center [870, 281] width 1335 height 899
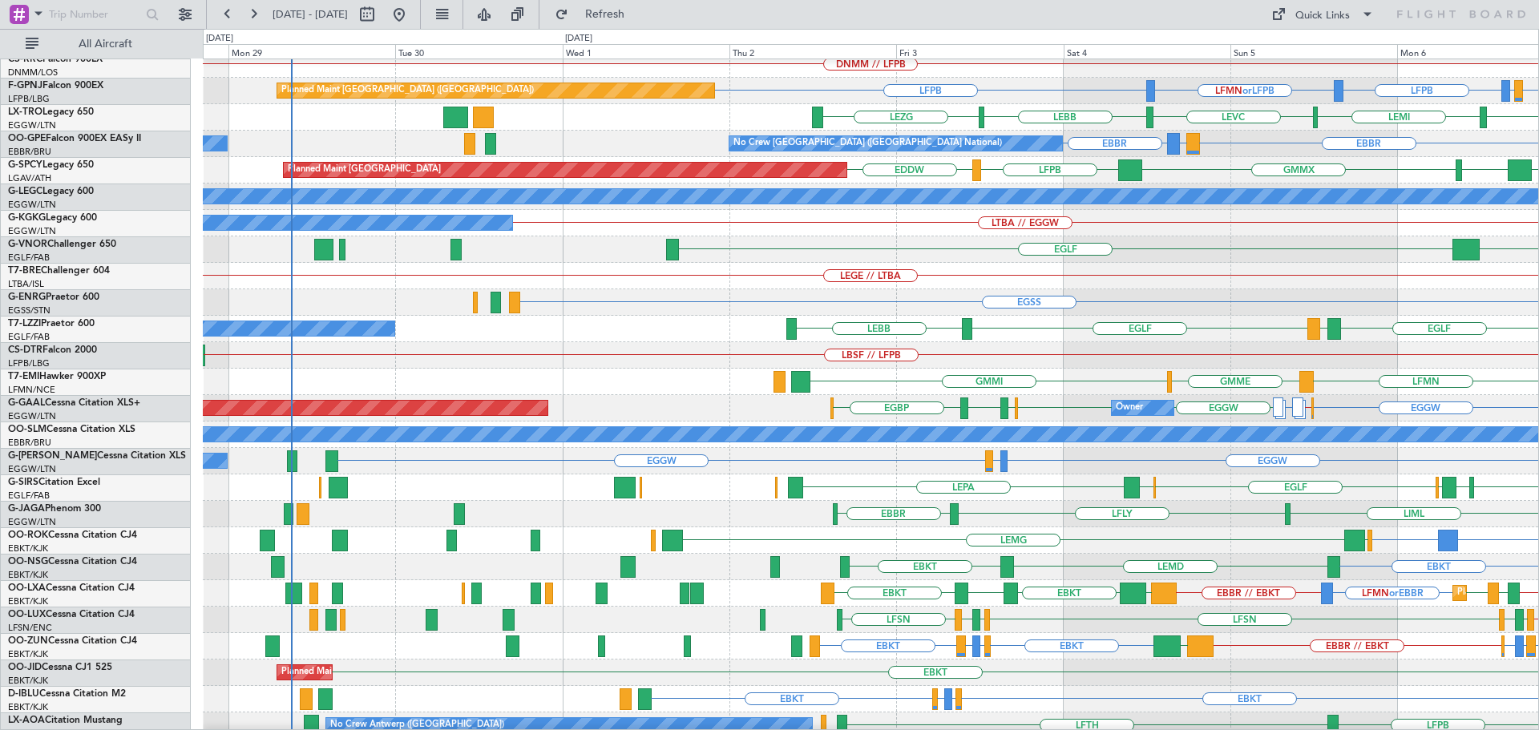
click at [1114, 263] on div "LEGE // LTBA" at bounding box center [870, 276] width 1335 height 26
